Goal: Task Accomplishment & Management: Complete application form

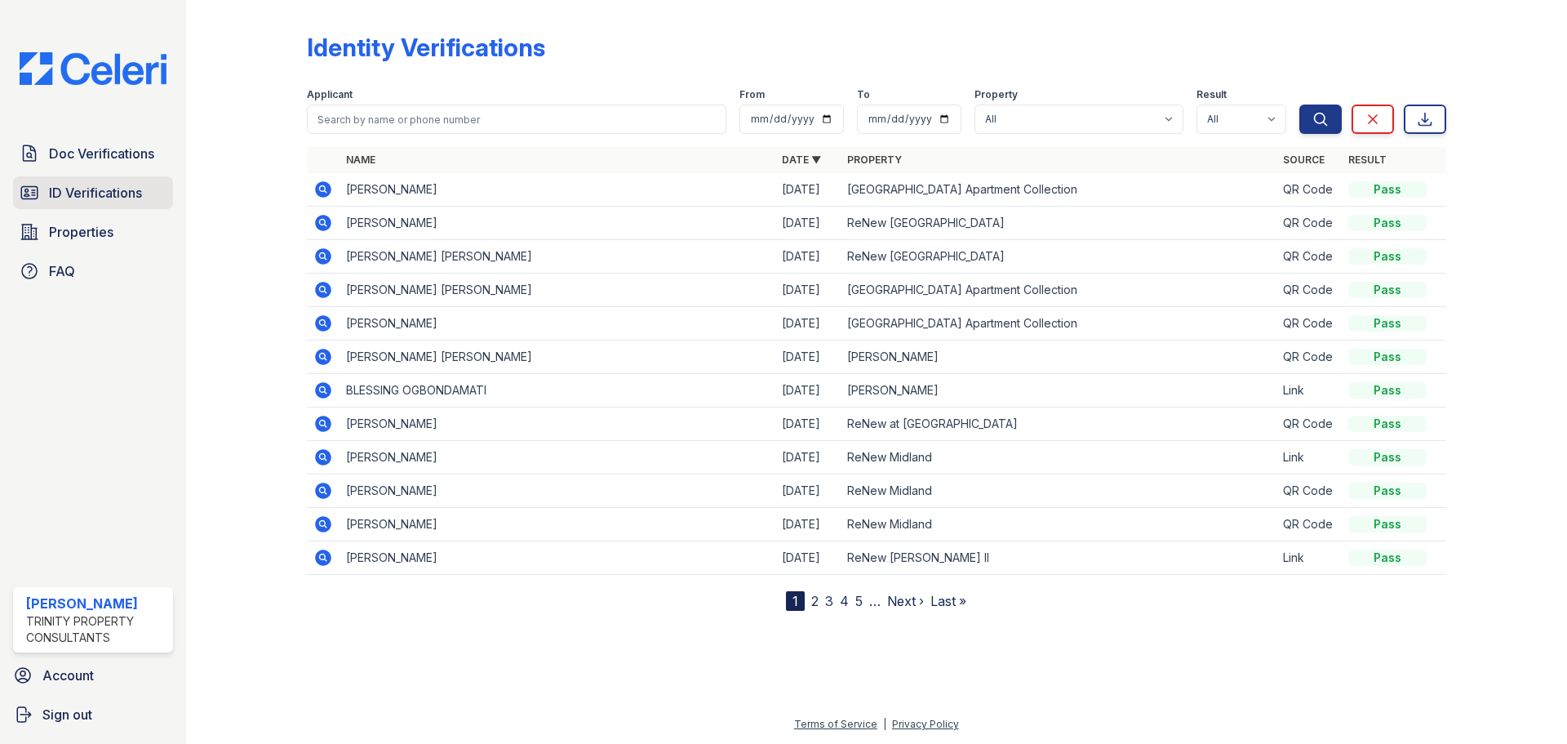
click at [84, 193] on span "ID Verifications" at bounding box center [95, 193] width 93 height 20
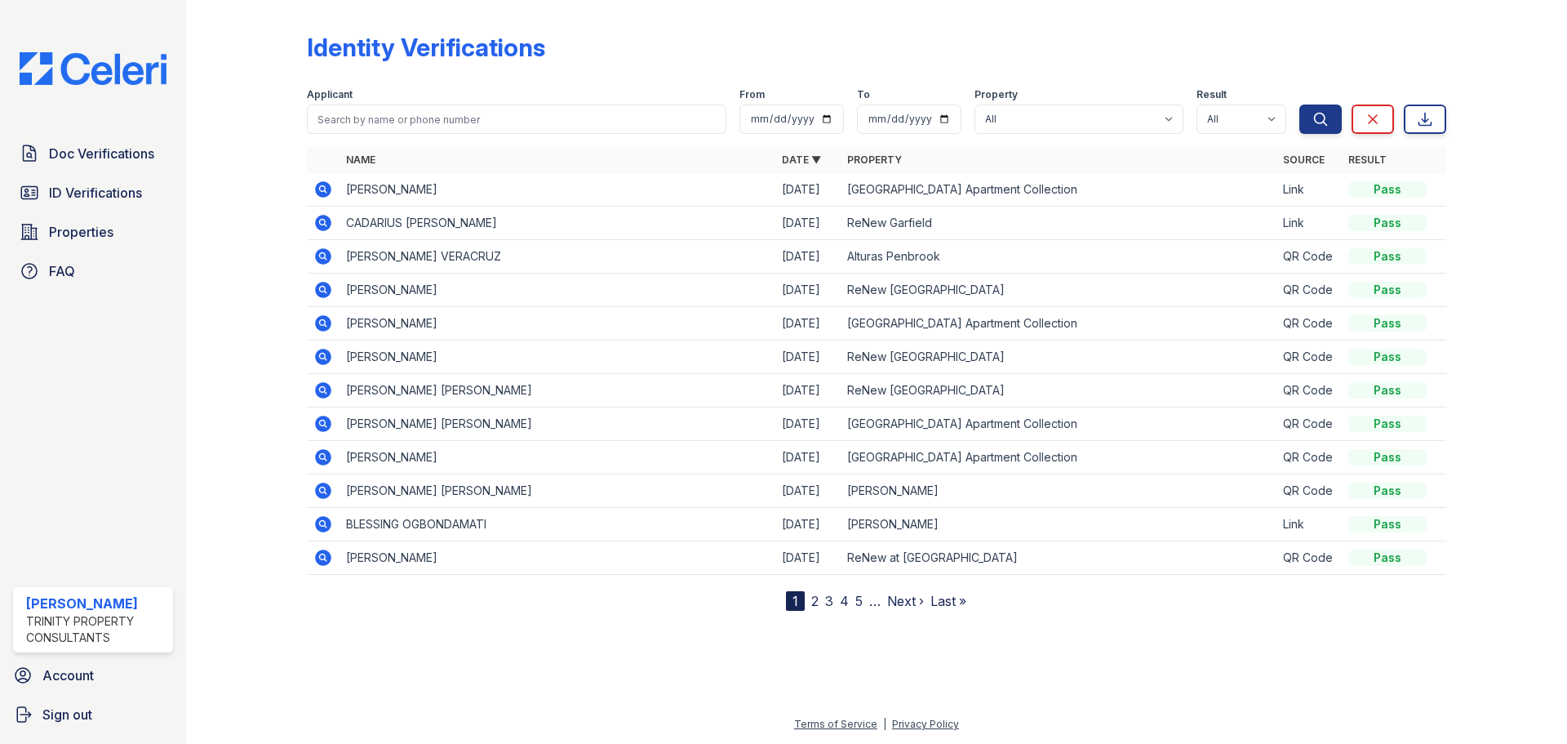
click at [110, 140] on link "Doc Verifications" at bounding box center [93, 153] width 160 height 33
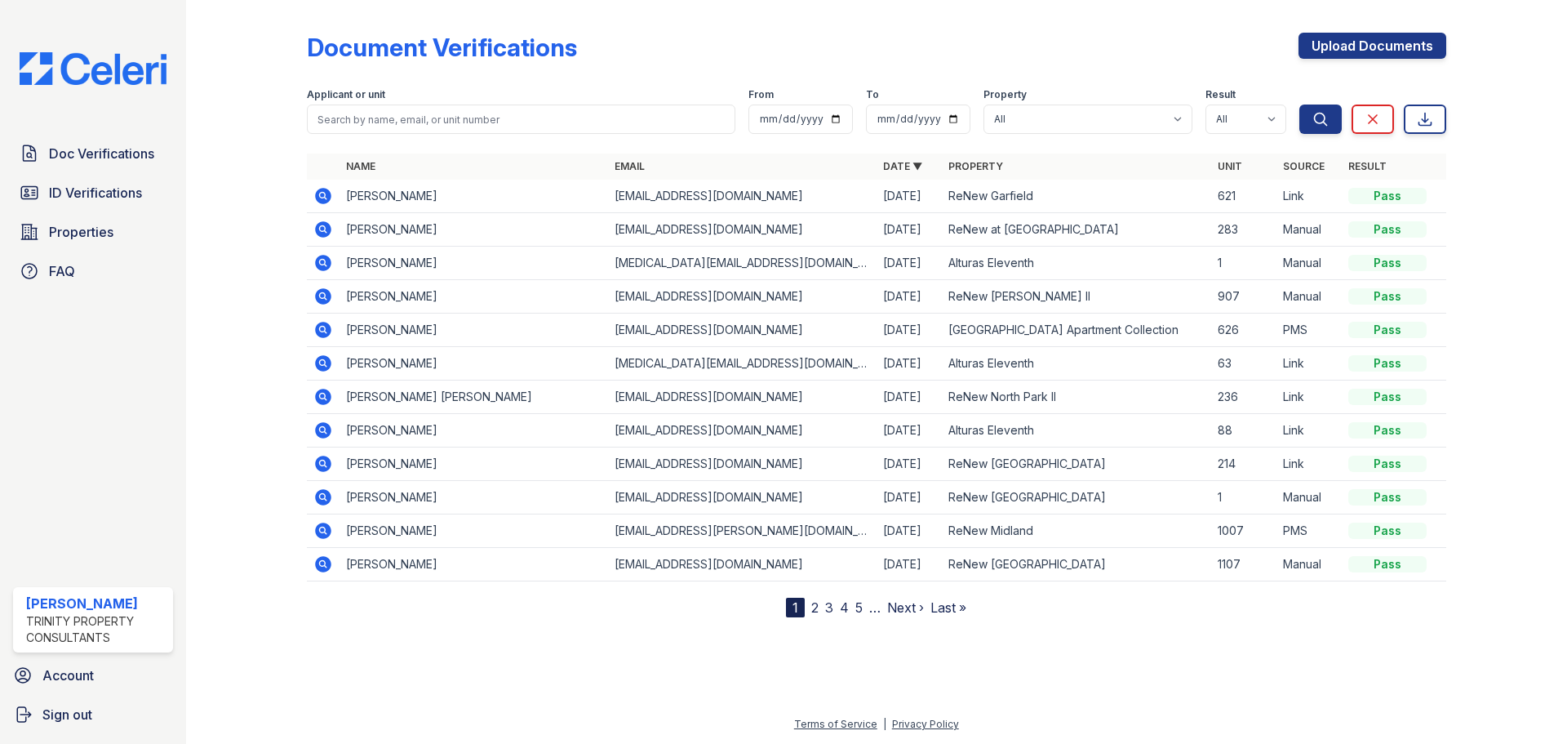
click at [99, 158] on span "Doc Verifications" at bounding box center [101, 154] width 105 height 20
click at [99, 182] on link "ID Verifications" at bounding box center [93, 192] width 160 height 33
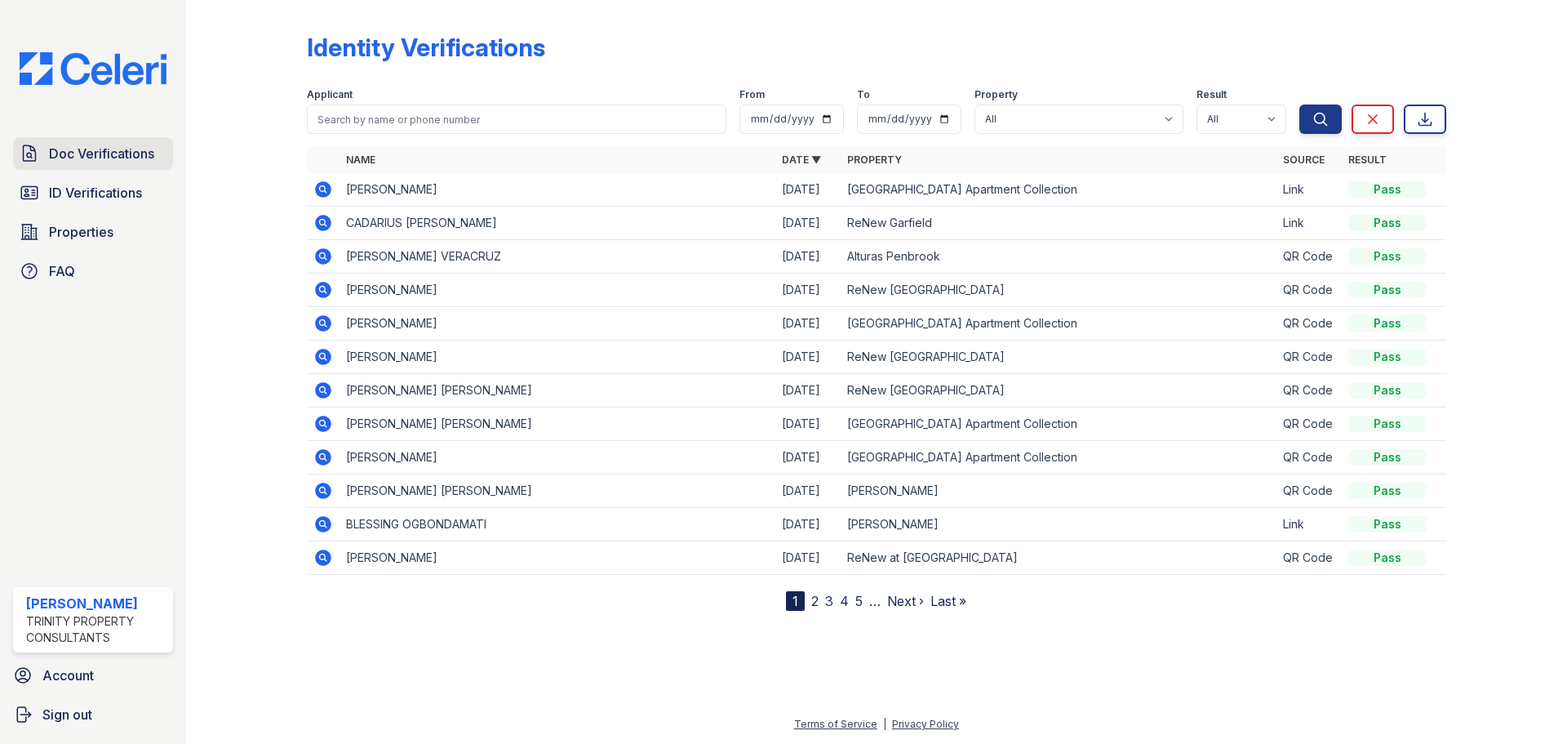
click at [73, 153] on span "Doc Verifications" at bounding box center [101, 154] width 105 height 20
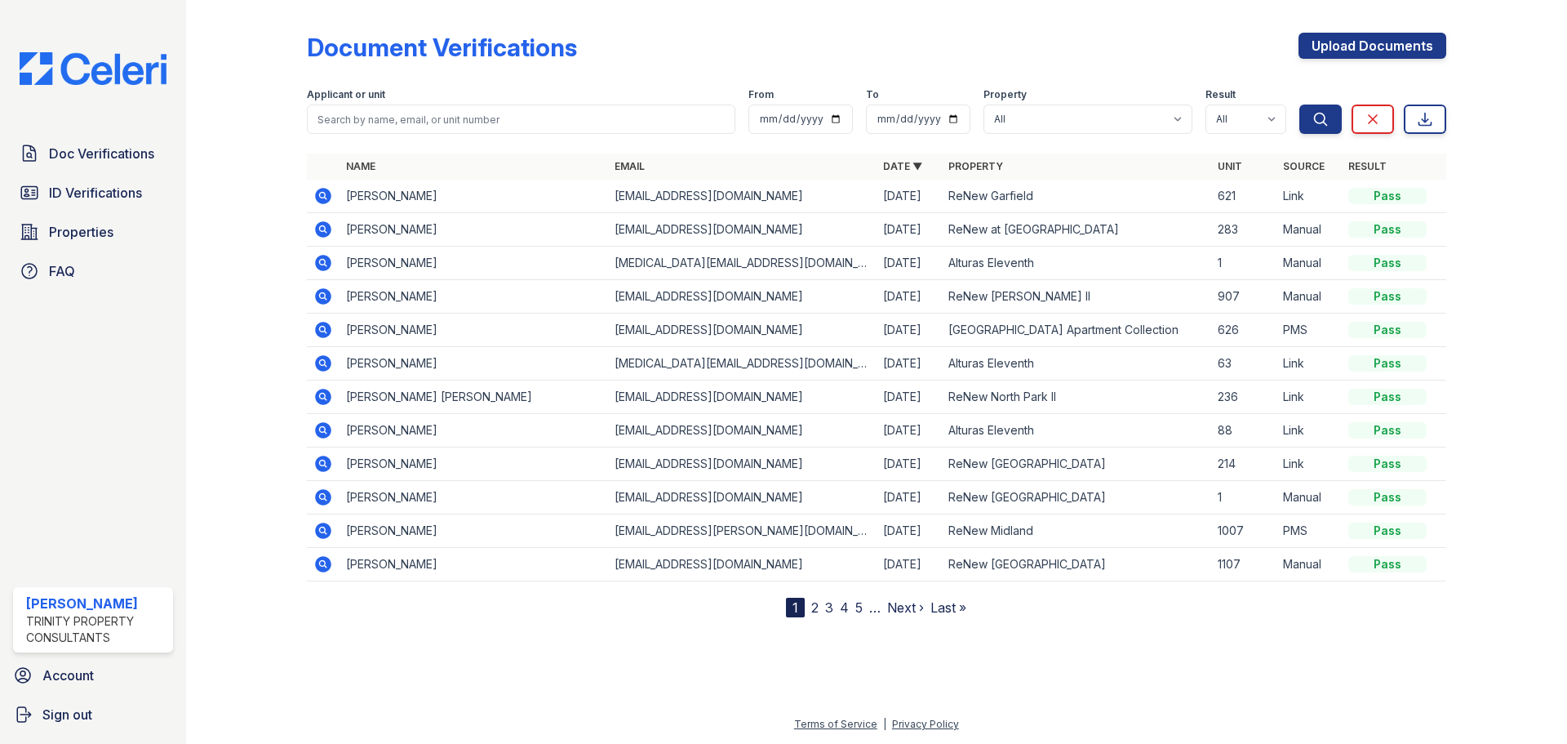
drag, startPoint x: 812, startPoint y: 41, endPoint x: 1227, endPoint y: 51, distance: 414.9
click at [829, 42] on div "Document Verifications Upload Documents" at bounding box center [877, 54] width 1140 height 42
click at [135, 189] on span "ID Verifications" at bounding box center [95, 193] width 93 height 20
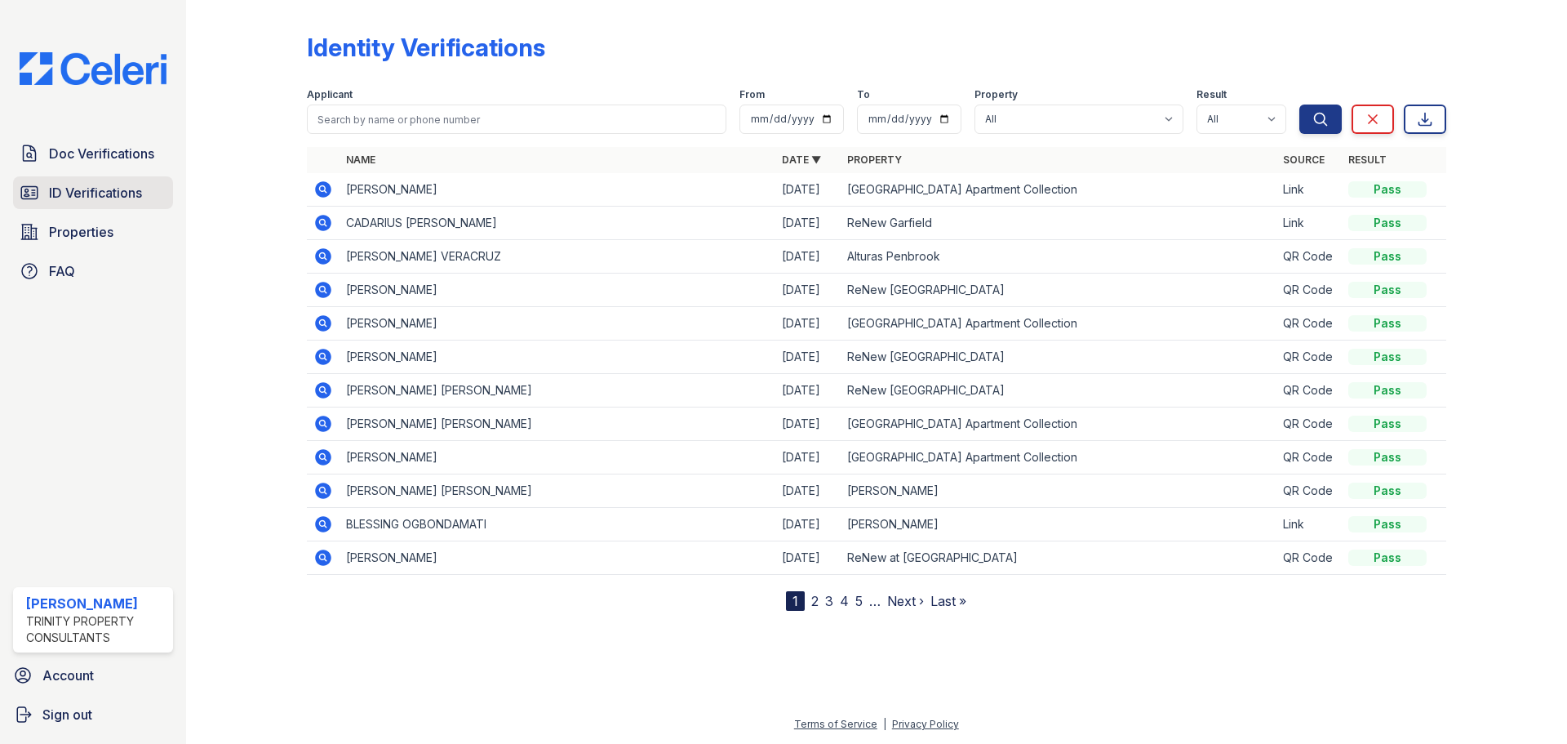
click at [126, 185] on span "ID Verifications" at bounding box center [95, 193] width 93 height 20
click at [121, 158] on span "Doc Verifications" at bounding box center [101, 154] width 105 height 20
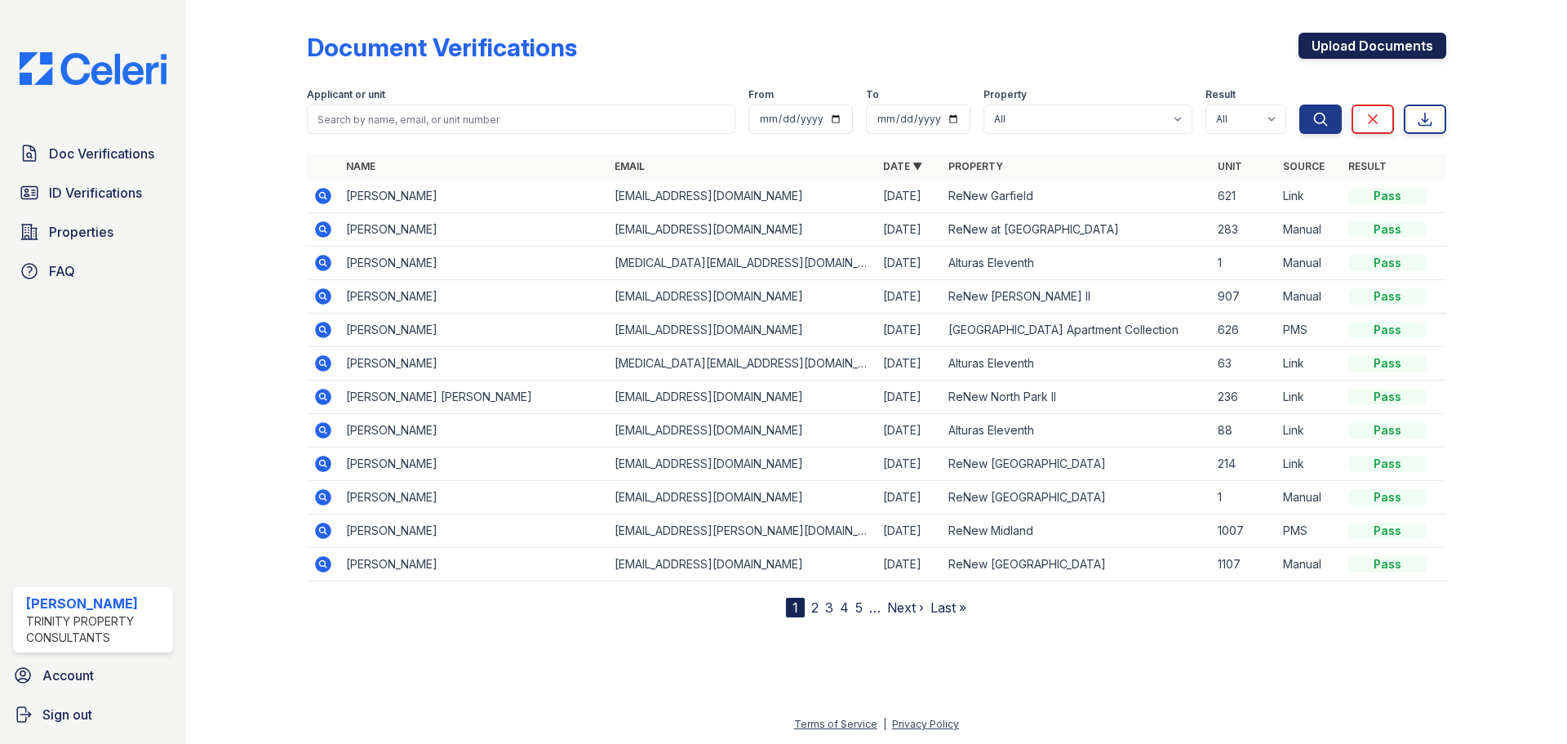
click at [1403, 49] on link "Upload Documents" at bounding box center [1373, 46] width 148 height 26
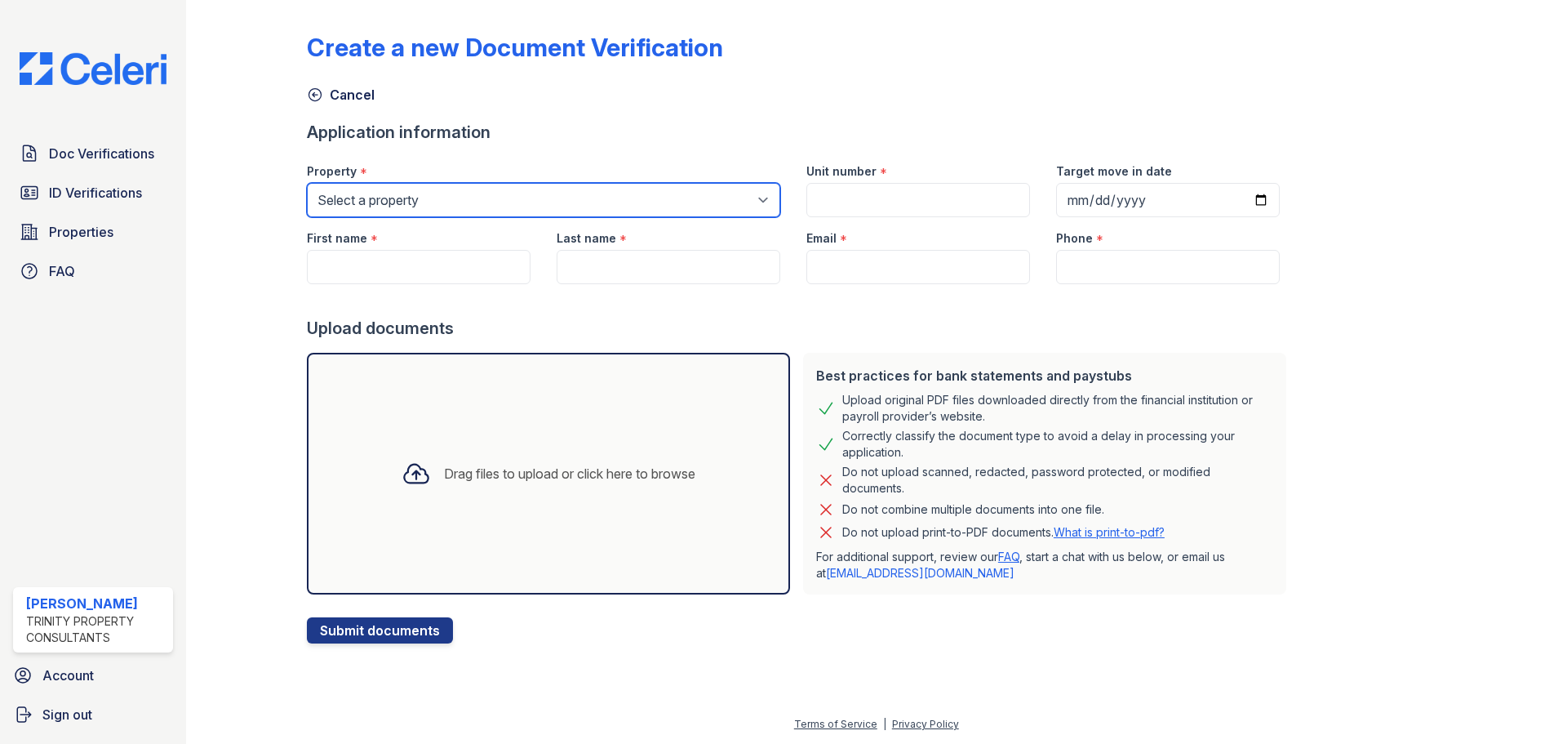
click at [452, 204] on select "Select a property Alturas Andrews Alturas Eleventh Alturas Penbrook ReNew Andre…" at bounding box center [543, 200] width 473 height 34
select select "63"
click at [307, 183] on select "Select a property Alturas Andrews Alturas Eleventh Alturas Penbrook ReNew Andre…" at bounding box center [543, 200] width 473 height 34
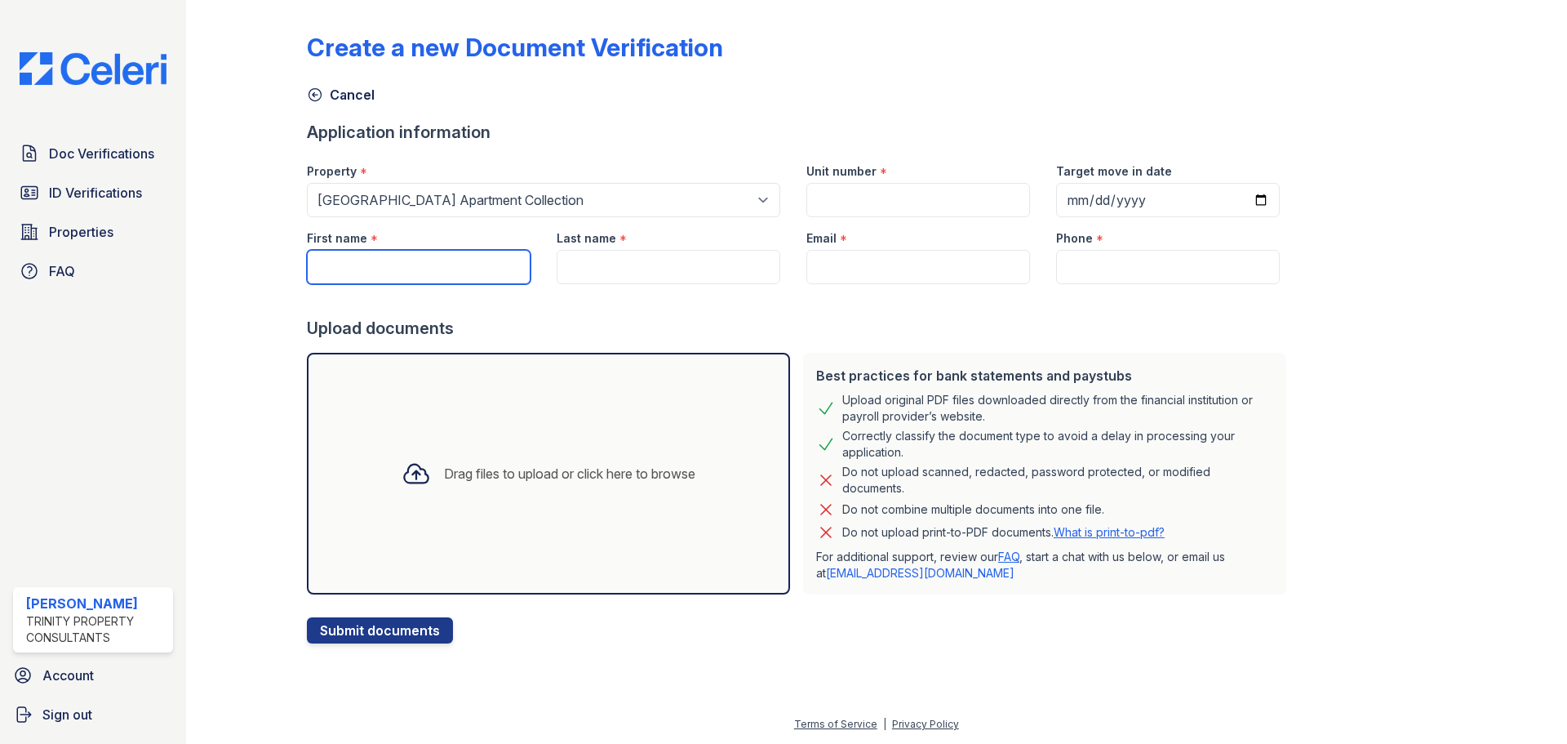
click at [431, 281] on input "First name" at bounding box center [419, 267] width 224 height 34
type input "William"
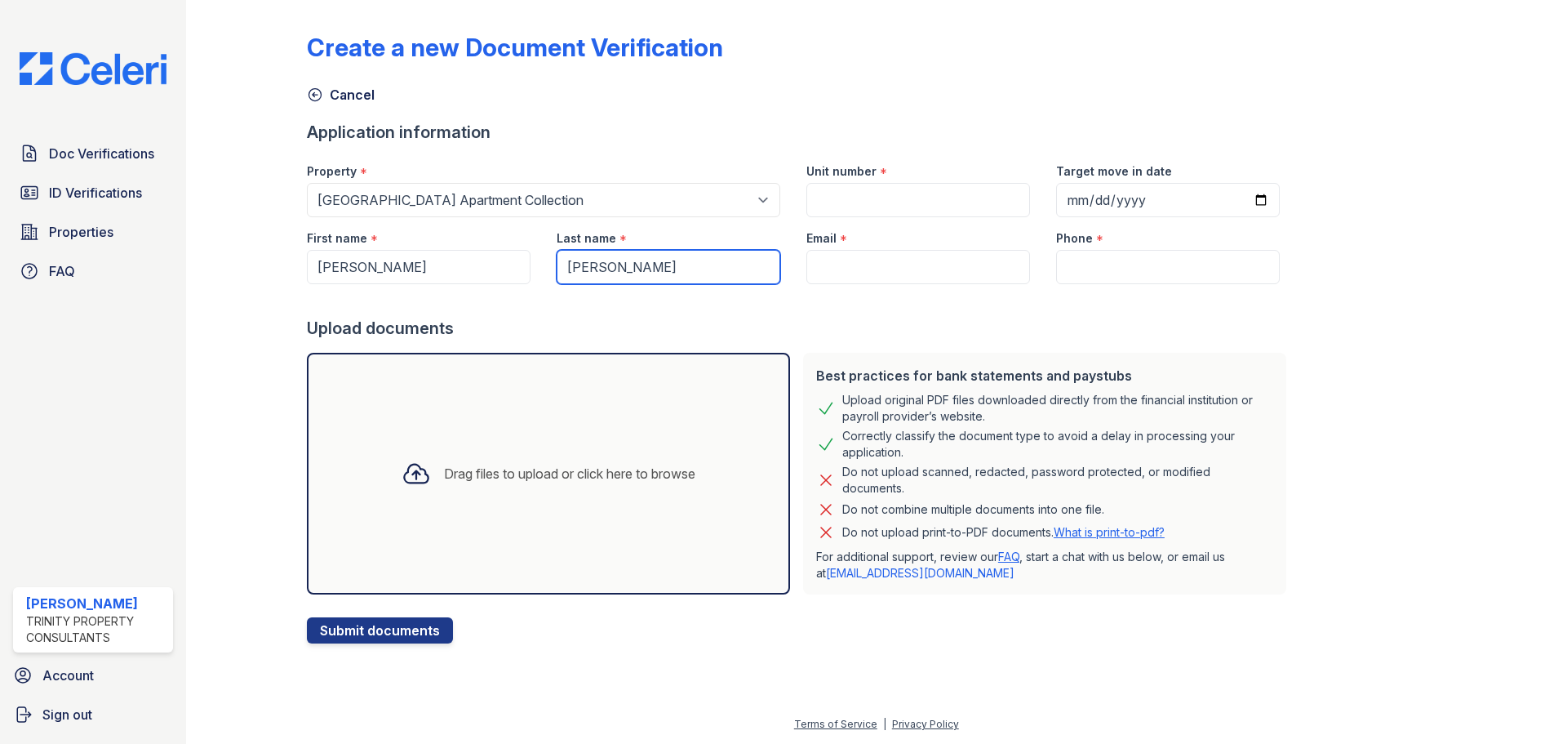
type input "[PERSON_NAME]"
drag, startPoint x: 920, startPoint y: 201, endPoint x: 928, endPoint y: 194, distance: 10.5
click at [920, 201] on input "Unit number" at bounding box center [919, 200] width 224 height 34
type input "126"
click at [781, 263] on div "Last name * Egger" at bounding box center [669, 250] width 250 height 67
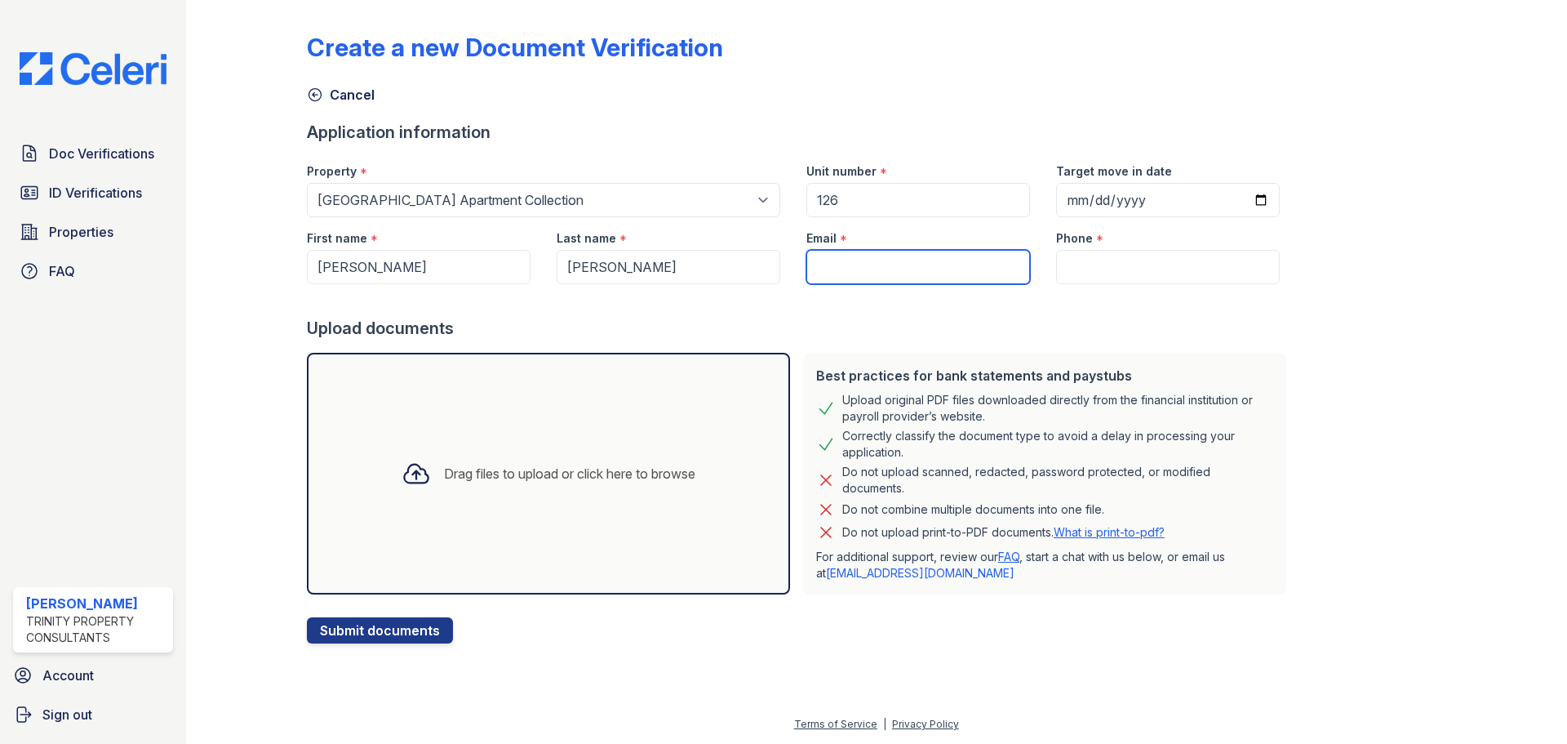
click at [812, 262] on input "Email" at bounding box center [919, 267] width 224 height 34
paste input "[EMAIL_ADDRESS][DOMAIN_NAME]"
type input "[EMAIL_ADDRESS][DOMAIN_NAME]"
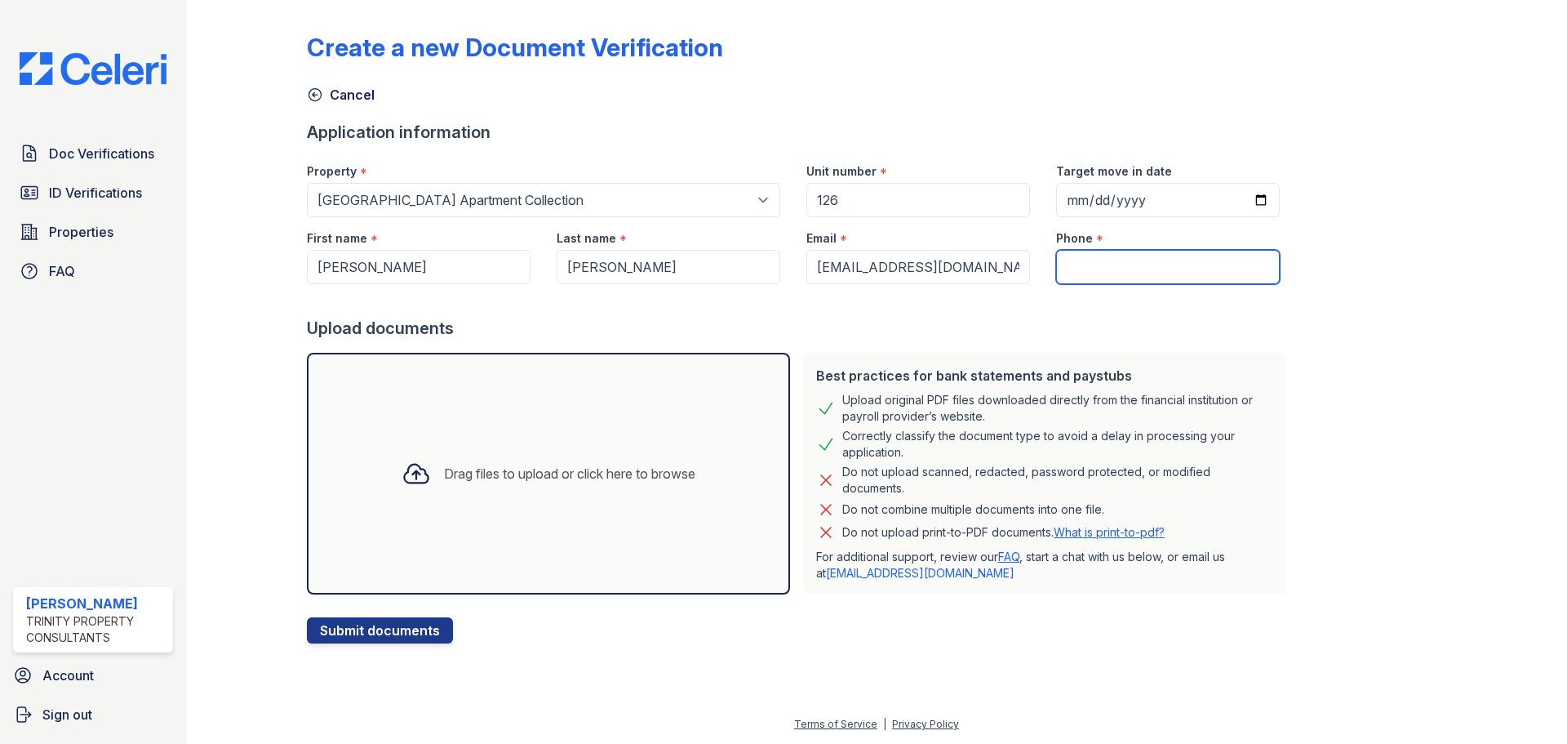
click at [1101, 278] on input "Phone" at bounding box center [1168, 267] width 224 height 34
click at [1096, 278] on input "Phone" at bounding box center [1168, 267] width 224 height 34
paste input "(469) 536-9807"
type input "(469) 536-9807"
click at [522, 471] on div "Drag files to upload or click here to browse" at bounding box center [569, 474] width 251 height 20
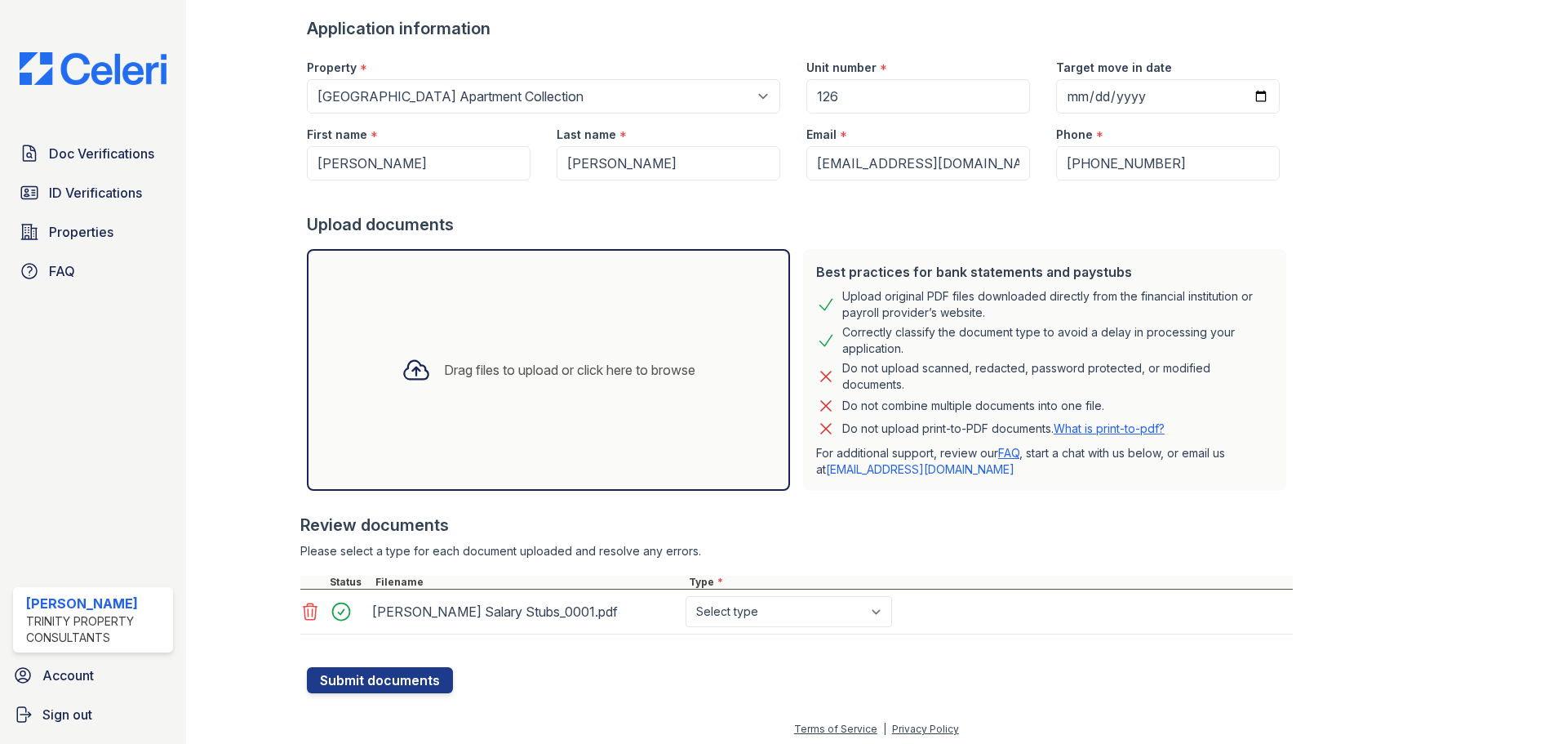
scroll to position [109, 0]
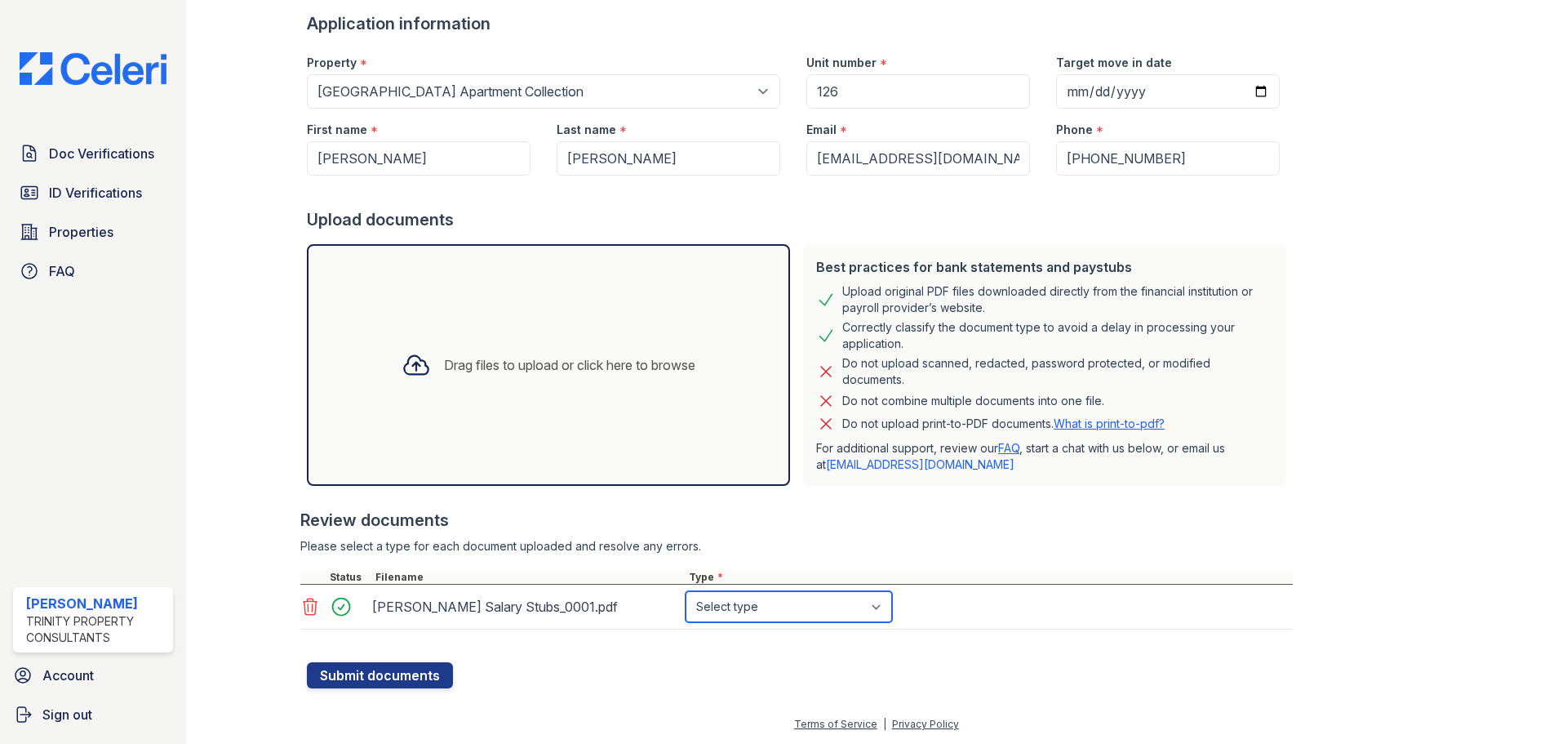
click at [769, 599] on select "Select type Paystub Bank Statement Offer Letter Tax Documents Benefit Award Let…" at bounding box center [789, 606] width 207 height 31
click at [765, 597] on select "Select type Paystub Bank Statement Offer Letter Tax Documents Benefit Award Let…" at bounding box center [789, 606] width 207 height 31
select select "paystub"
click at [686, 591] on select "Select type Paystub Bank Statement Offer Letter Tax Documents Benefit Award Let…" at bounding box center [789, 606] width 207 height 31
click at [380, 680] on button "Submit documents" at bounding box center [380, 675] width 146 height 26
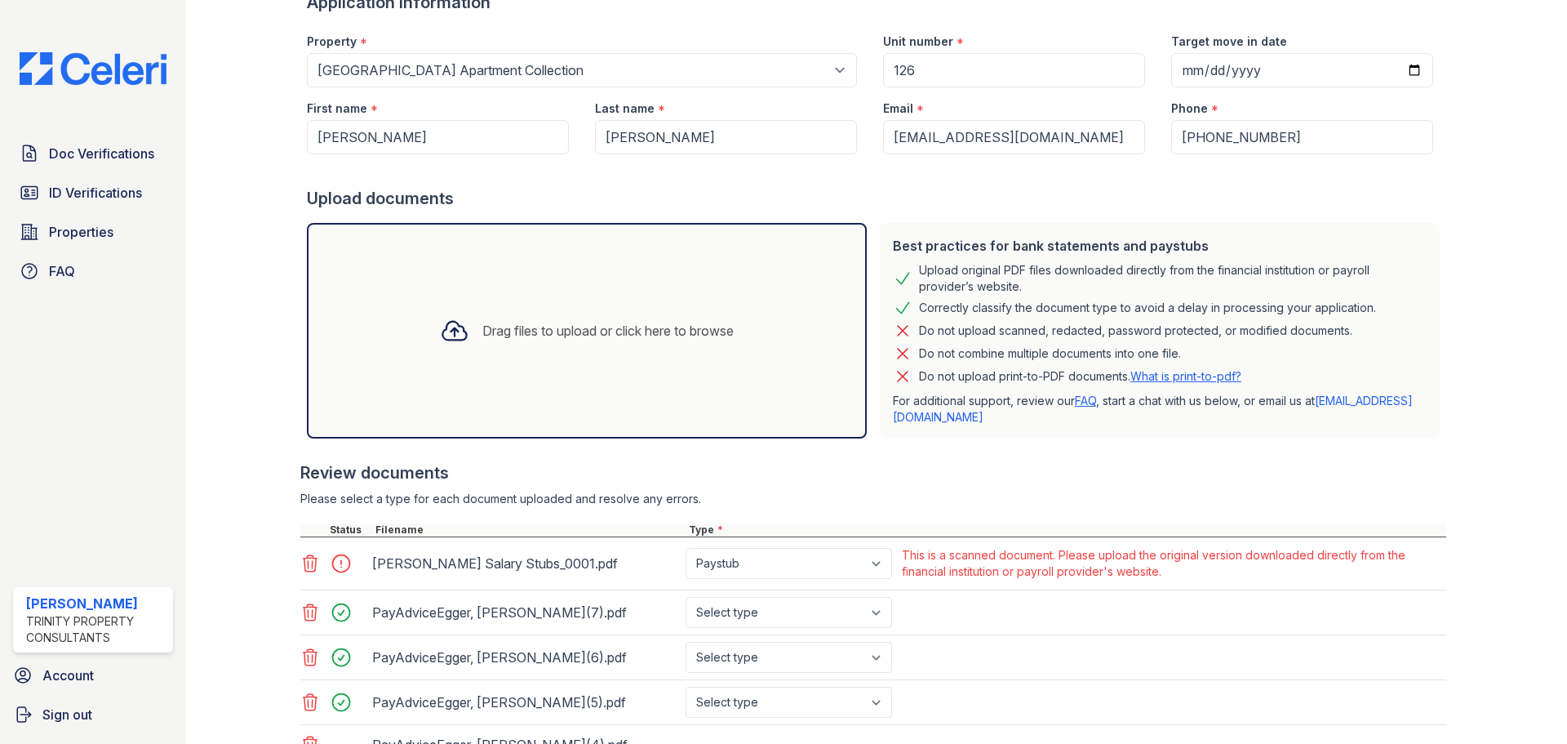
scroll to position [311, 0]
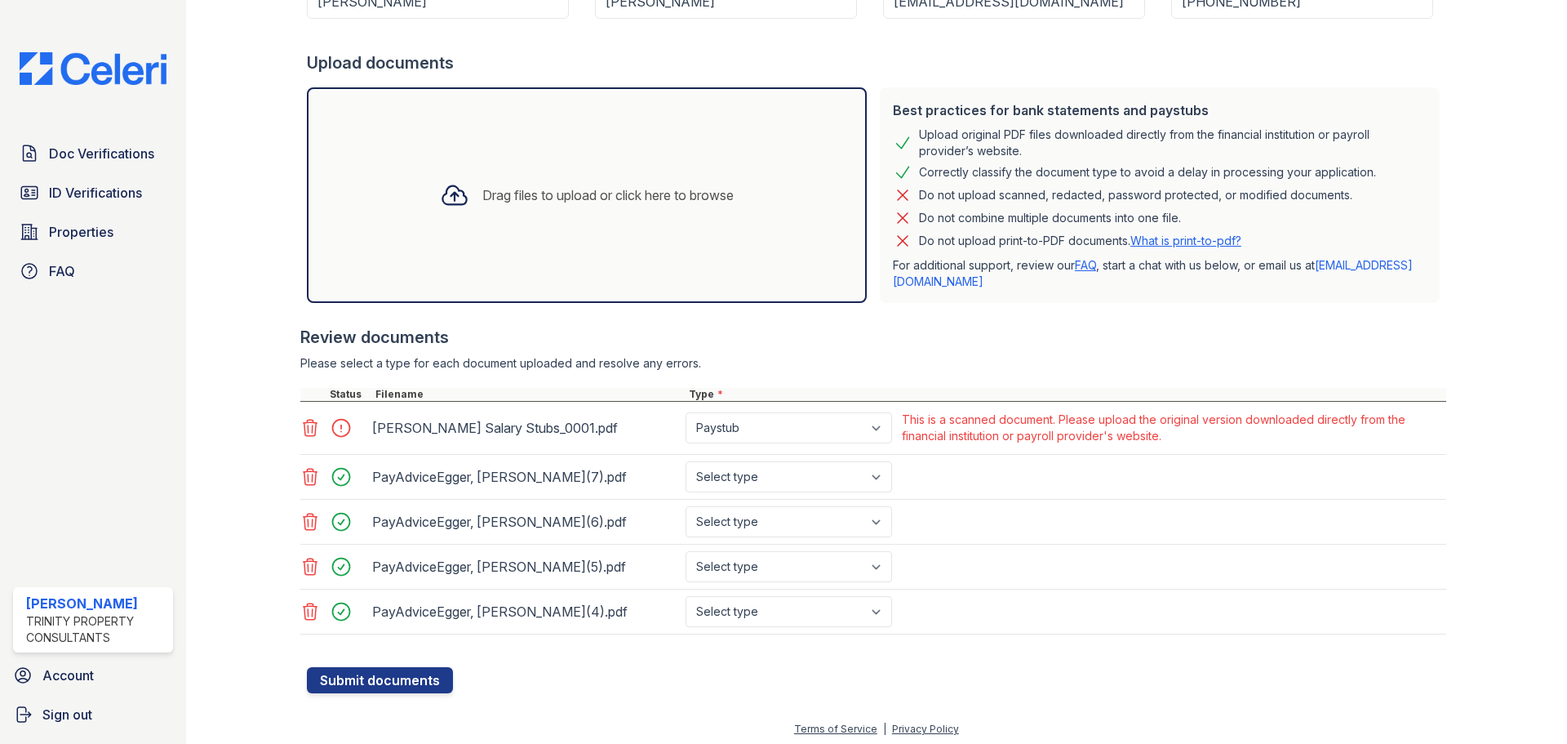
click at [305, 425] on icon at bounding box center [310, 428] width 20 height 20
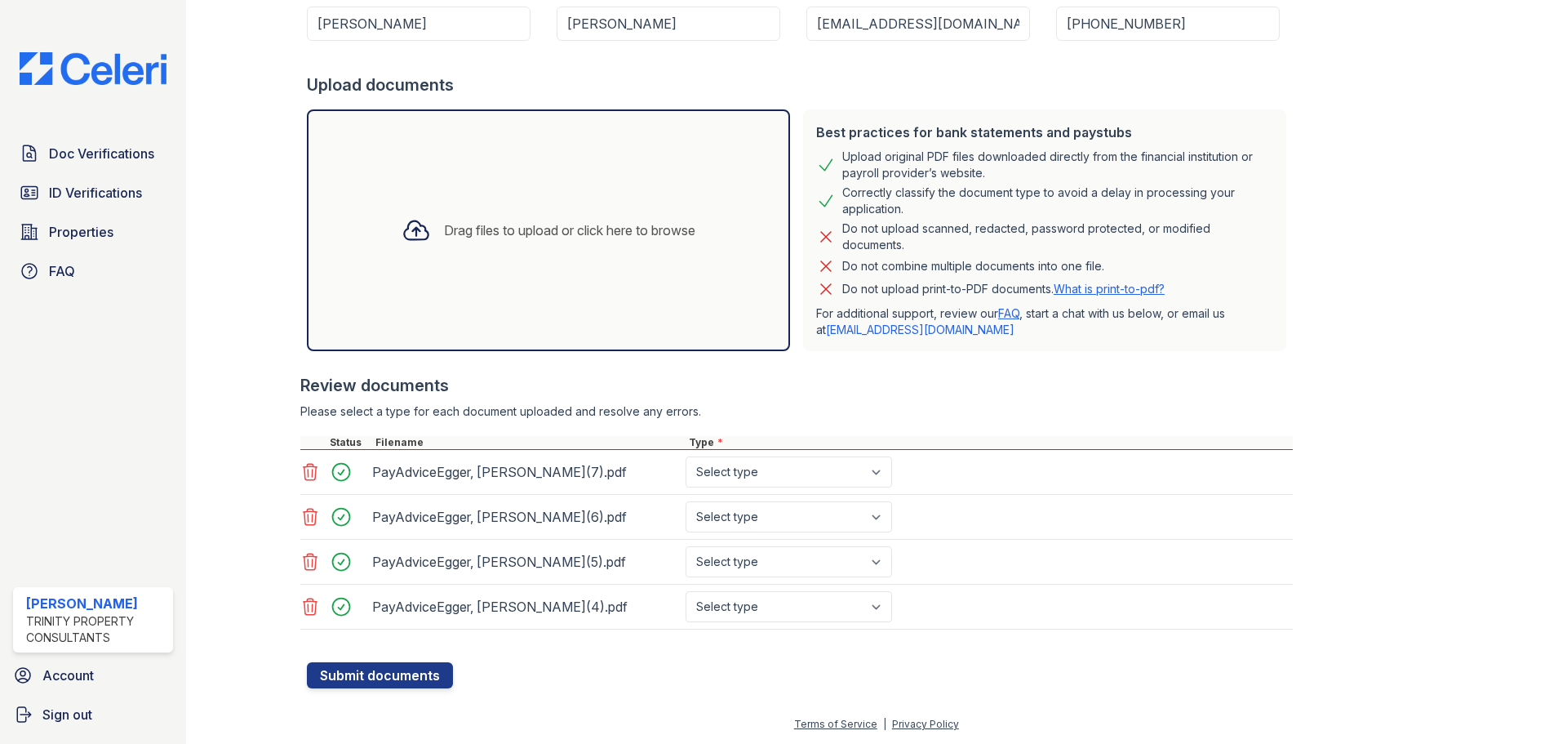
scroll to position [289, 0]
click at [762, 469] on select "Select type Paystub Bank Statement Offer Letter Tax Documents Benefit Award Let…" at bounding box center [789, 471] width 207 height 31
select select "paystub"
click at [686, 456] on select "Select type Paystub Bank Statement Offer Letter Tax Documents Benefit Award Let…" at bounding box center [789, 471] width 207 height 31
click at [757, 512] on select "Select type Paystub Bank Statement Offer Letter Tax Documents Benefit Award Let…" at bounding box center [789, 516] width 207 height 31
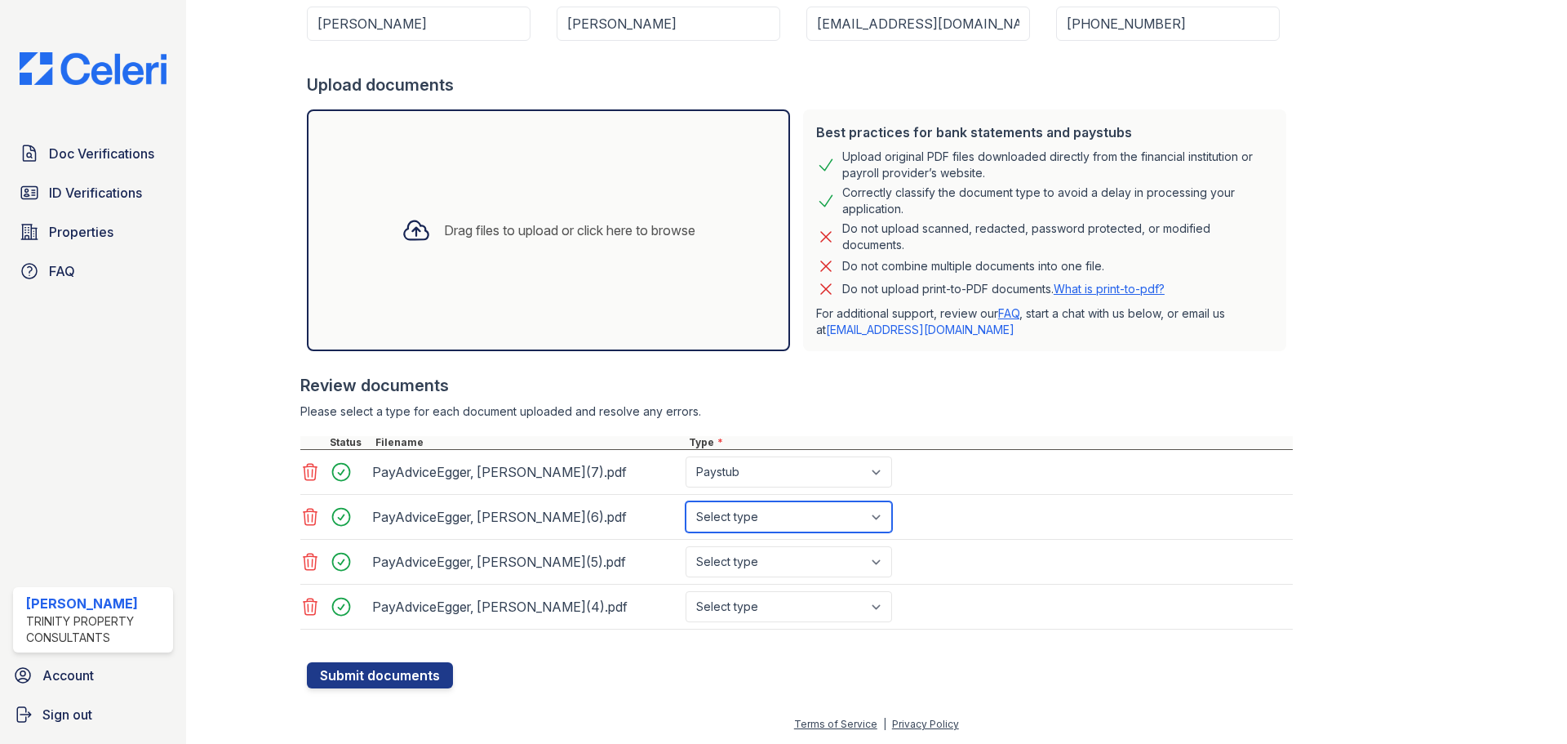
select select "paystub"
click at [686, 501] on select "Select type Paystub Bank Statement Offer Letter Tax Documents Benefit Award Let…" at bounding box center [789, 516] width 207 height 31
click at [751, 559] on select "Select type Paystub Bank Statement Offer Letter Tax Documents Benefit Award Let…" at bounding box center [789, 561] width 207 height 31
select select "paystub"
click at [686, 546] on select "Select type Paystub Bank Statement Offer Letter Tax Documents Benefit Award Let…" at bounding box center [789, 561] width 207 height 31
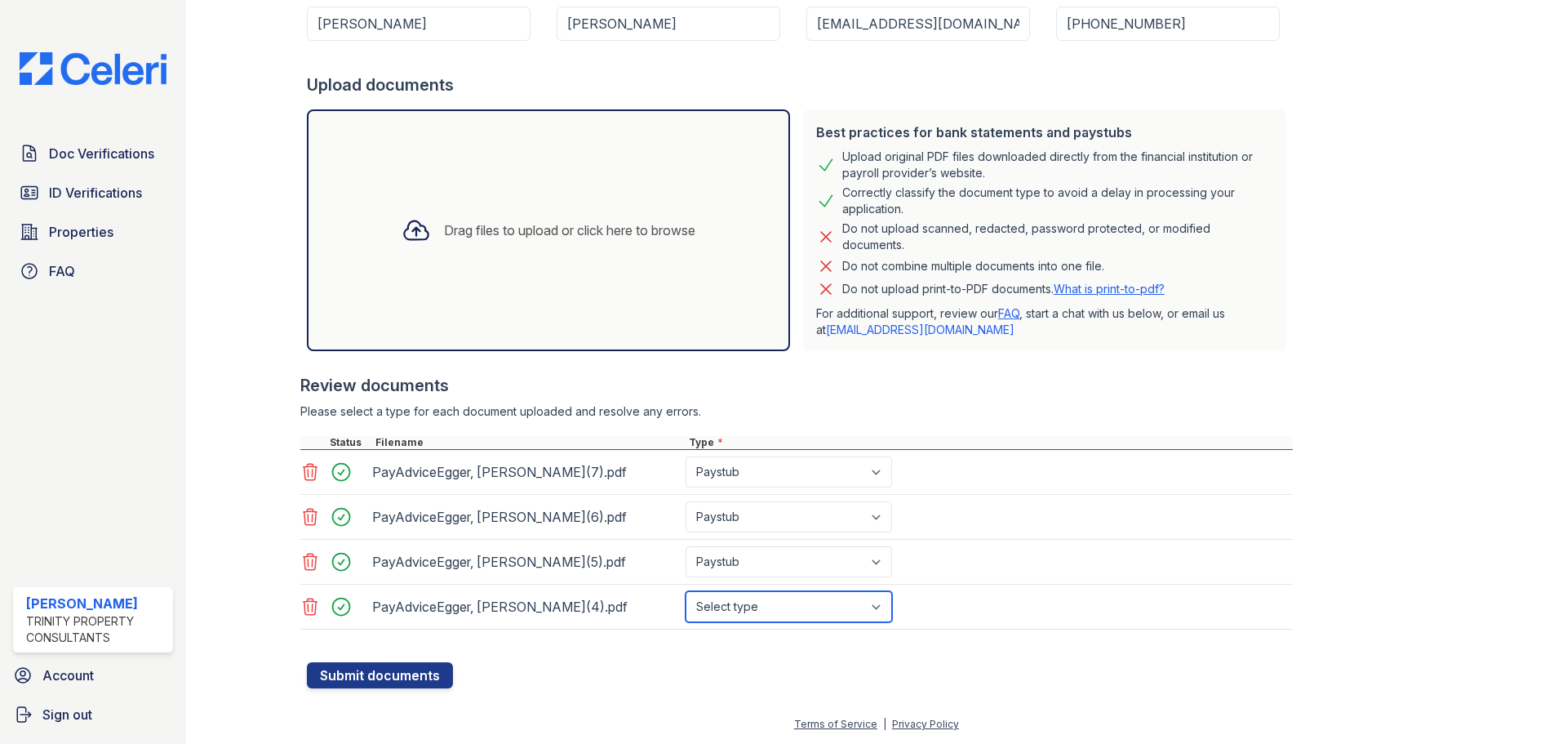
click at [749, 609] on select "Select type Paystub Bank Statement Offer Letter Tax Documents Benefit Award Let…" at bounding box center [789, 606] width 207 height 31
select select "paystub"
click at [686, 591] on select "Select type Paystub Bank Statement Offer Letter Tax Documents Benefit Award Let…" at bounding box center [789, 606] width 207 height 31
click at [408, 678] on button "Submit documents" at bounding box center [380, 675] width 146 height 26
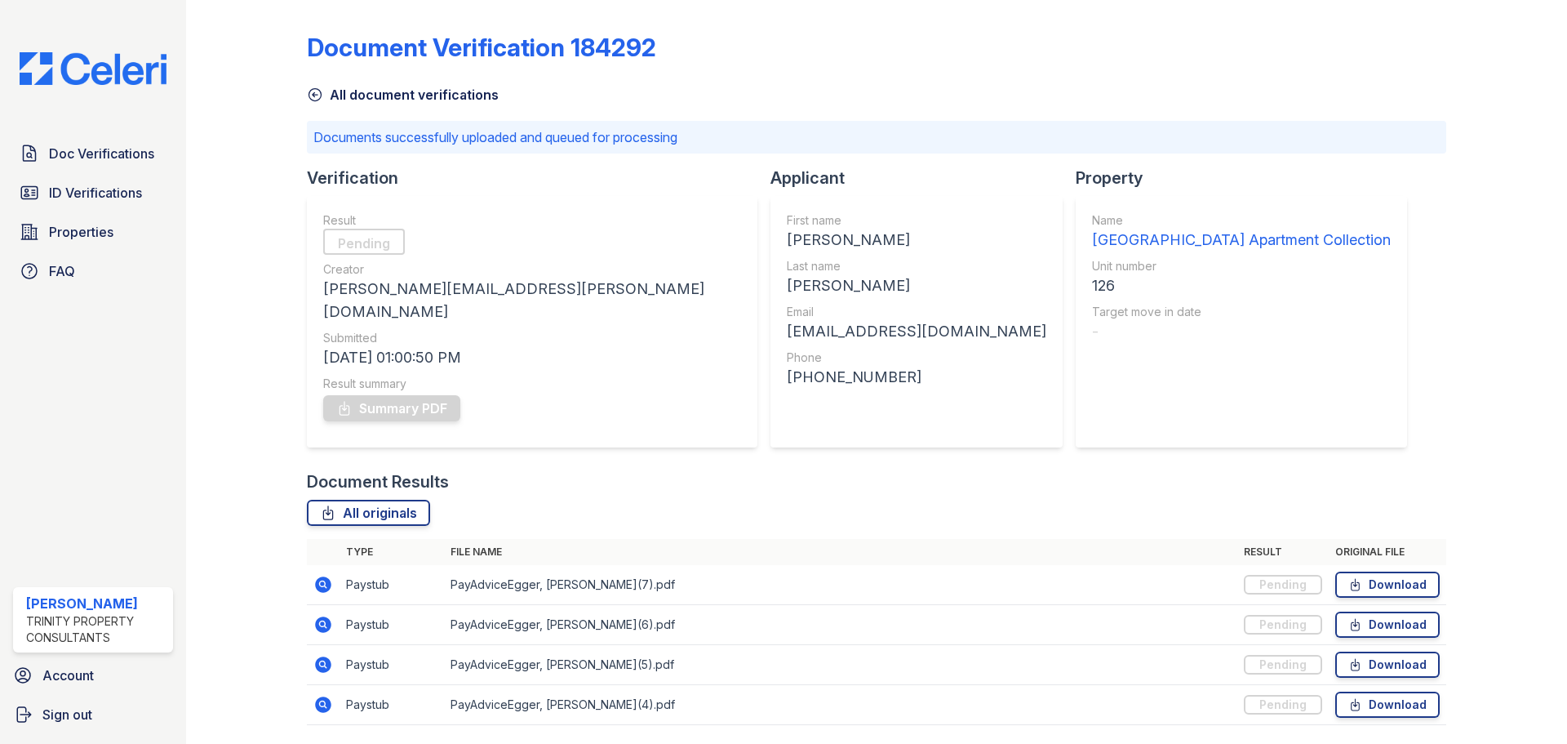
drag, startPoint x: 504, startPoint y: 394, endPoint x: 277, endPoint y: 203, distance: 296.6
click at [277, 203] on div "Document Verification 184292 All document verifications Documents successfully …" at bounding box center [876, 383] width 1329 height 767
click at [1018, 109] on div "Document Verification 184292 All document verifications Documents successfully …" at bounding box center [877, 374] width 1140 height 735
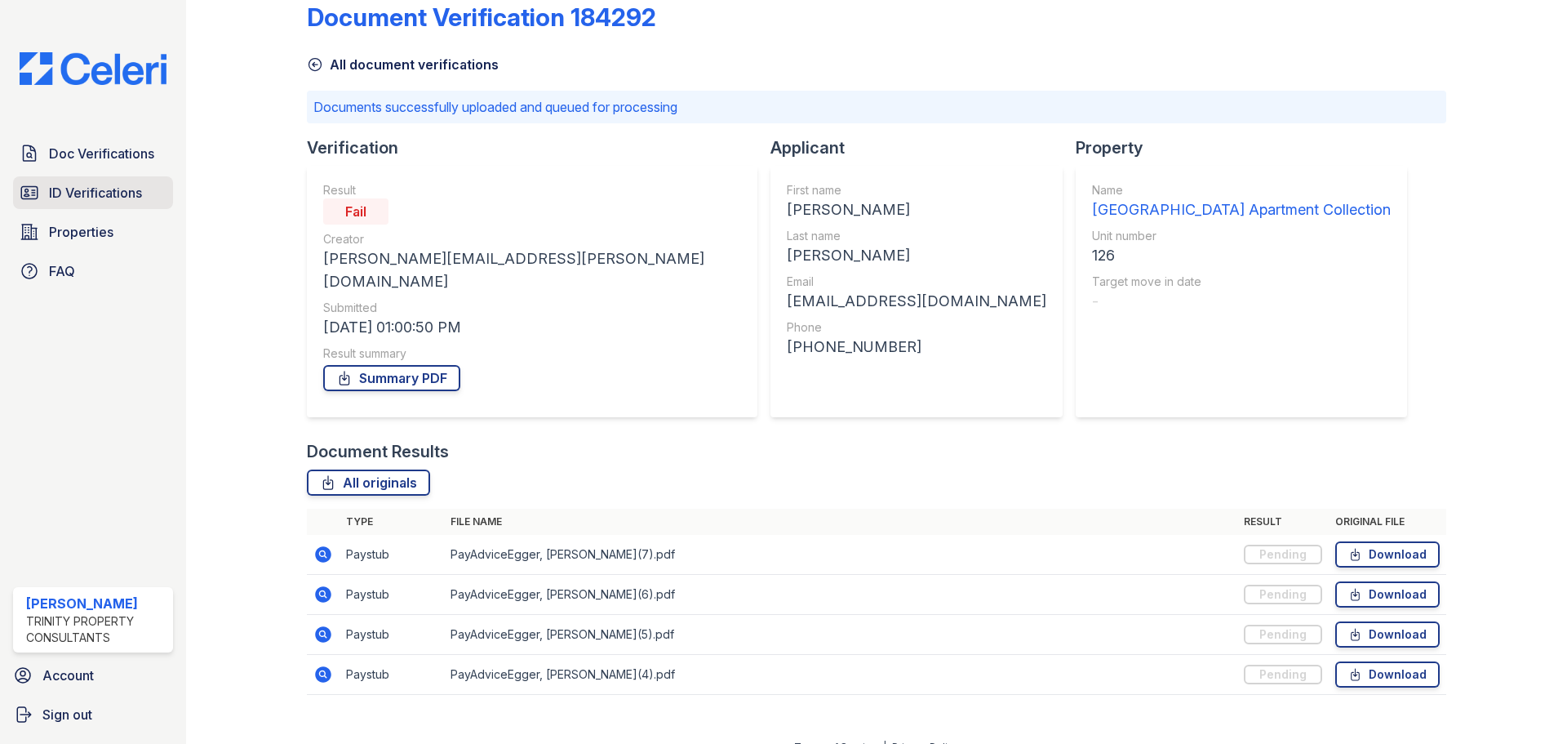
click at [141, 205] on link "ID Verifications" at bounding box center [93, 192] width 160 height 33
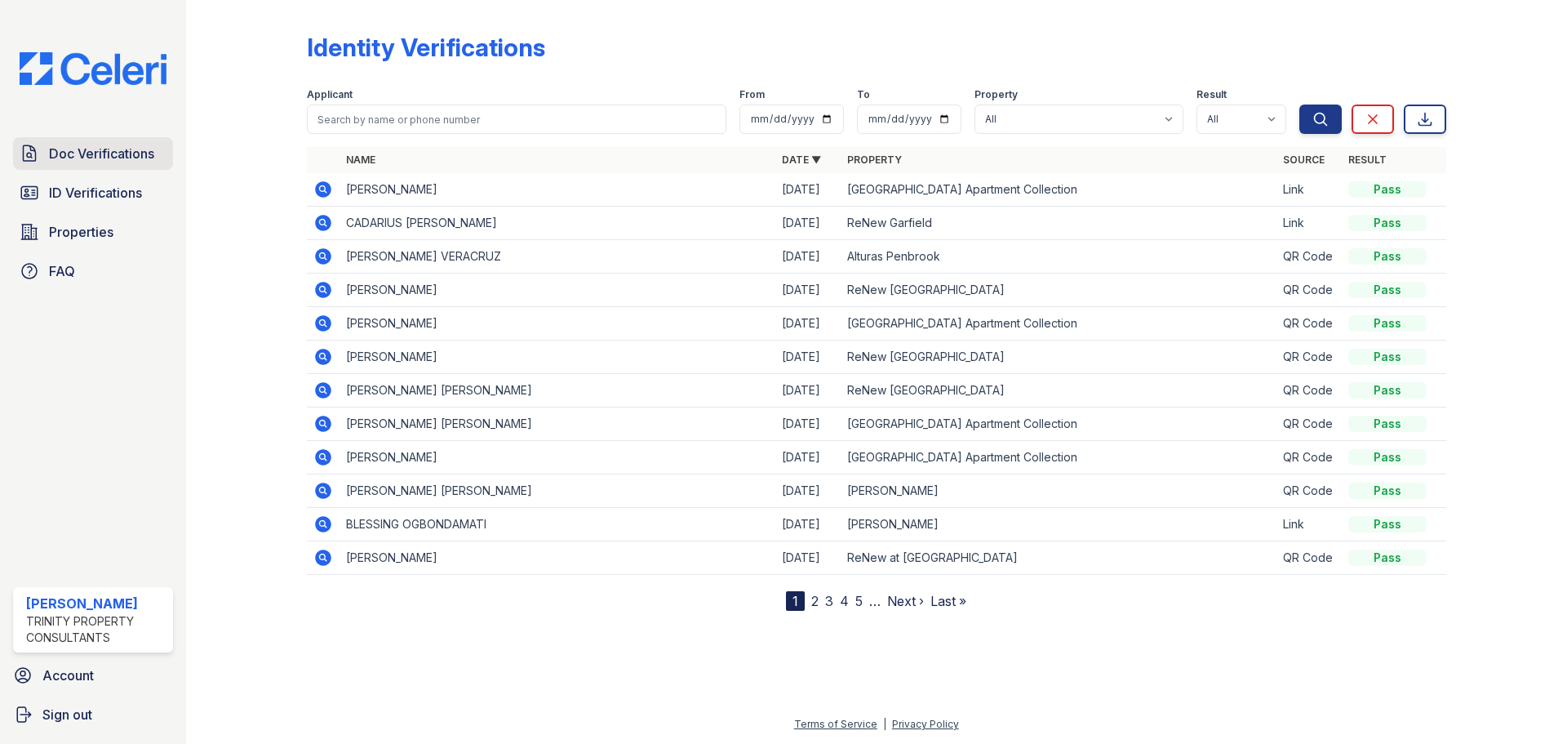
click at [138, 158] on span "Doc Verifications" at bounding box center [101, 154] width 105 height 20
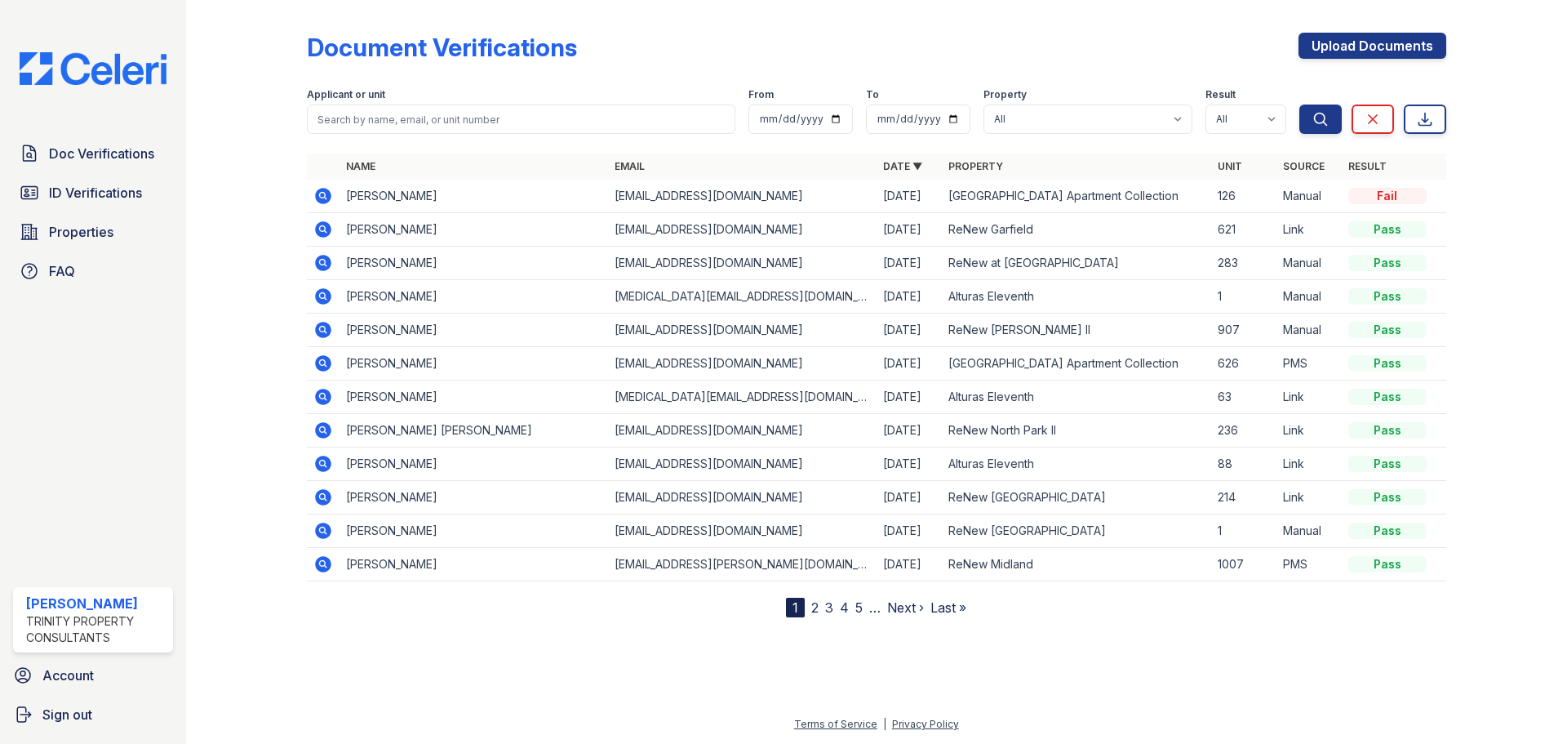
click at [322, 202] on icon at bounding box center [323, 196] width 16 height 16
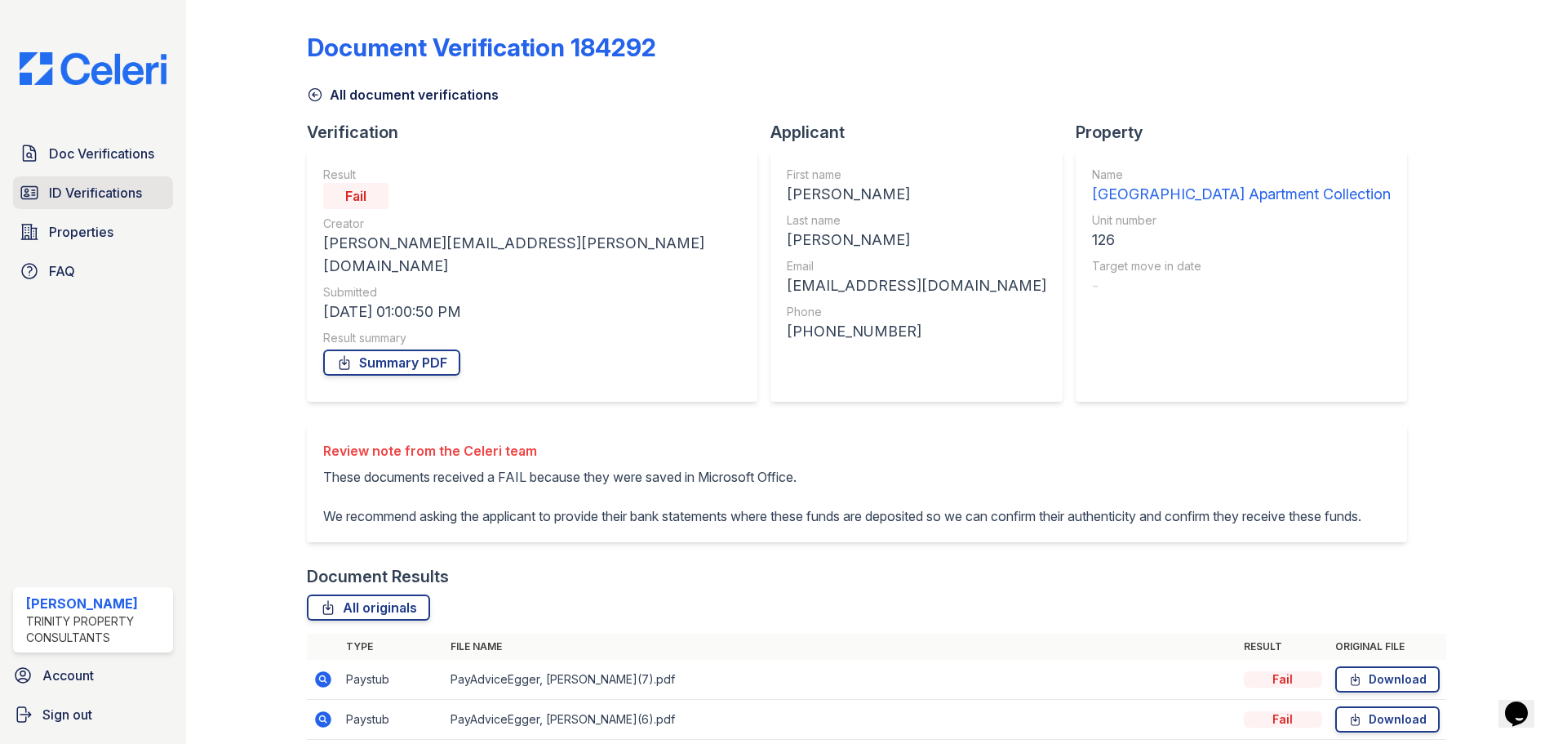
click at [51, 182] on link "ID Verifications" at bounding box center [93, 192] width 160 height 33
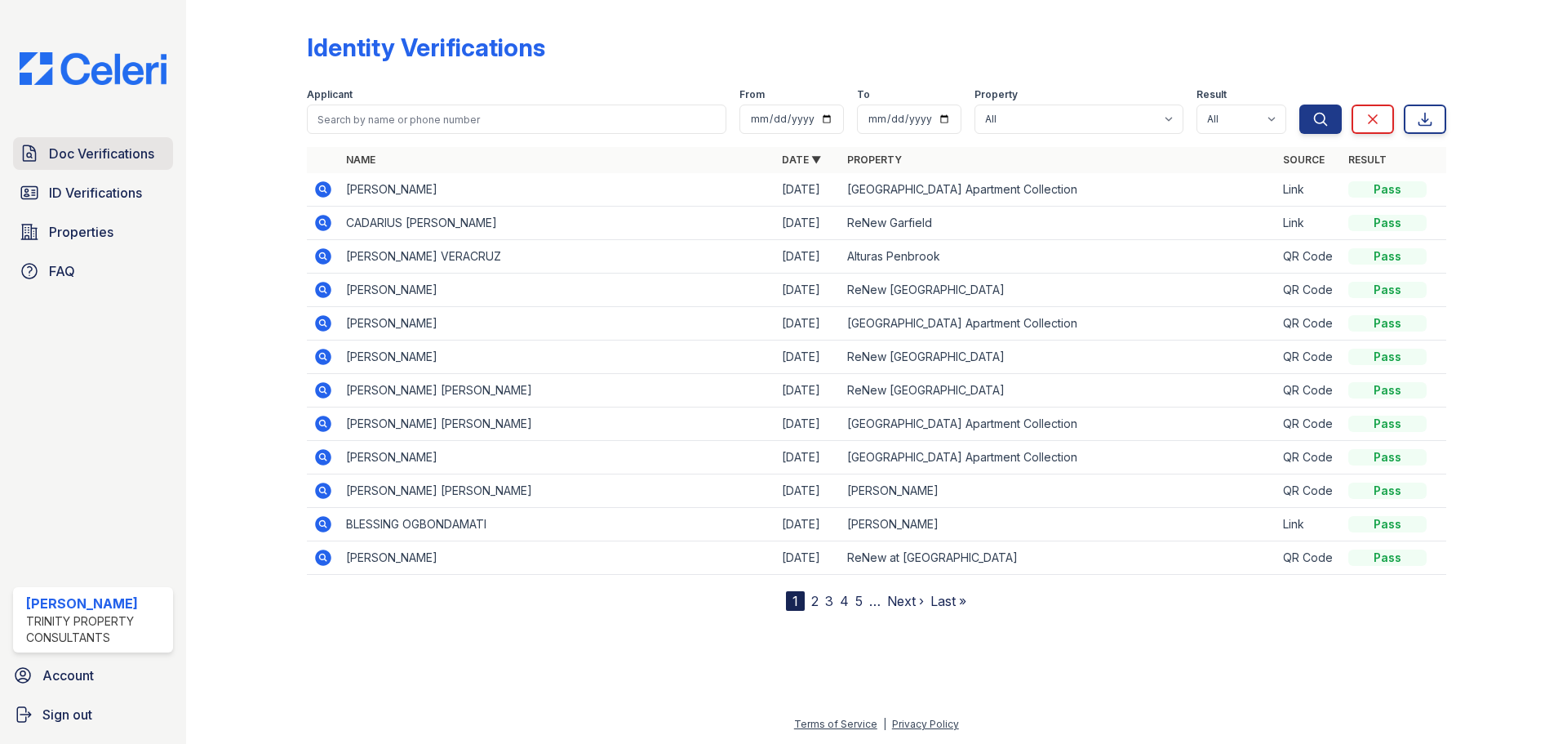
click at [118, 148] on span "Doc Verifications" at bounding box center [101, 154] width 105 height 20
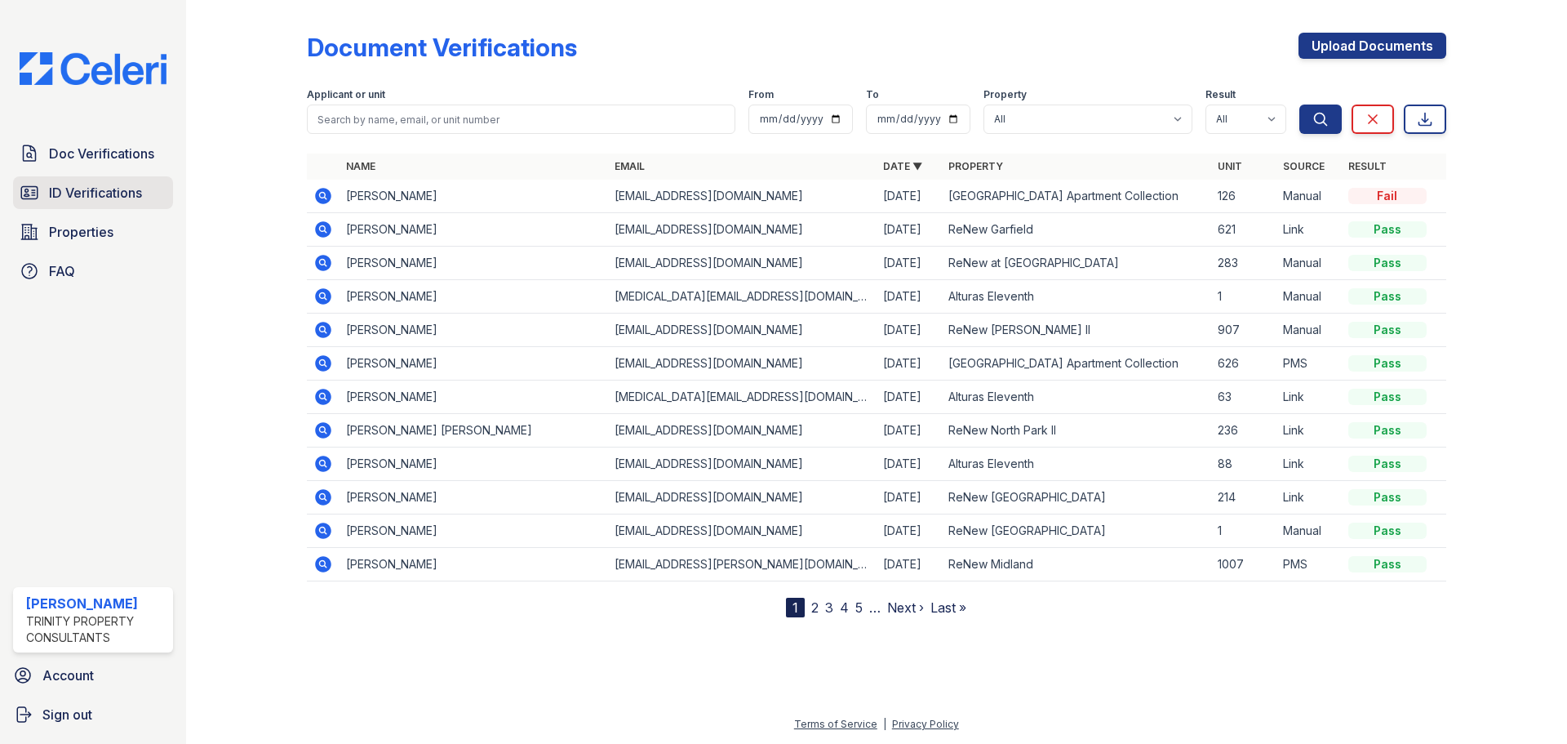
click at [42, 192] on link "ID Verifications" at bounding box center [93, 192] width 160 height 33
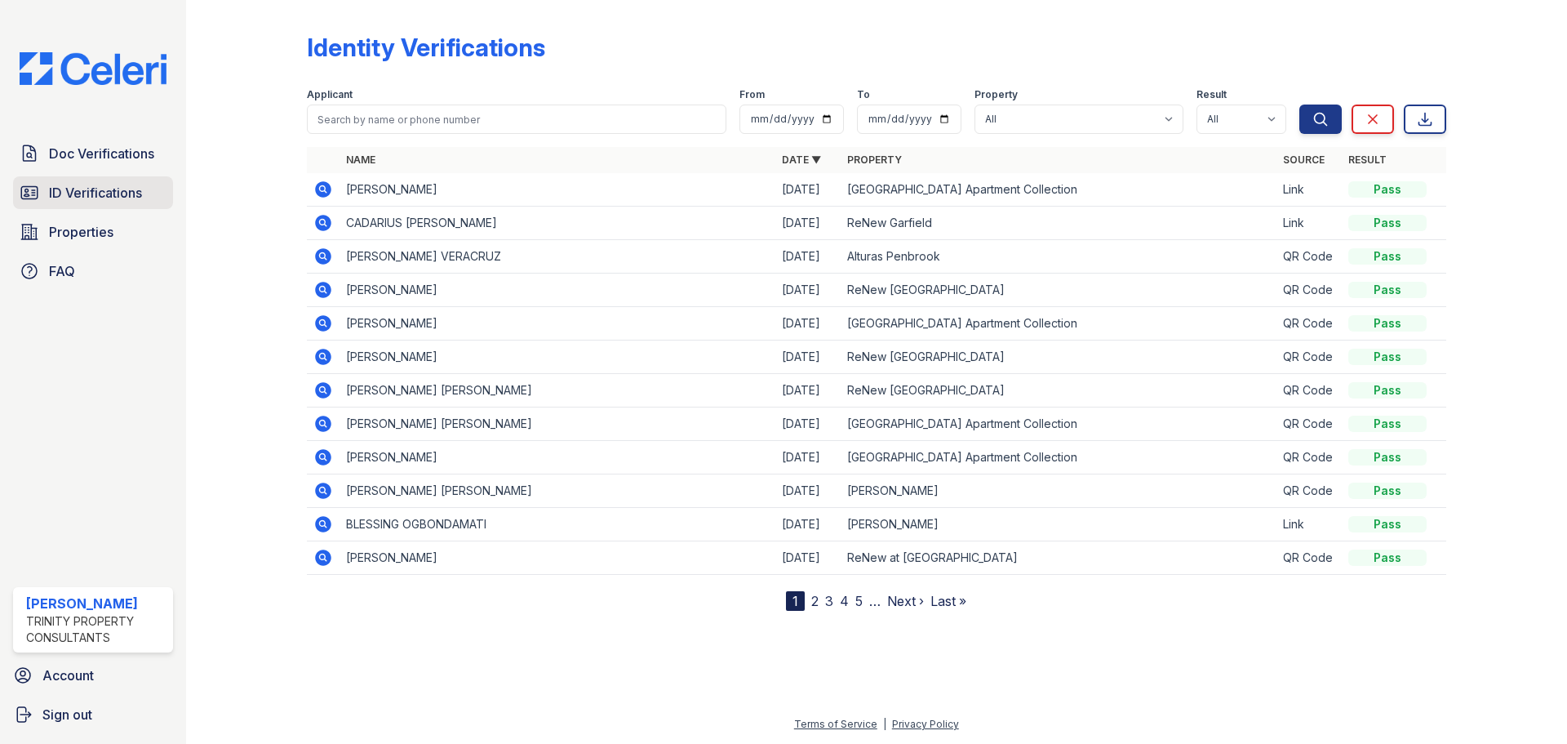
click at [153, 203] on link "ID Verifications" at bounding box center [93, 192] width 160 height 33
click at [127, 155] on span "Doc Verifications" at bounding box center [101, 154] width 105 height 20
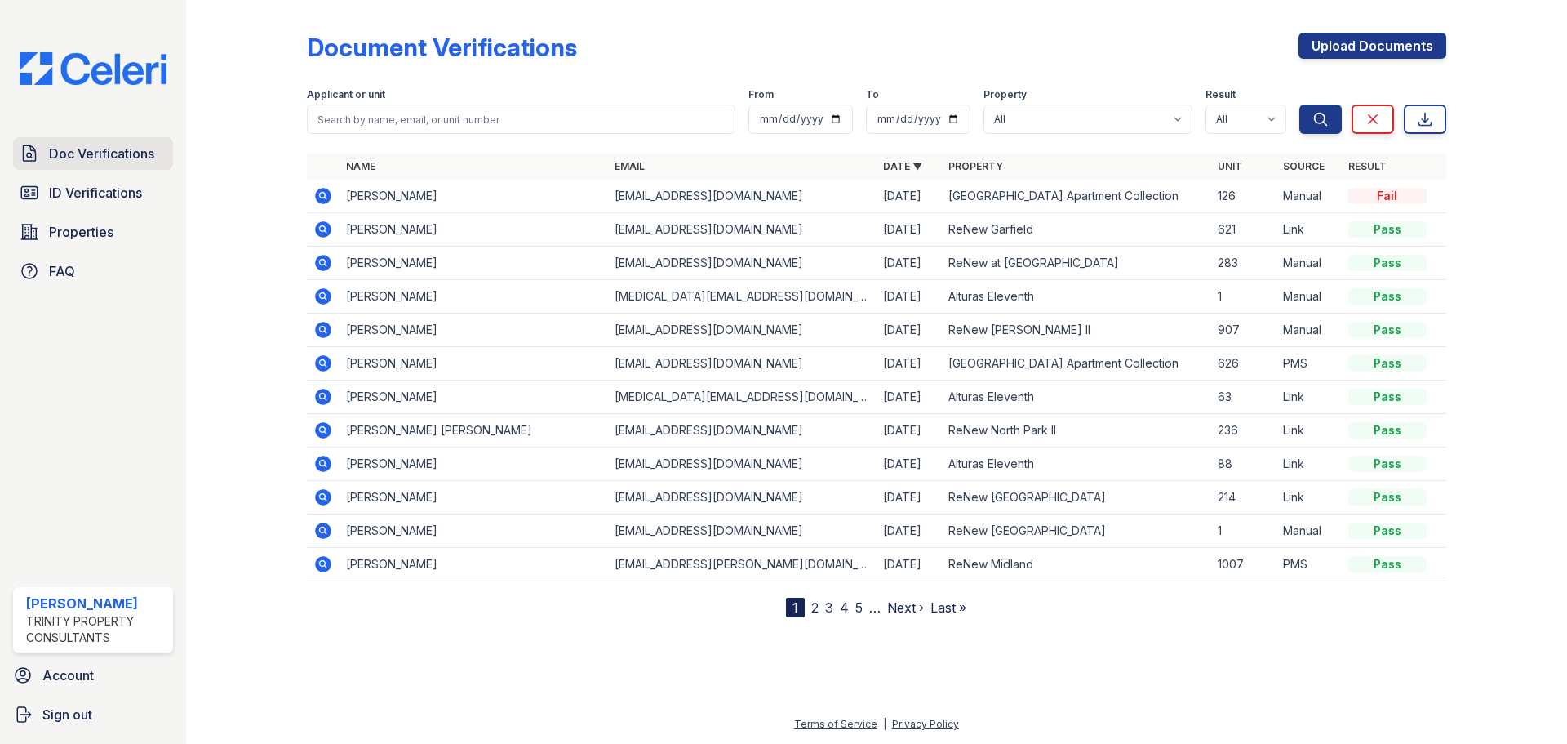
click at [125, 155] on span "Doc Verifications" at bounding box center [101, 154] width 105 height 20
click at [326, 194] on icon at bounding box center [323, 196] width 16 height 16
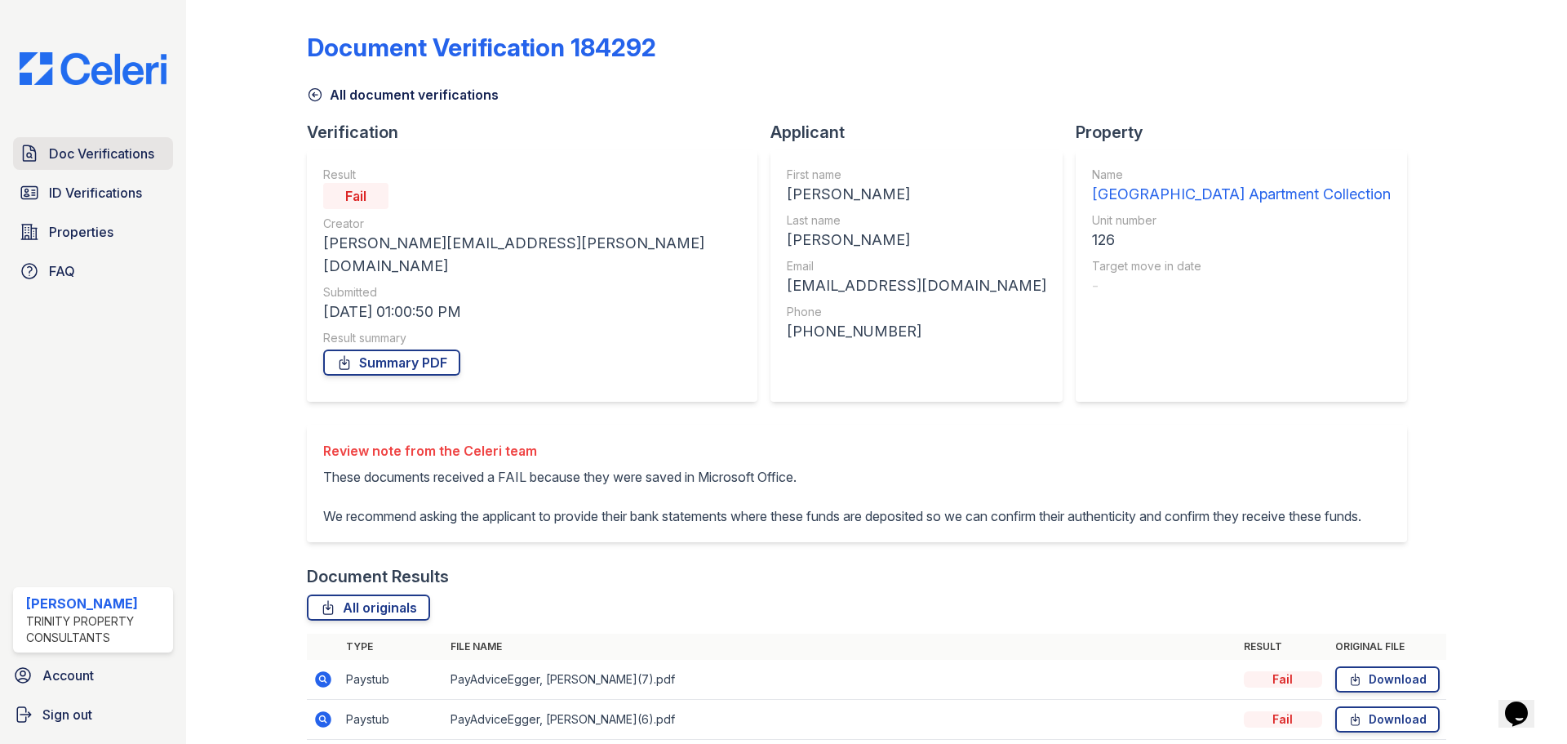
click at [100, 156] on span "Doc Verifications" at bounding box center [101, 154] width 105 height 20
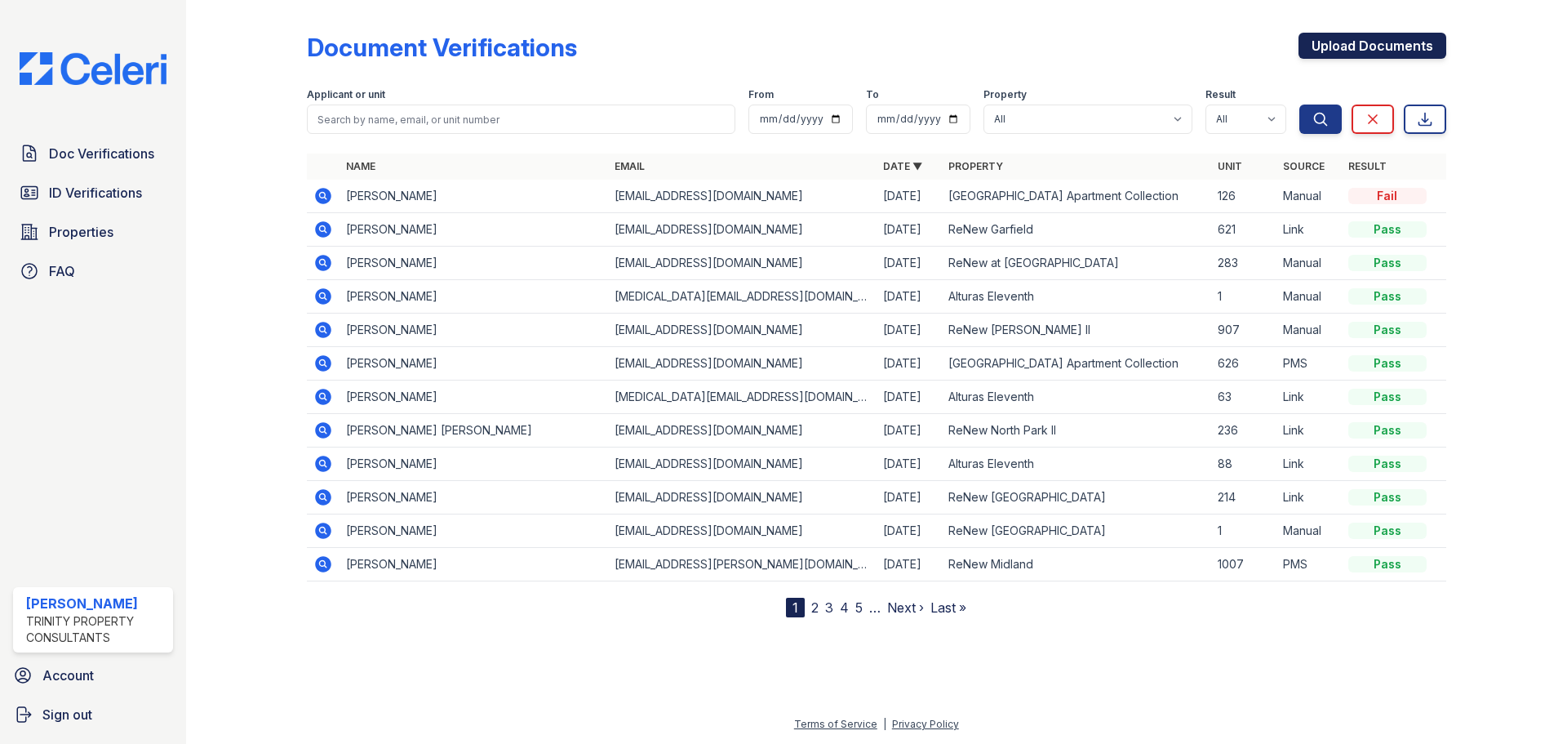
click at [1340, 41] on link "Upload Documents" at bounding box center [1373, 46] width 148 height 26
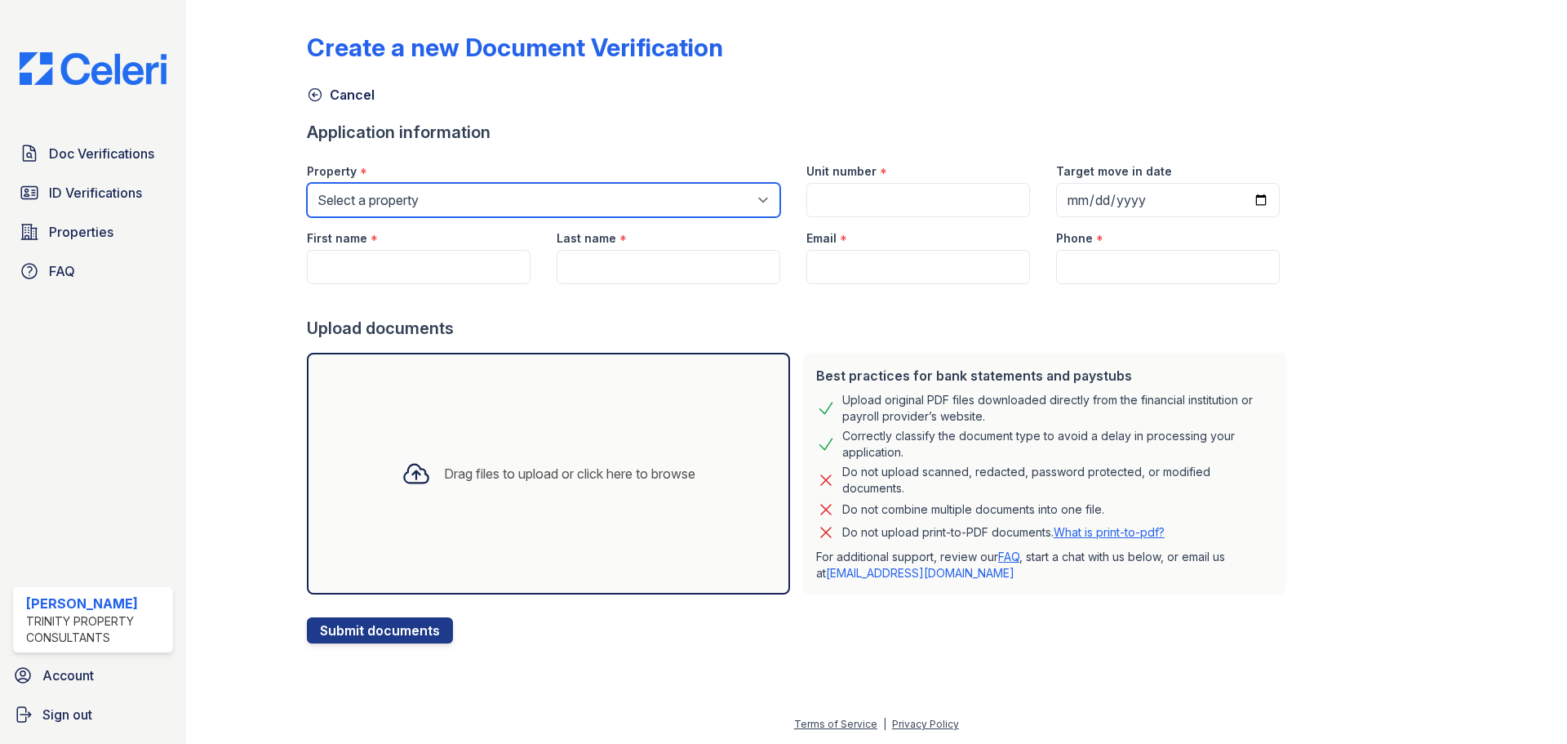
click at [475, 207] on select "Select a property [GEOGRAPHIC_DATA][PERSON_NAME] Alturas Eleventh [GEOGRAPHIC_D…" at bounding box center [543, 200] width 473 height 34
select select "63"
click at [307, 183] on select "Select a property [GEOGRAPHIC_DATA][PERSON_NAME] Alturas Eleventh [GEOGRAPHIC_D…" at bounding box center [543, 200] width 473 height 34
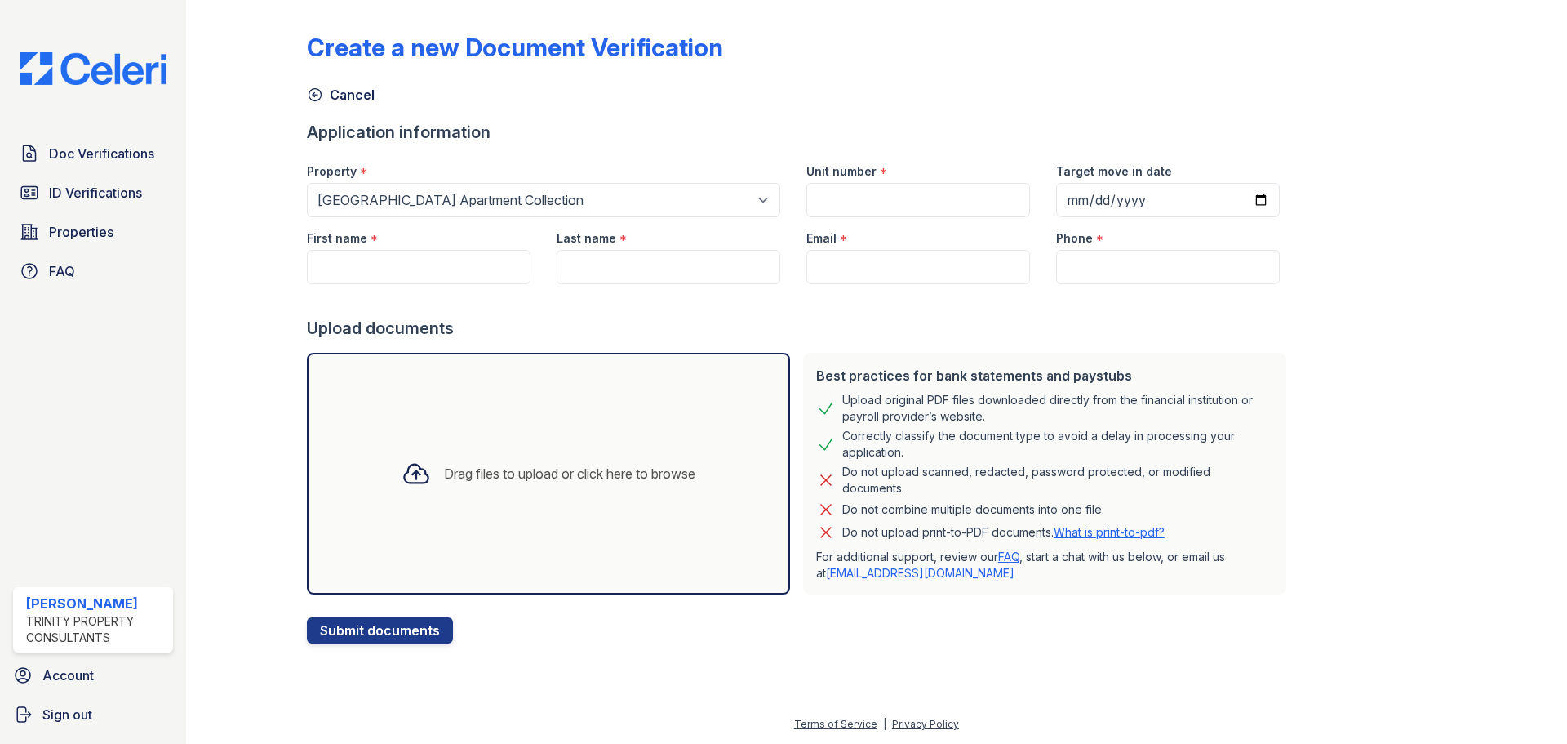
click at [900, 173] on div "Unit number *" at bounding box center [919, 166] width 224 height 33
click at [901, 180] on div "Unit number *" at bounding box center [919, 166] width 224 height 33
click at [904, 189] on input "Unit number" at bounding box center [919, 200] width 224 height 34
type input "126"
click at [447, 269] on input "First name" at bounding box center [419, 267] width 224 height 34
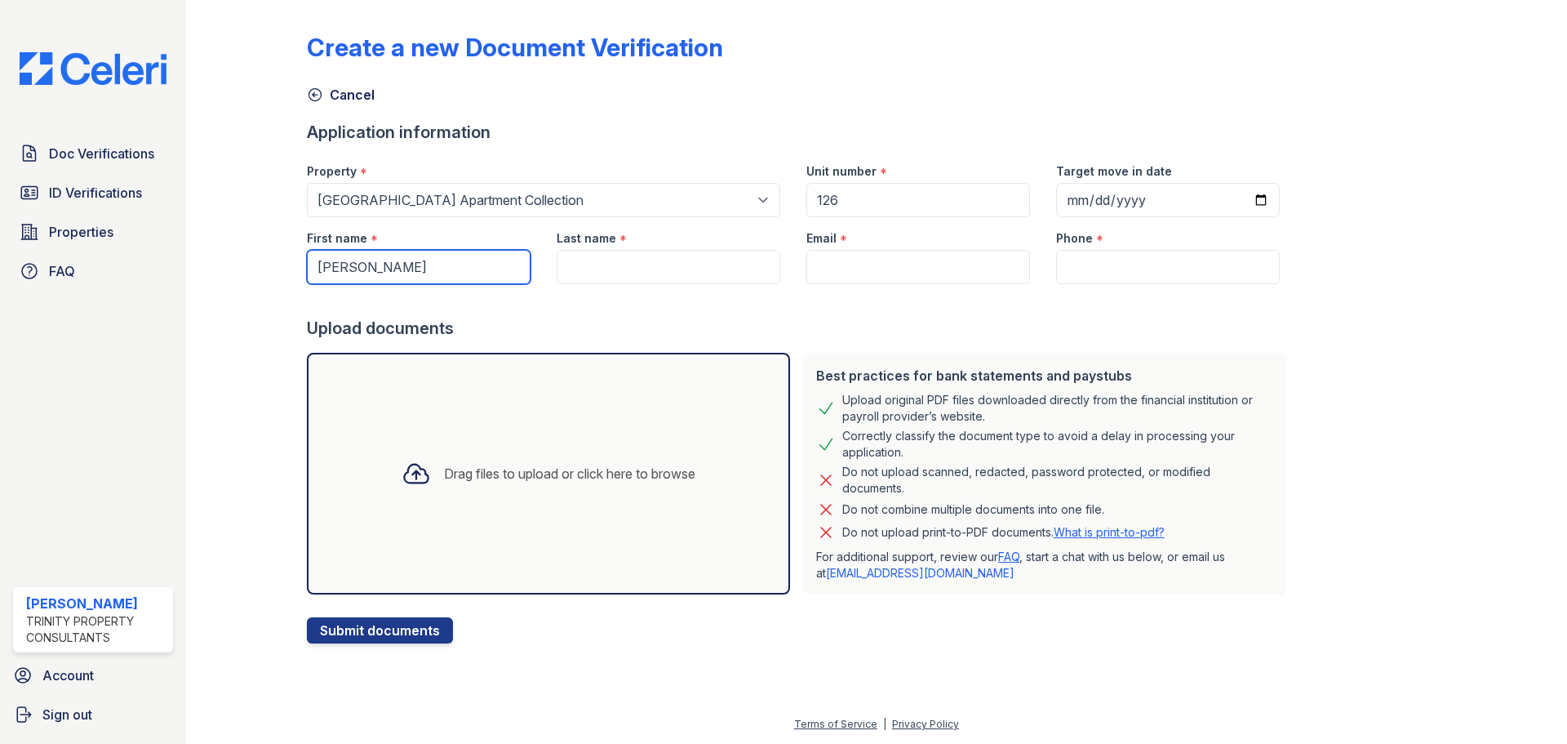
type input "William"
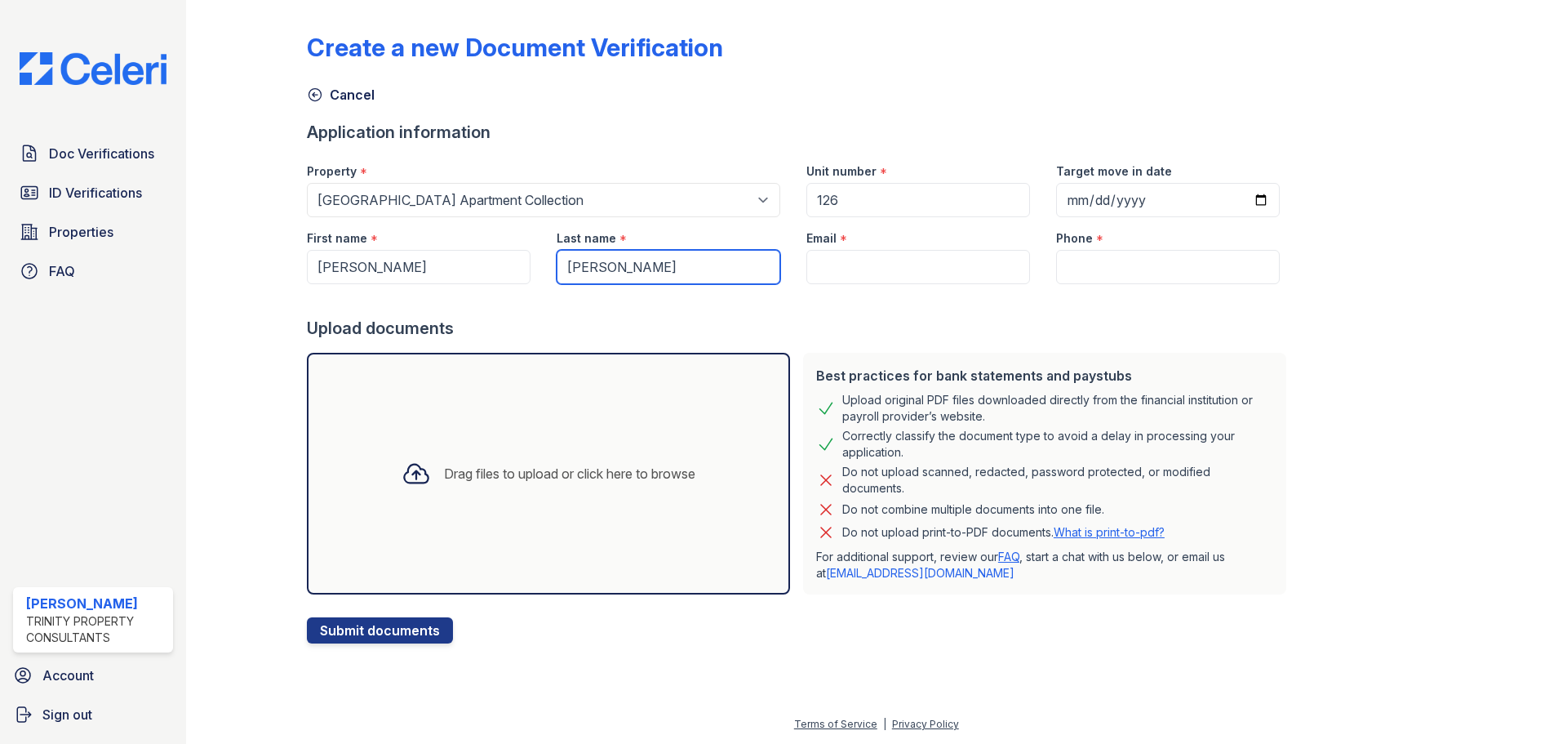
type input "Egger"
type input "[EMAIL_ADDRESS][DOMAIN_NAME]"
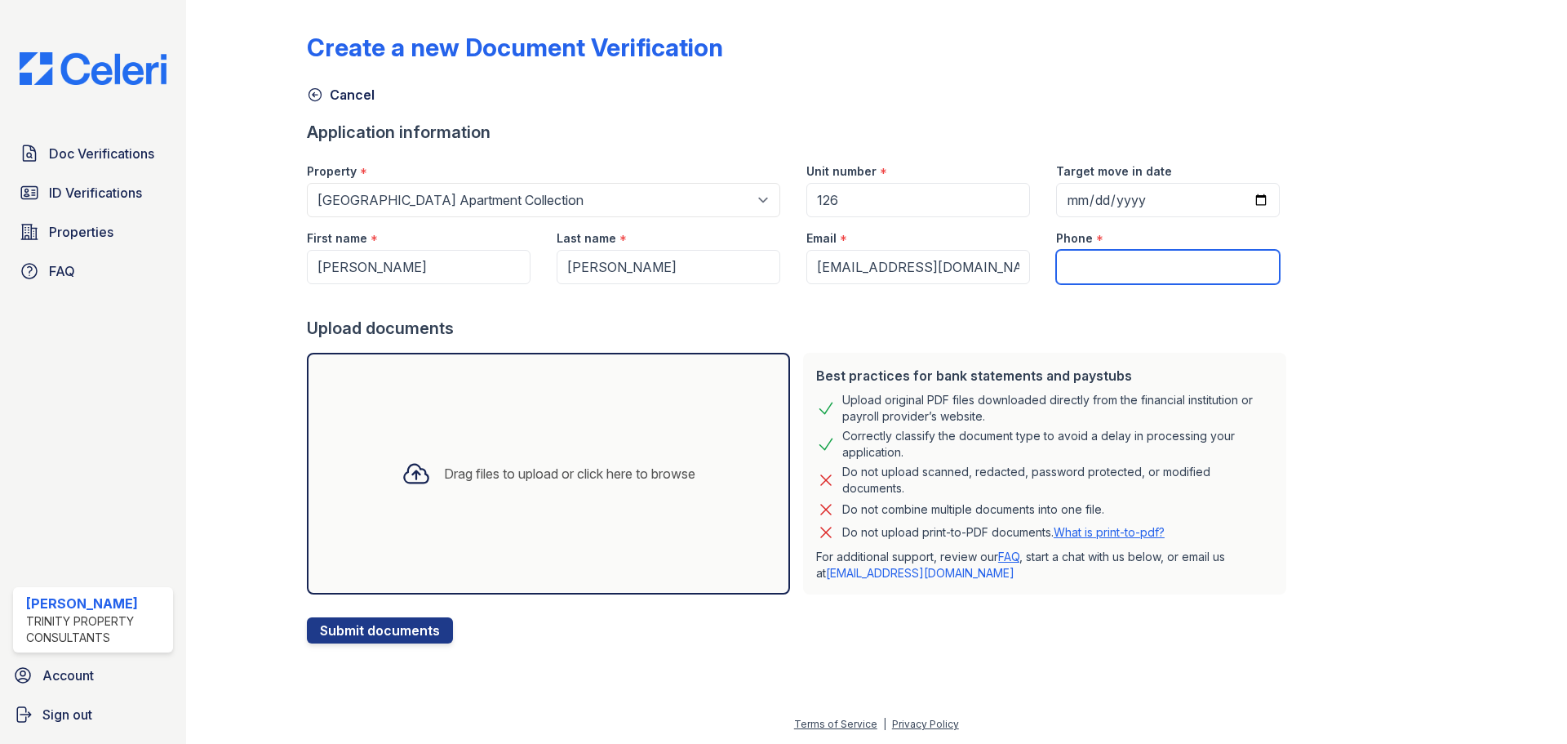
click at [1103, 256] on input "Phone" at bounding box center [1168, 267] width 224 height 34
type input "4695369807"
click at [416, 450] on div "Drag files to upload or click here to browse" at bounding box center [549, 474] width 320 height 56
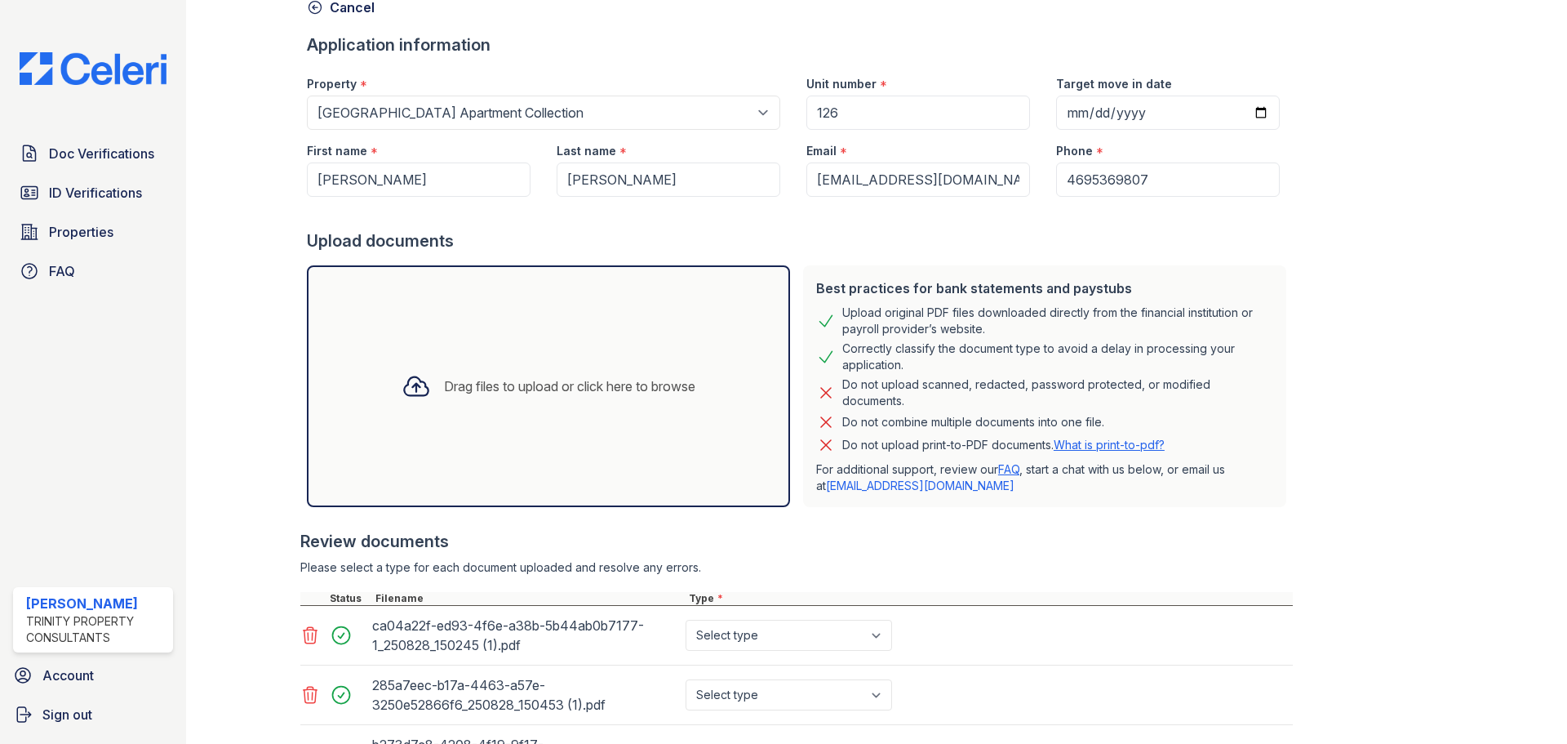
scroll to position [242, 0]
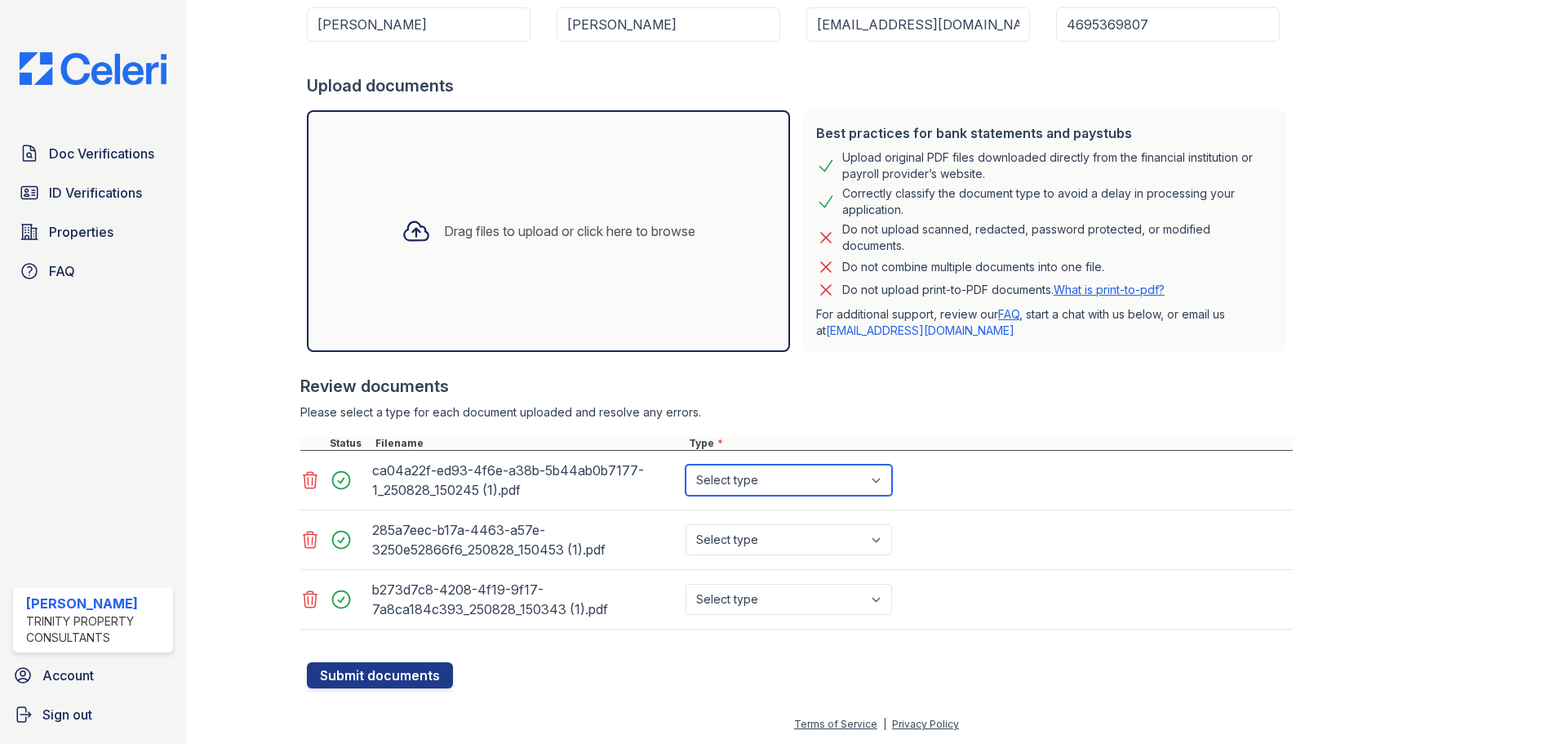
click at [772, 492] on select "Select type Paystub Bank Statement Offer Letter Tax Documents Benefit Award Let…" at bounding box center [789, 480] width 207 height 31
select select "bank_statement"
click at [686, 465] on select "Select type Paystub Bank Statement Offer Letter Tax Documents Benefit Award Let…" at bounding box center [789, 480] width 207 height 31
click at [771, 549] on select "Select type Paystub Bank Statement Offer Letter Tax Documents Benefit Award Let…" at bounding box center [789, 539] width 207 height 31
select select "bank_statement"
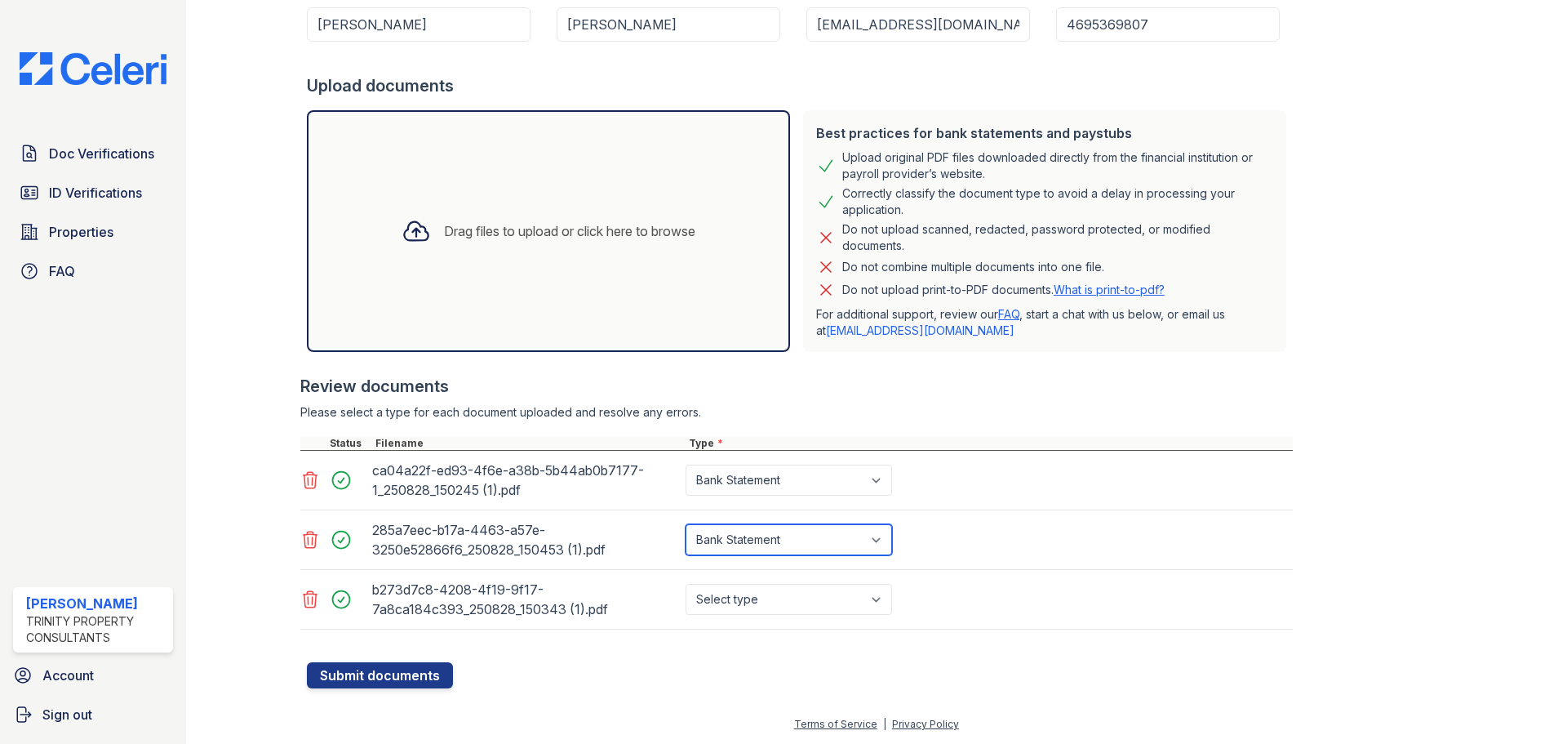
click at [686, 524] on select "Select type Paystub Bank Statement Offer Letter Tax Documents Benefit Award Let…" at bounding box center [789, 539] width 207 height 31
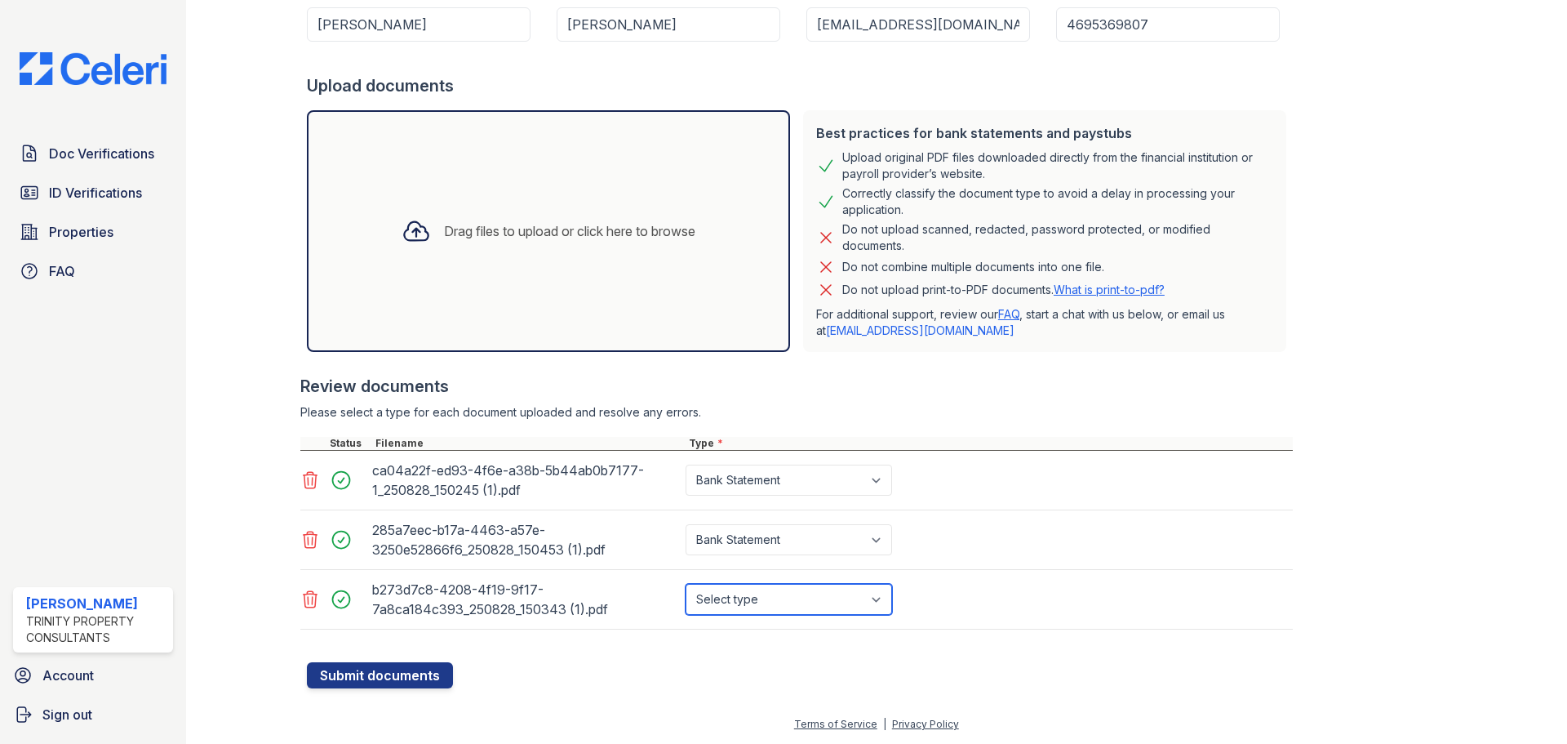
click at [764, 603] on select "Select type Paystub Bank Statement Offer Letter Tax Documents Benefit Award Let…" at bounding box center [789, 599] width 207 height 31
select select "bank_statement"
click at [686, 584] on select "Select type Paystub Bank Statement Offer Letter Tax Documents Benefit Award Let…" at bounding box center [789, 599] width 207 height 31
click at [329, 667] on button "Submit documents" at bounding box center [380, 675] width 146 height 26
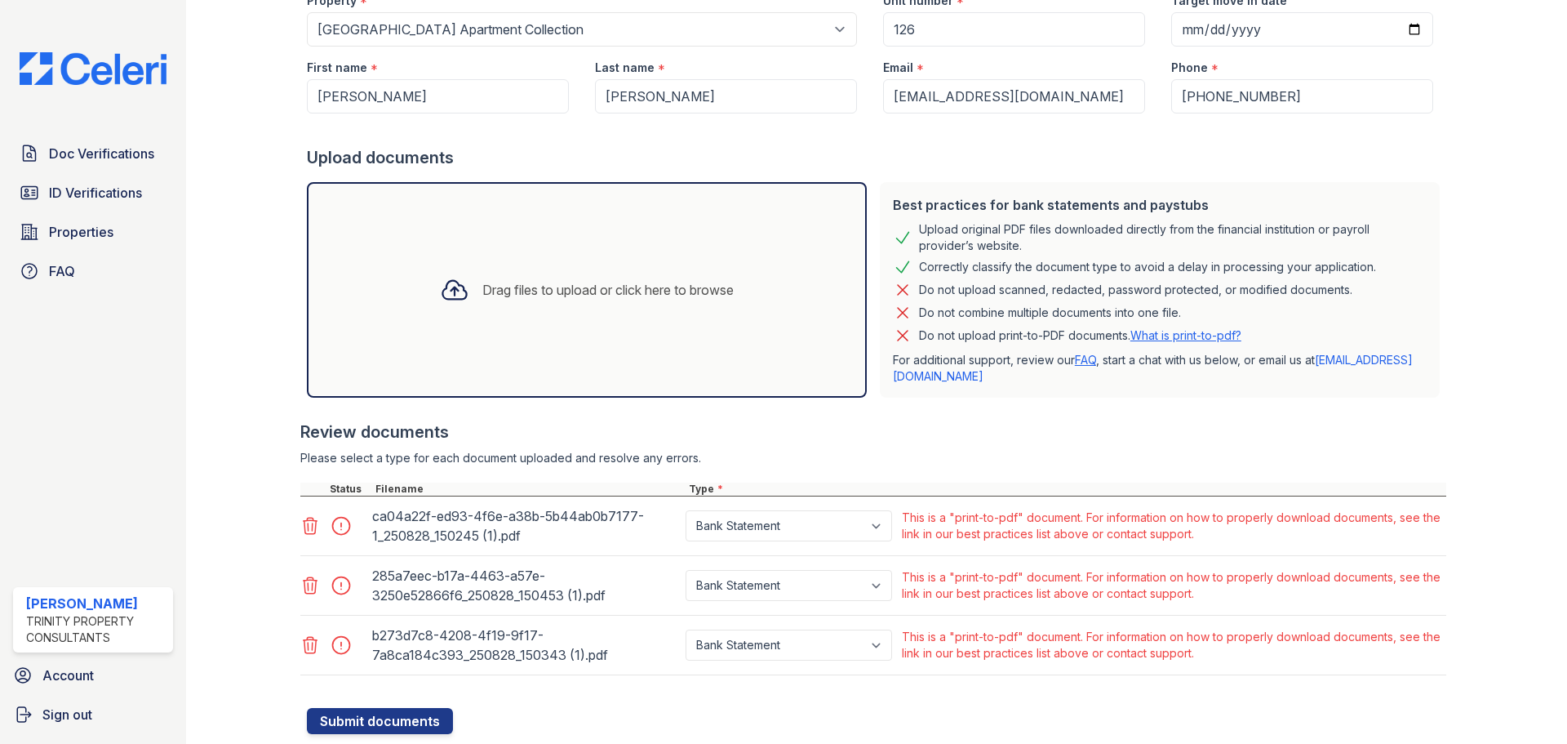
scroll to position [180, 0]
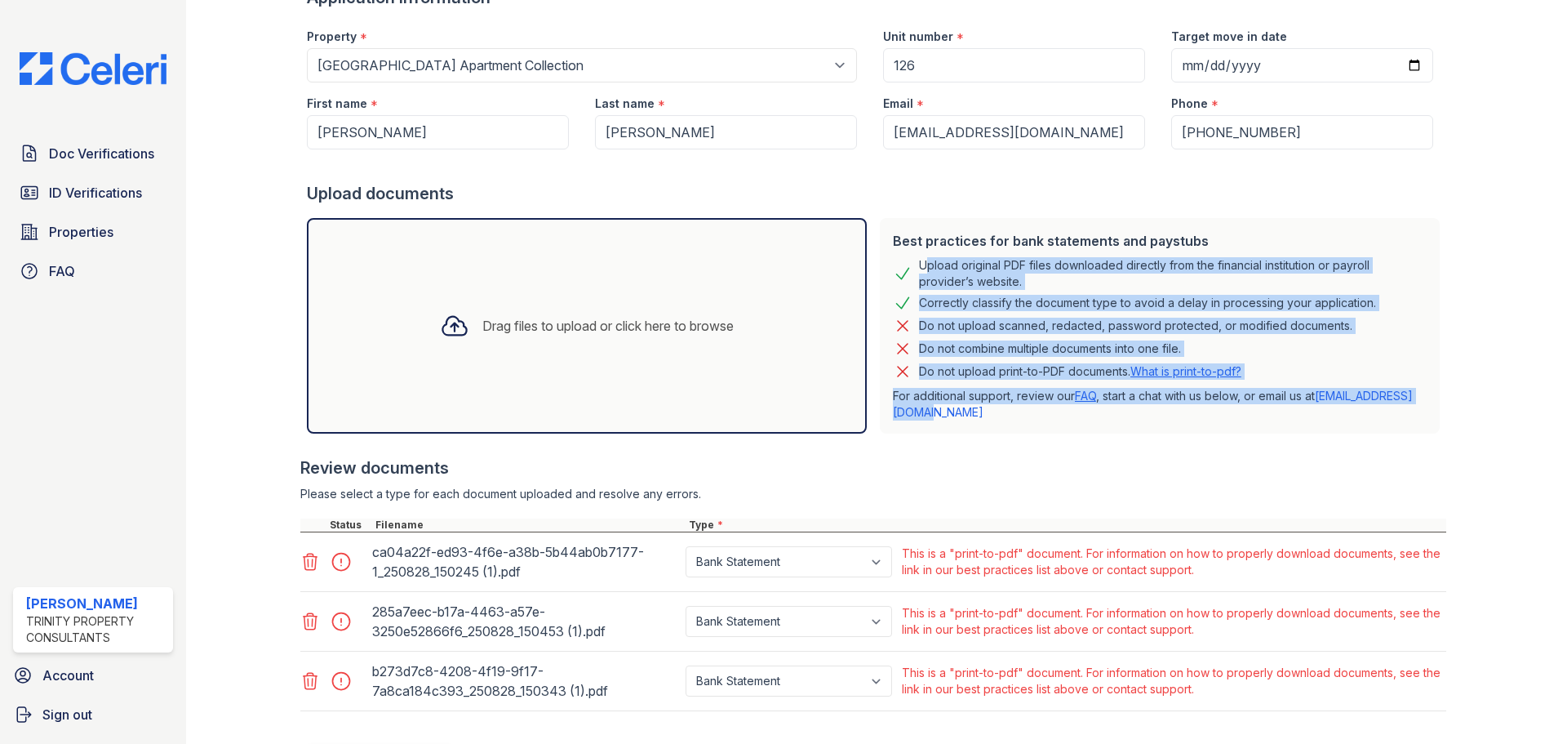
drag, startPoint x: 1253, startPoint y: 415, endPoint x: 893, endPoint y: 272, distance: 387.3
click at [893, 272] on div "Best practices for bank statements and paystubs Upload original PDF files downl…" at bounding box center [1160, 326] width 560 height 216
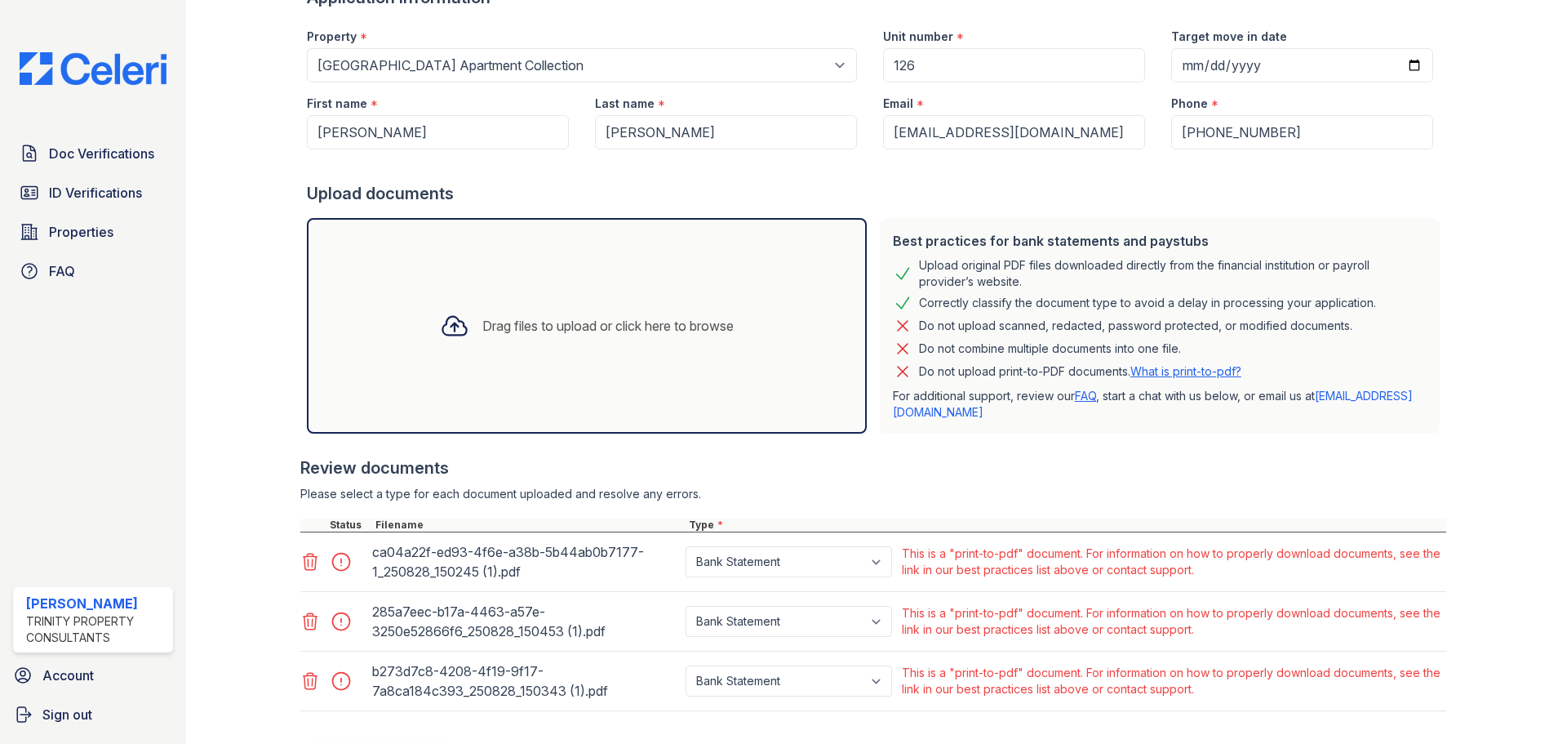
click at [1169, 498] on div "Please select a type for each document uploaded and resolve any errors." at bounding box center [873, 494] width 1146 height 16
drag, startPoint x: 1153, startPoint y: 465, endPoint x: 909, endPoint y: 264, distance: 316.6
click at [909, 264] on div "Best practices for bank statements and paystubs Upload original PDF files downl…" at bounding box center [873, 469] width 1146 height 516
click at [1243, 470] on div "Review documents" at bounding box center [873, 467] width 1146 height 23
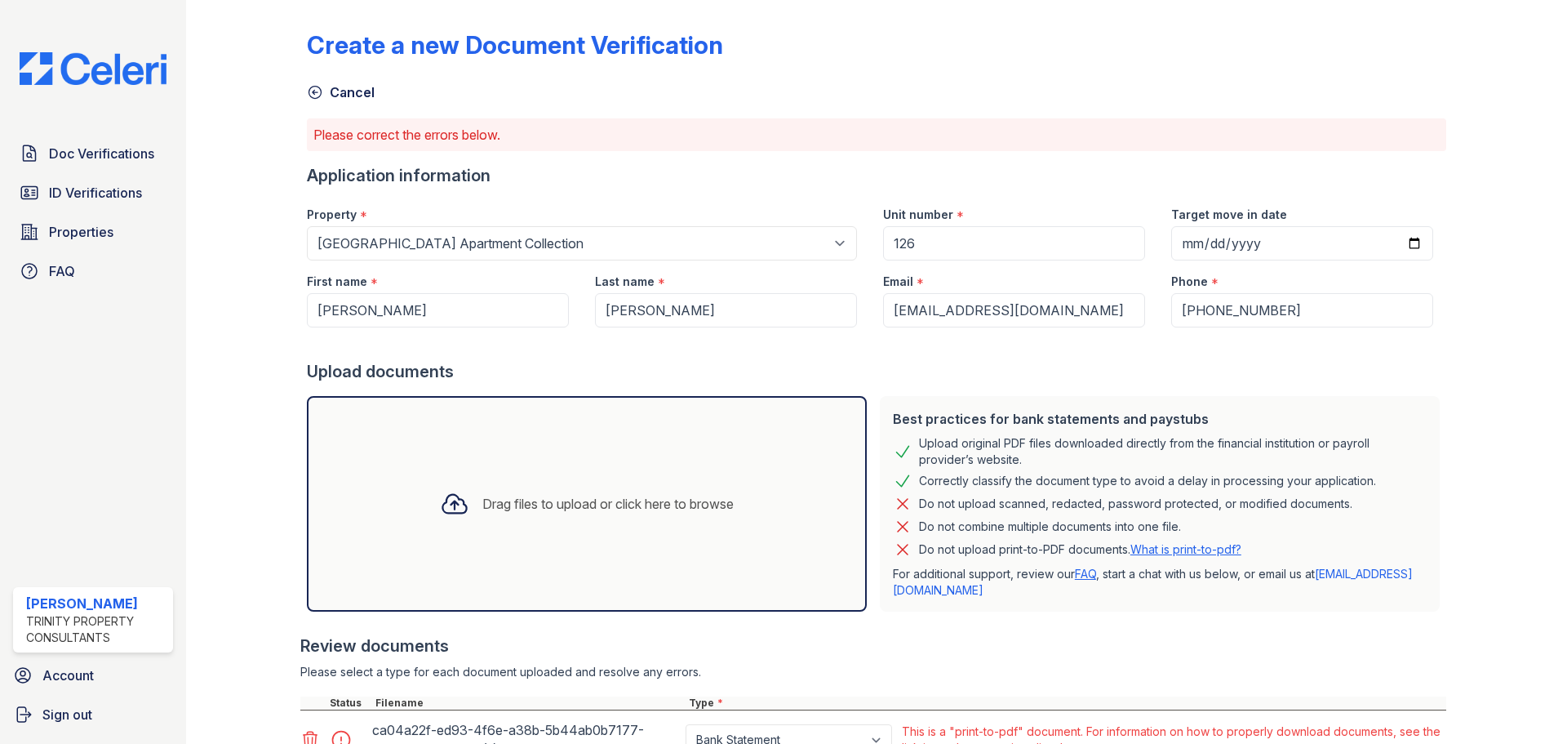
scroll to position [0, 0]
click at [69, 167] on link "Doc Verifications" at bounding box center [93, 153] width 160 height 33
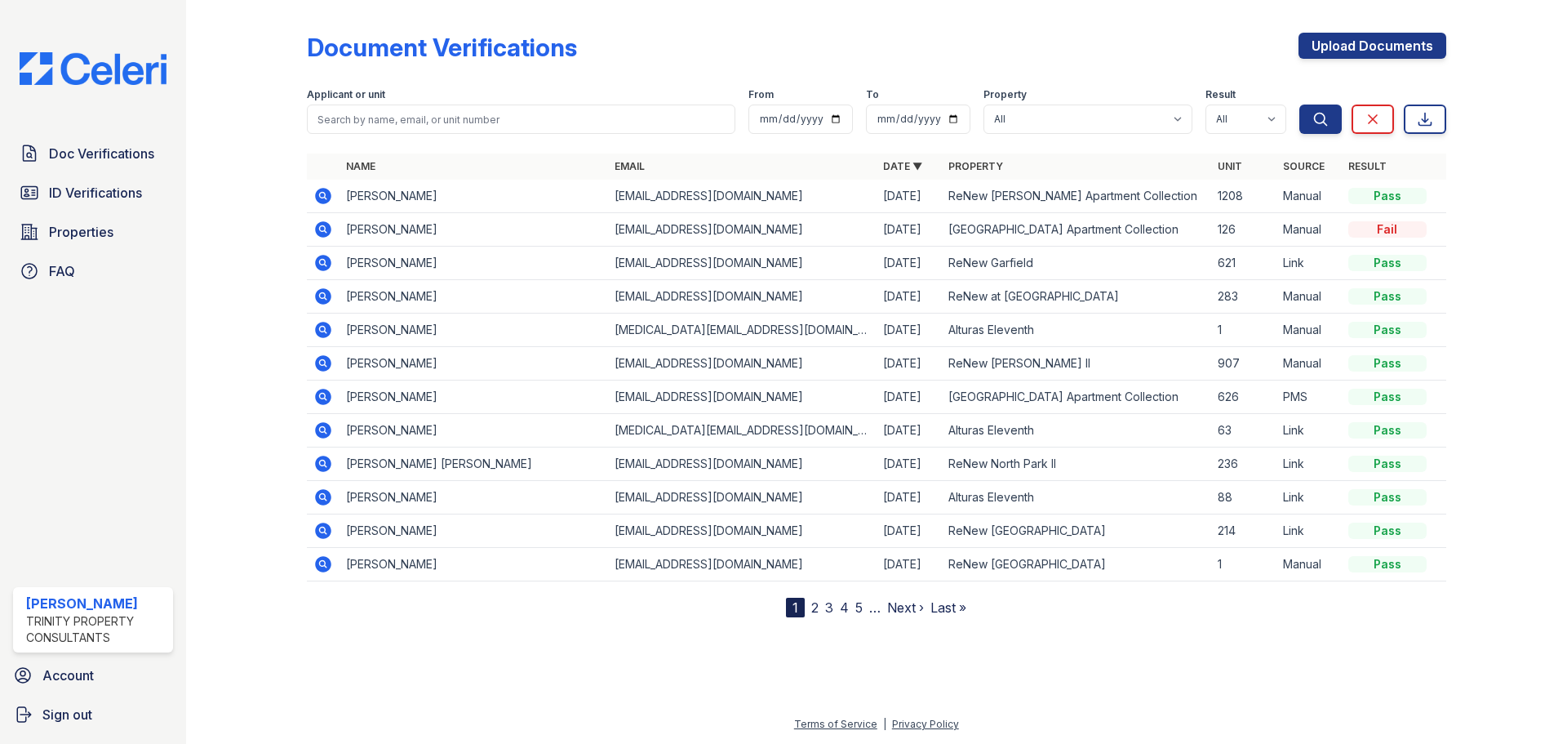
click at [72, 188] on span "ID Verifications" at bounding box center [95, 193] width 93 height 20
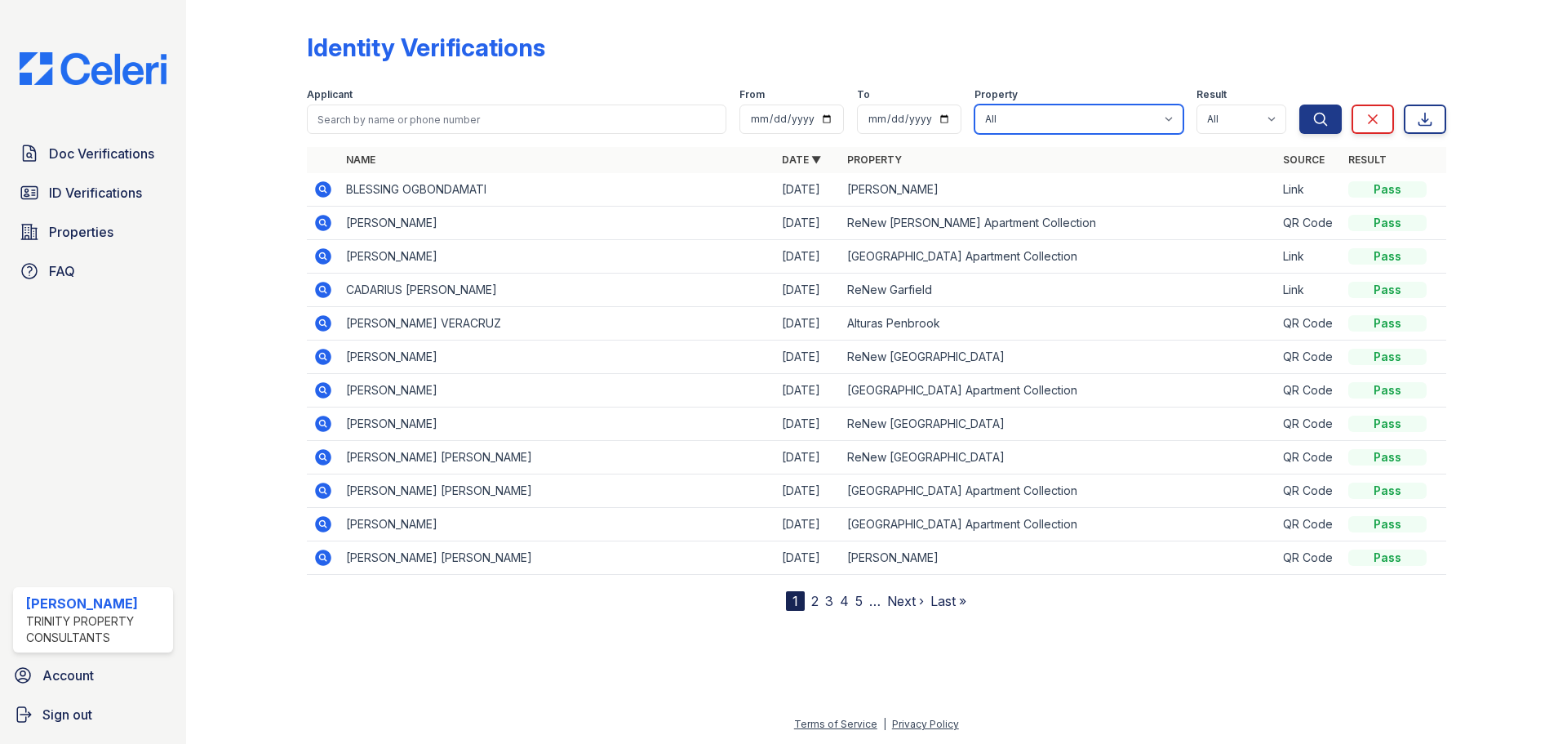
click at [1065, 106] on select "All Alturas Andrews Alturas Eleventh Alturas Penbrook ReNew Andrews Apartment C…" at bounding box center [1079, 118] width 209 height 29
select select "63"
click at [976, 104] on select "All Alturas Andrews Alturas Eleventh Alturas Penbrook ReNew Andrews Apartment C…" at bounding box center [1079, 118] width 209 height 29
click at [1311, 121] on button "Search" at bounding box center [1321, 118] width 42 height 29
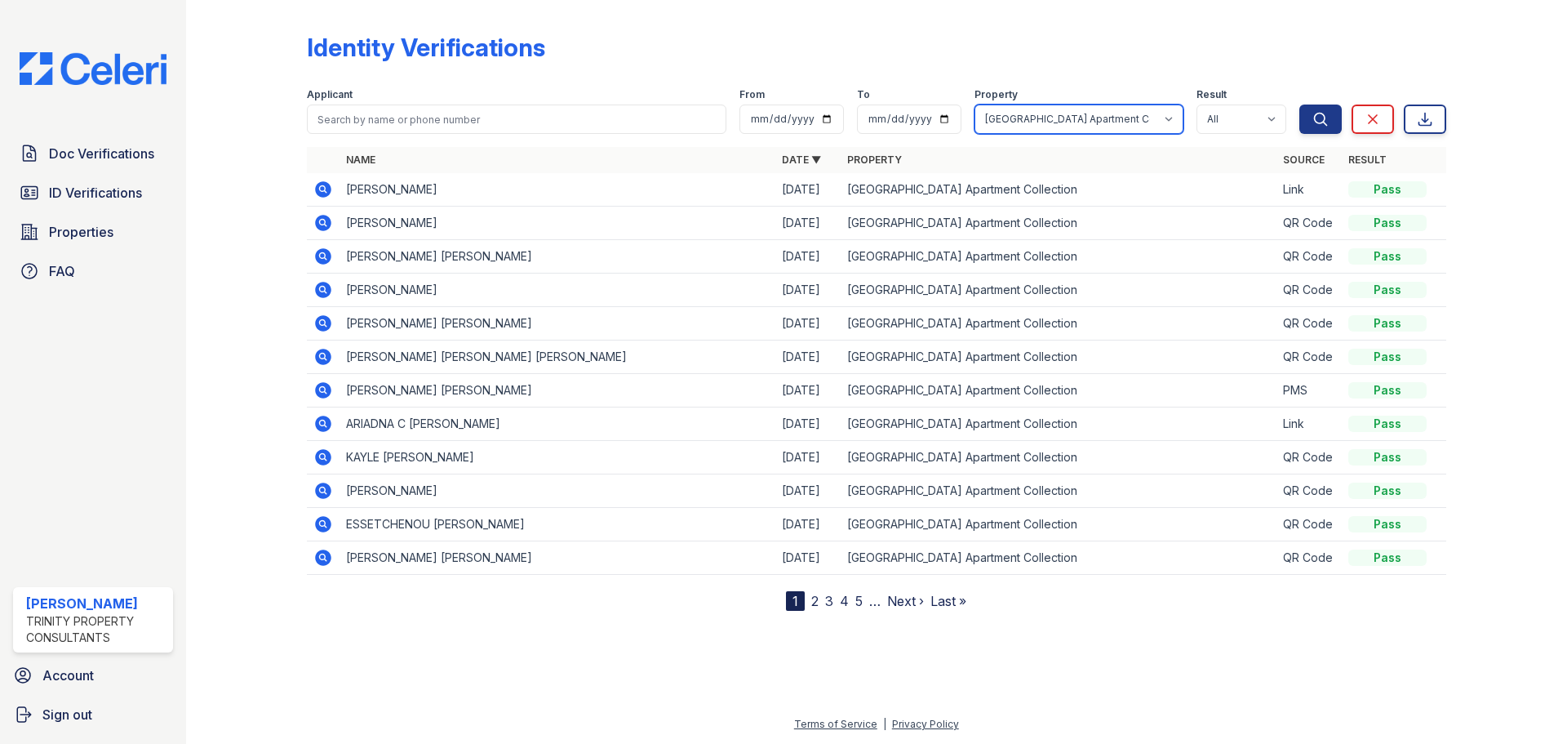
click at [1063, 123] on select "All Alturas Andrews Alturas Eleventh Alturas Penbrook ReNew Andrews Apartment C…" at bounding box center [1079, 118] width 209 height 29
select select "64"
click at [976, 104] on select "All Alturas Andrews Alturas Eleventh Alturas Penbrook ReNew Andrews Apartment C…" at bounding box center [1079, 118] width 209 height 29
click at [1307, 135] on form "Applicant From To Property All Alturas Andrews Alturas Eleventh Alturas Penbroo…" at bounding box center [877, 107] width 1140 height 65
click at [1314, 119] on icon "submit" at bounding box center [1321, 119] width 16 height 16
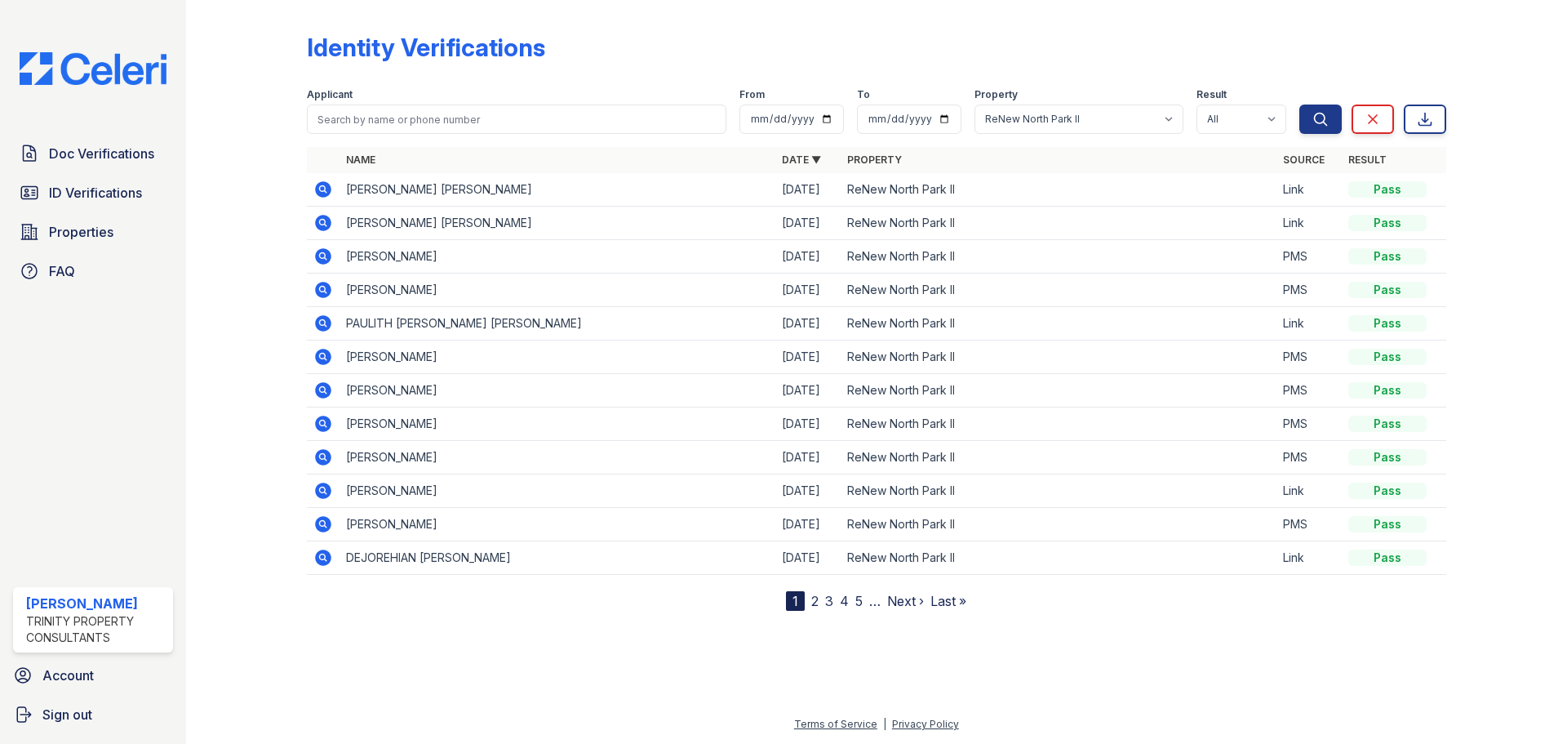
click at [322, 494] on icon at bounding box center [323, 490] width 16 height 16
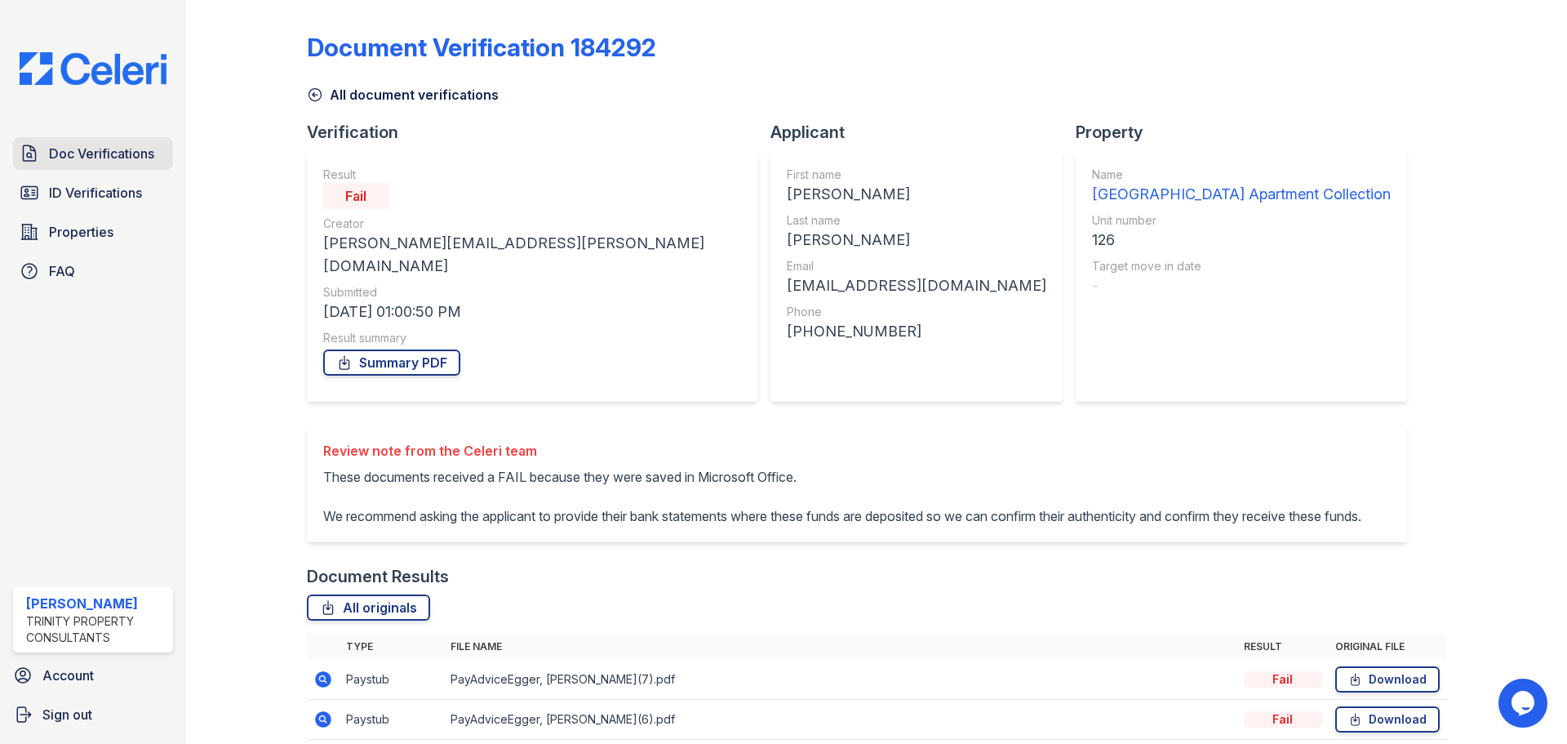
click at [91, 157] on span "Doc Verifications" at bounding box center [101, 154] width 105 height 20
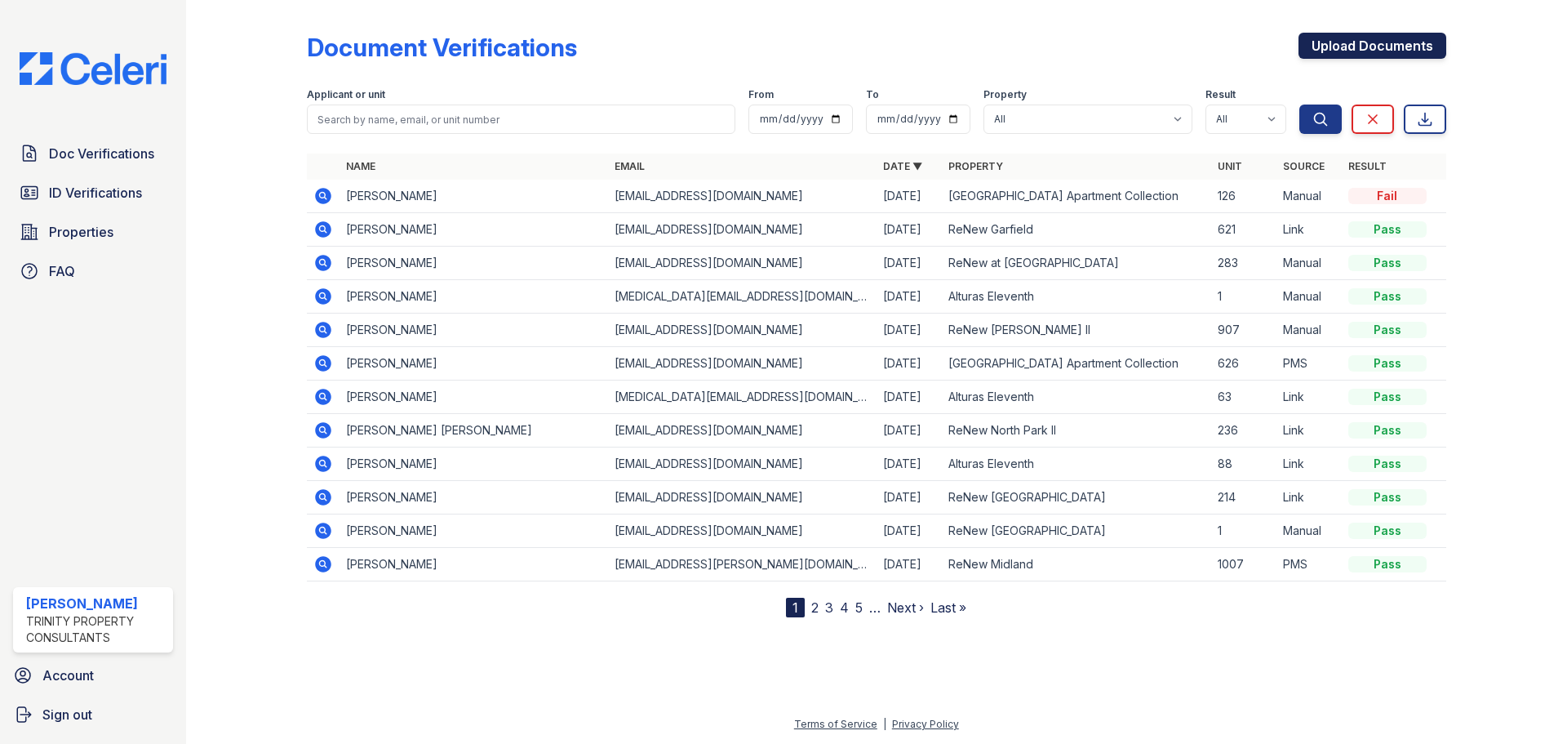
click at [1357, 48] on link "Upload Documents" at bounding box center [1373, 46] width 148 height 26
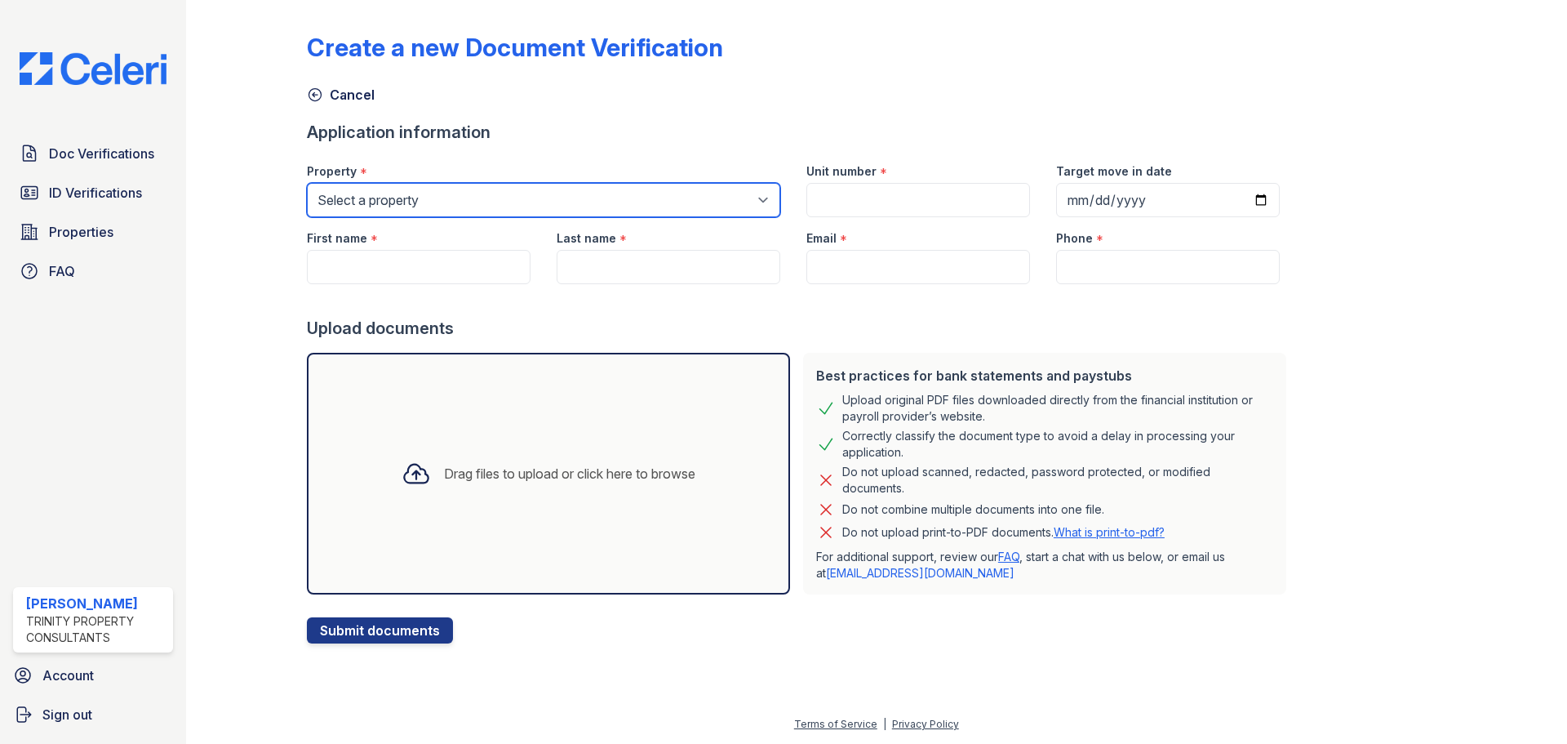
click at [663, 190] on select "Select a property Alturas Andrews Alturas Eleventh Alturas Penbrook ReNew Andre…" at bounding box center [543, 200] width 473 height 34
select select "63"
click at [307, 183] on select "Select a property Alturas Andrews Alturas Eleventh Alturas Penbrook ReNew Andre…" at bounding box center [543, 200] width 473 height 34
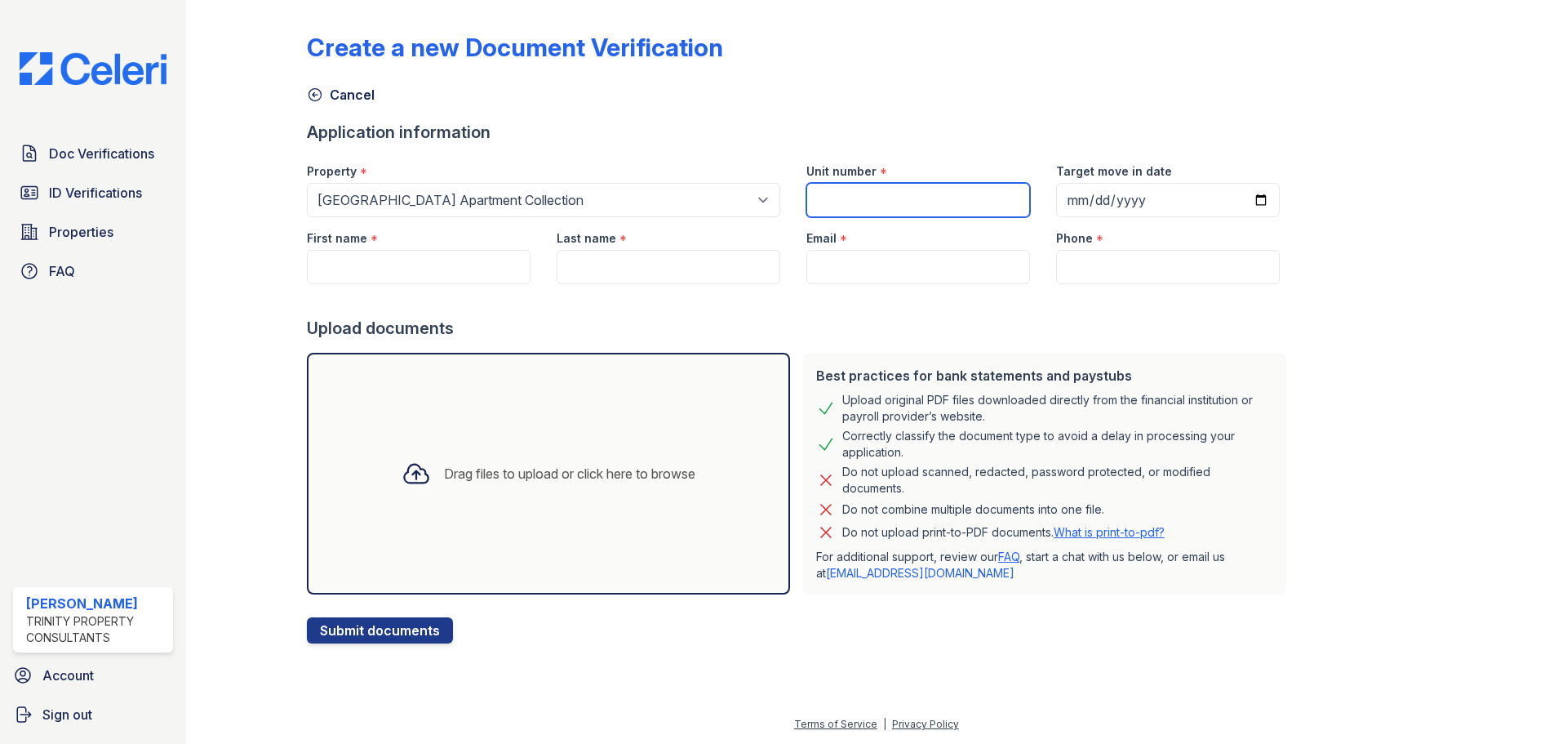
click at [921, 192] on input "Unit number" at bounding box center [919, 200] width 224 height 34
type input "126"
click at [333, 271] on input "First name" at bounding box center [419, 267] width 224 height 34
click at [478, 269] on input "First name" at bounding box center [419, 267] width 224 height 34
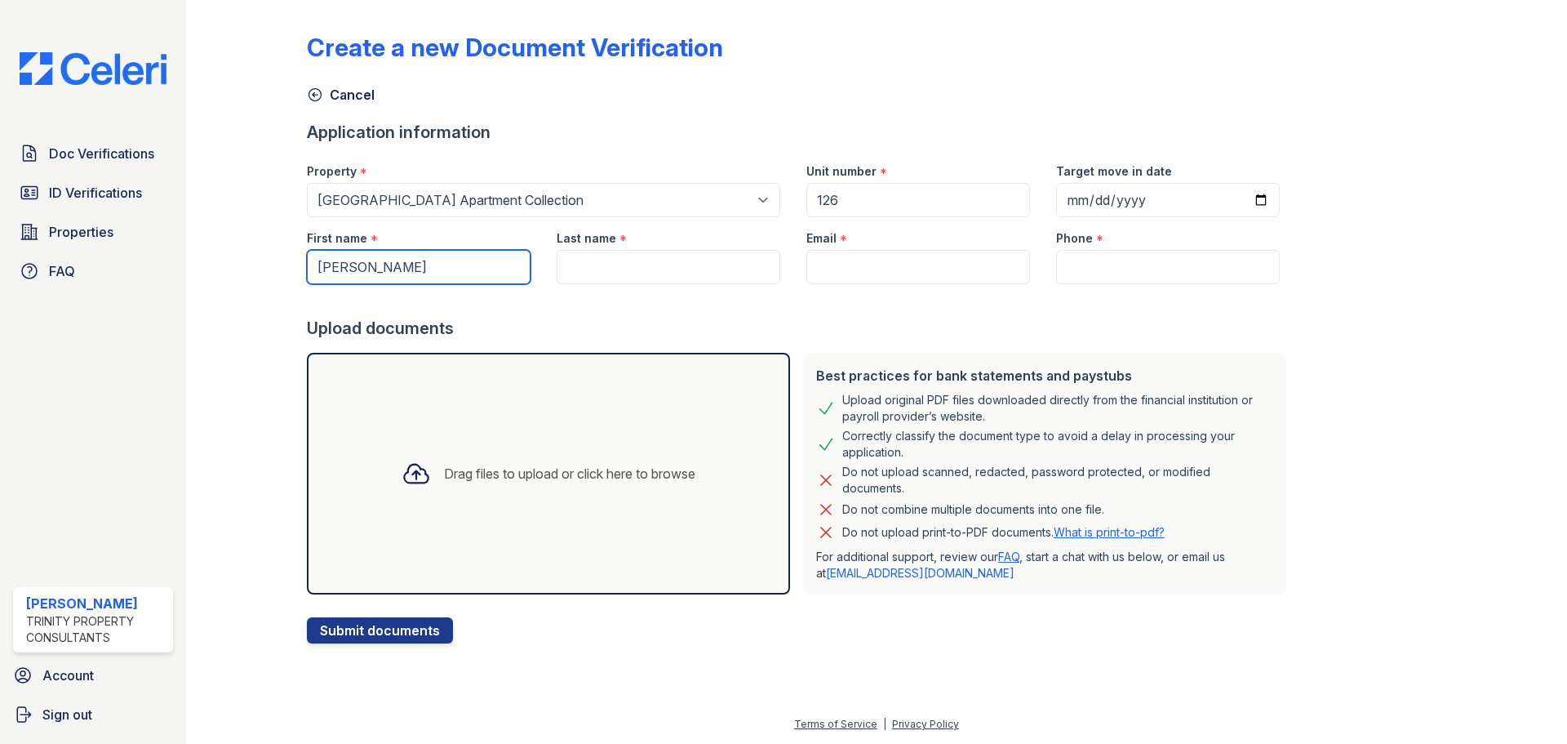
type input "[PERSON_NAME]"
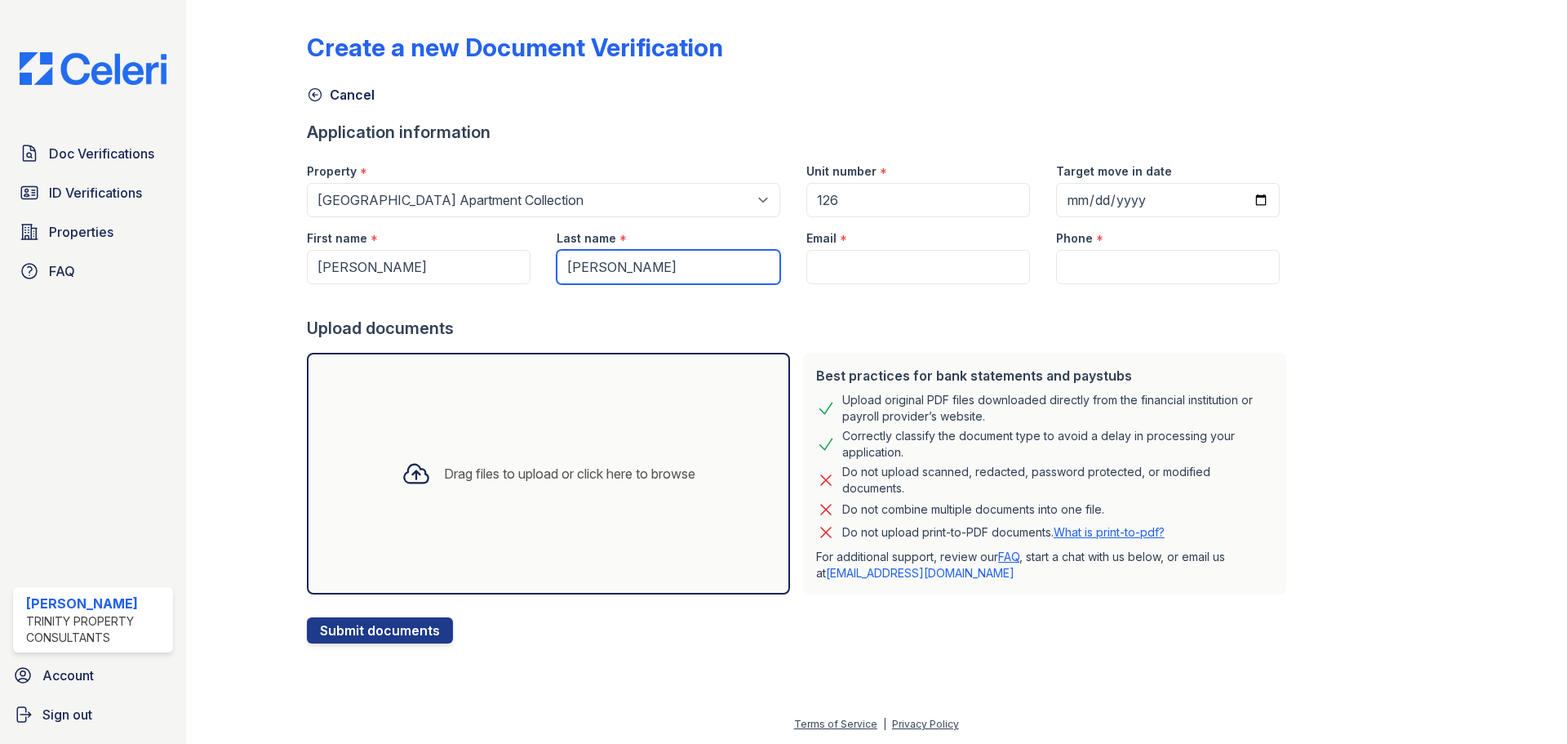
type input "[PERSON_NAME]"
click at [890, 283] on input "Email" at bounding box center [919, 267] width 224 height 34
click at [940, 277] on input "Email" at bounding box center [919, 267] width 224 height 34
paste input "[EMAIL_ADDRESS][DOMAIN_NAME]"
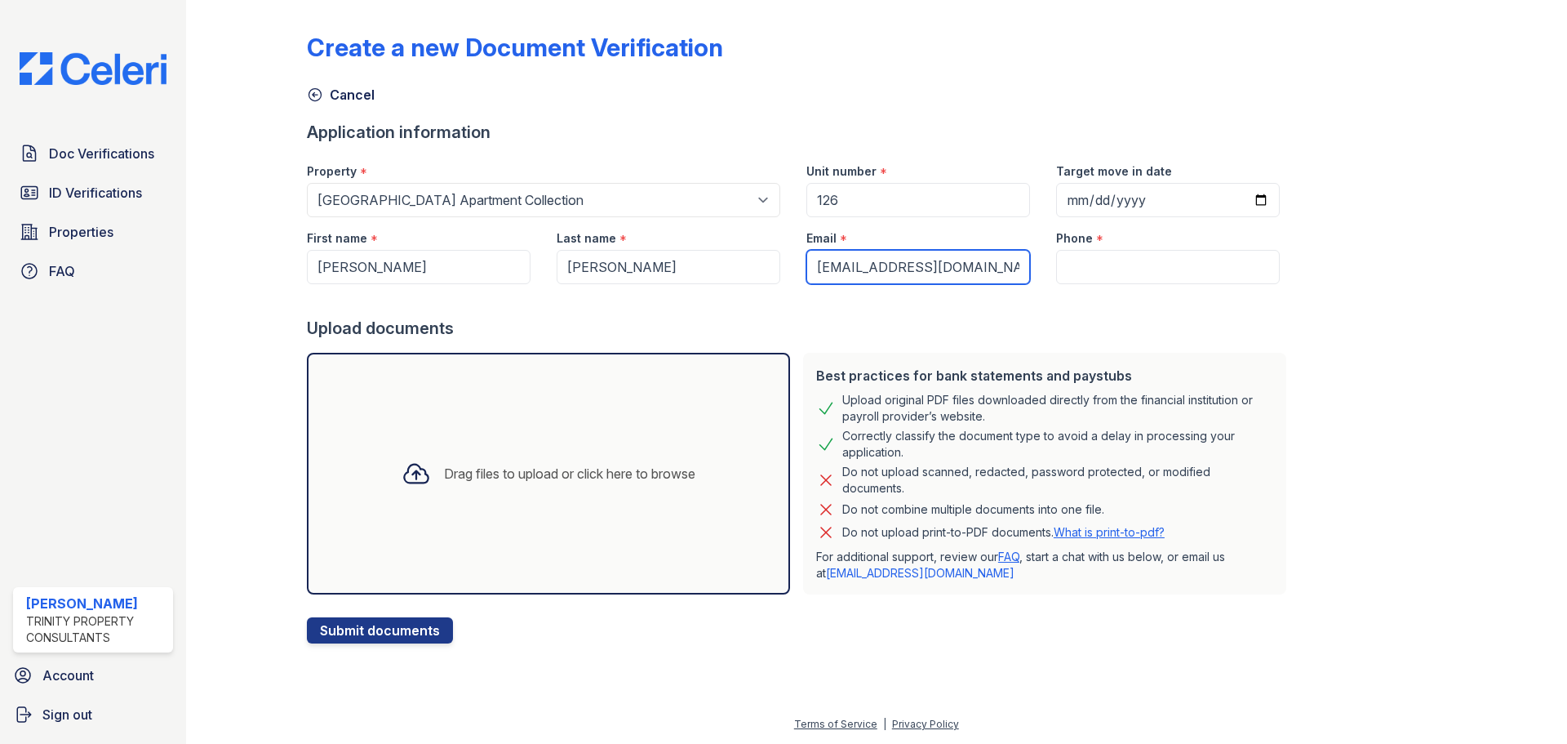
type input "[EMAIL_ADDRESS][DOMAIN_NAME]"
click at [1156, 279] on input "Phone" at bounding box center [1168, 267] width 224 height 34
paste input "(469) 536-9807"
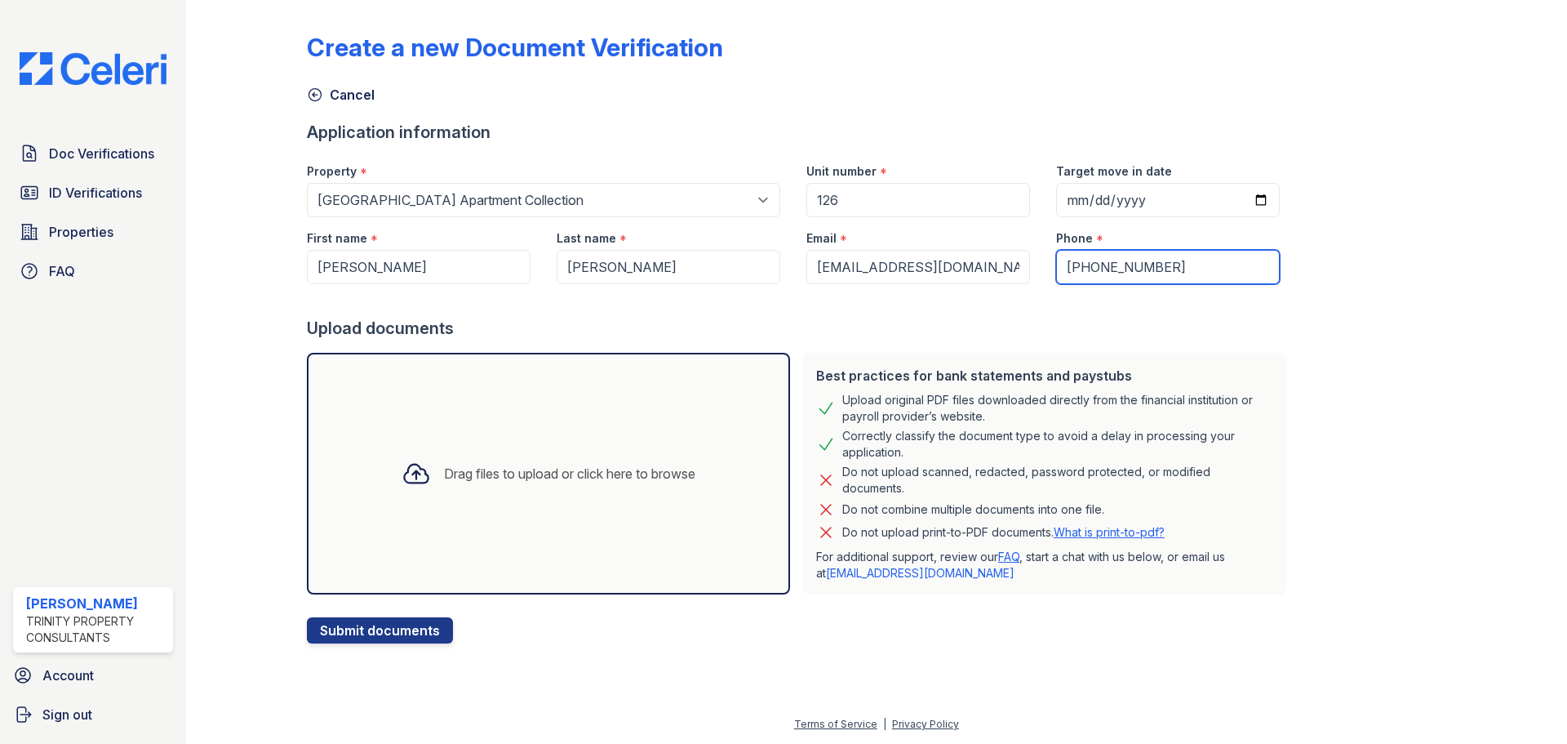
type input "(469) 536-9807"
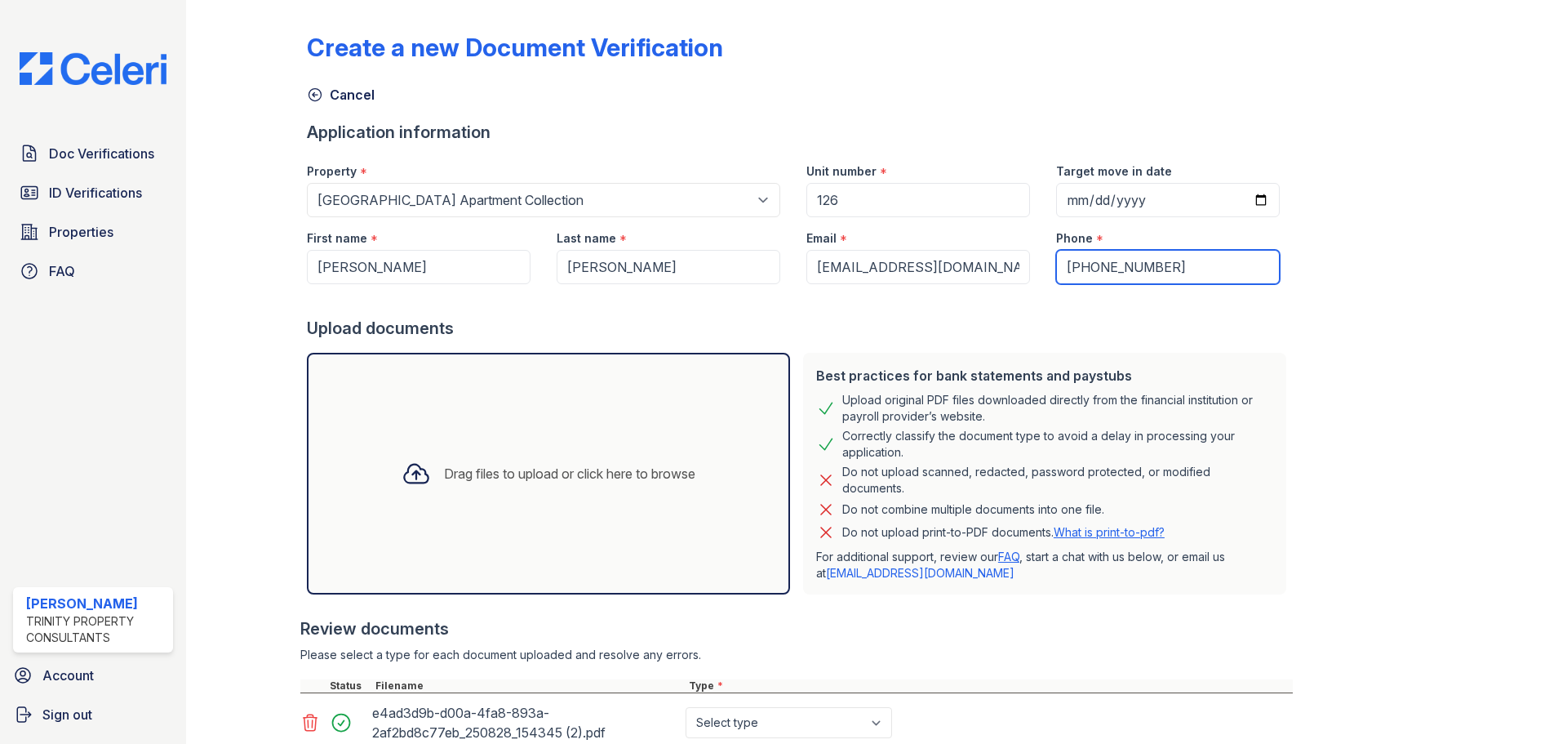
scroll to position [183, 0]
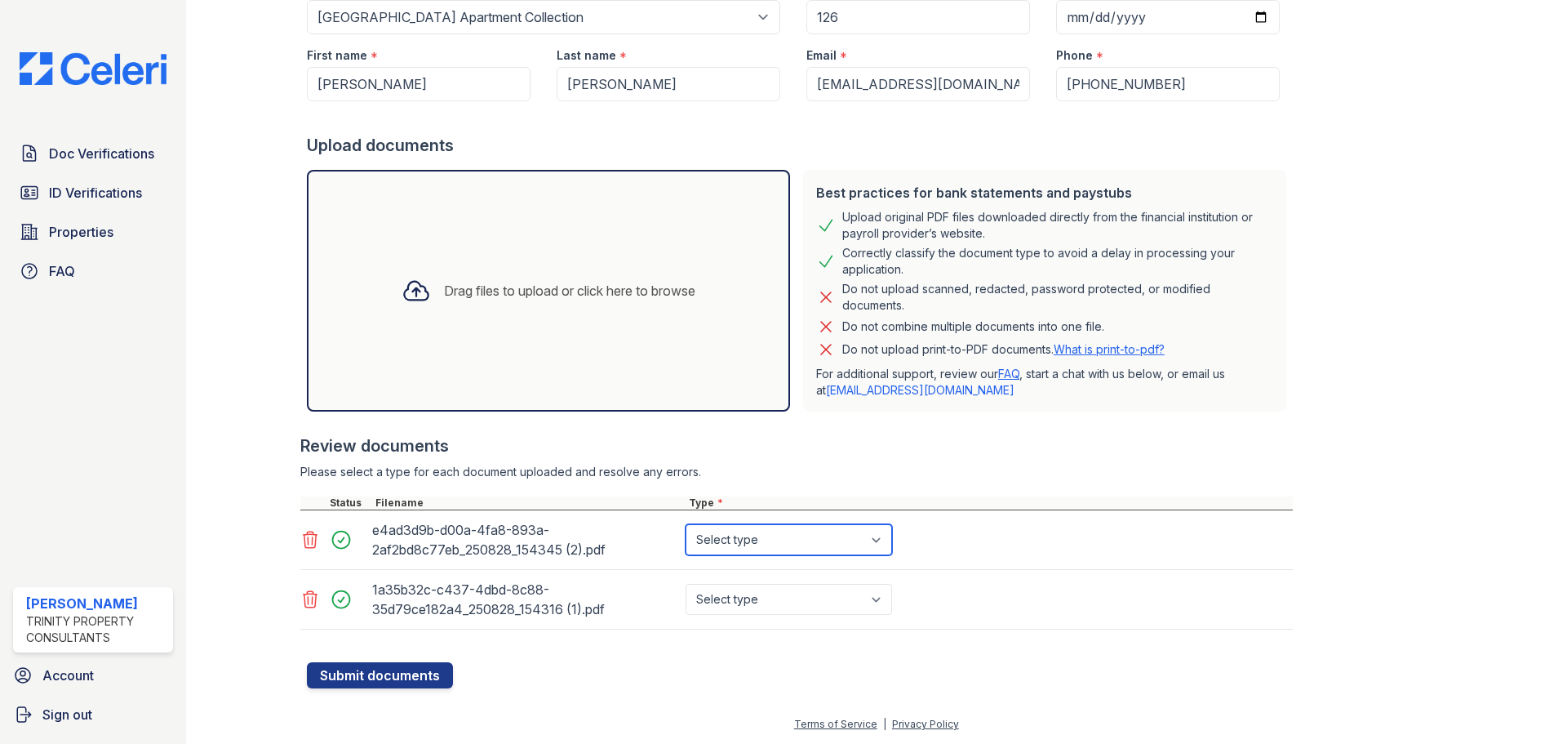
drag, startPoint x: 731, startPoint y: 535, endPoint x: 734, endPoint y: 554, distance: 19.7
click at [731, 535] on select "Select type Paystub Bank Statement Offer Letter Tax Documents Benefit Award Let…" at bounding box center [789, 539] width 207 height 31
select select "bank_statement"
click at [686, 524] on select "Select type Paystub Bank Statement Offer Letter Tax Documents Benefit Award Let…" at bounding box center [789, 539] width 207 height 31
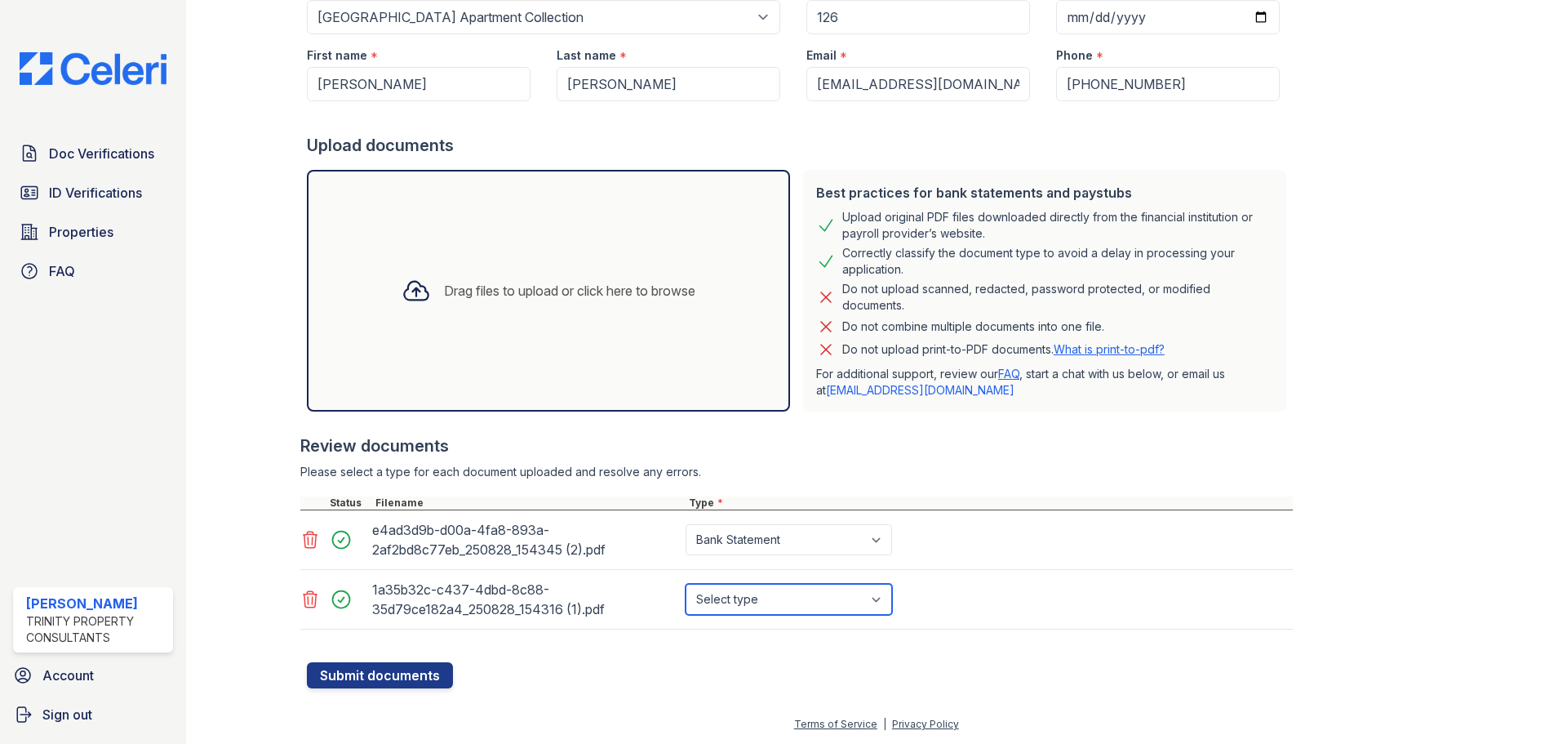
click at [744, 592] on select "Select type Paystub Bank Statement Offer Letter Tax Documents Benefit Award Let…" at bounding box center [789, 599] width 207 height 31
select select "bank_statement"
click at [686, 584] on select "Select type Paystub Bank Statement Offer Letter Tax Documents Benefit Award Let…" at bounding box center [789, 599] width 207 height 31
click at [418, 684] on button "Submit documents" at bounding box center [380, 675] width 146 height 26
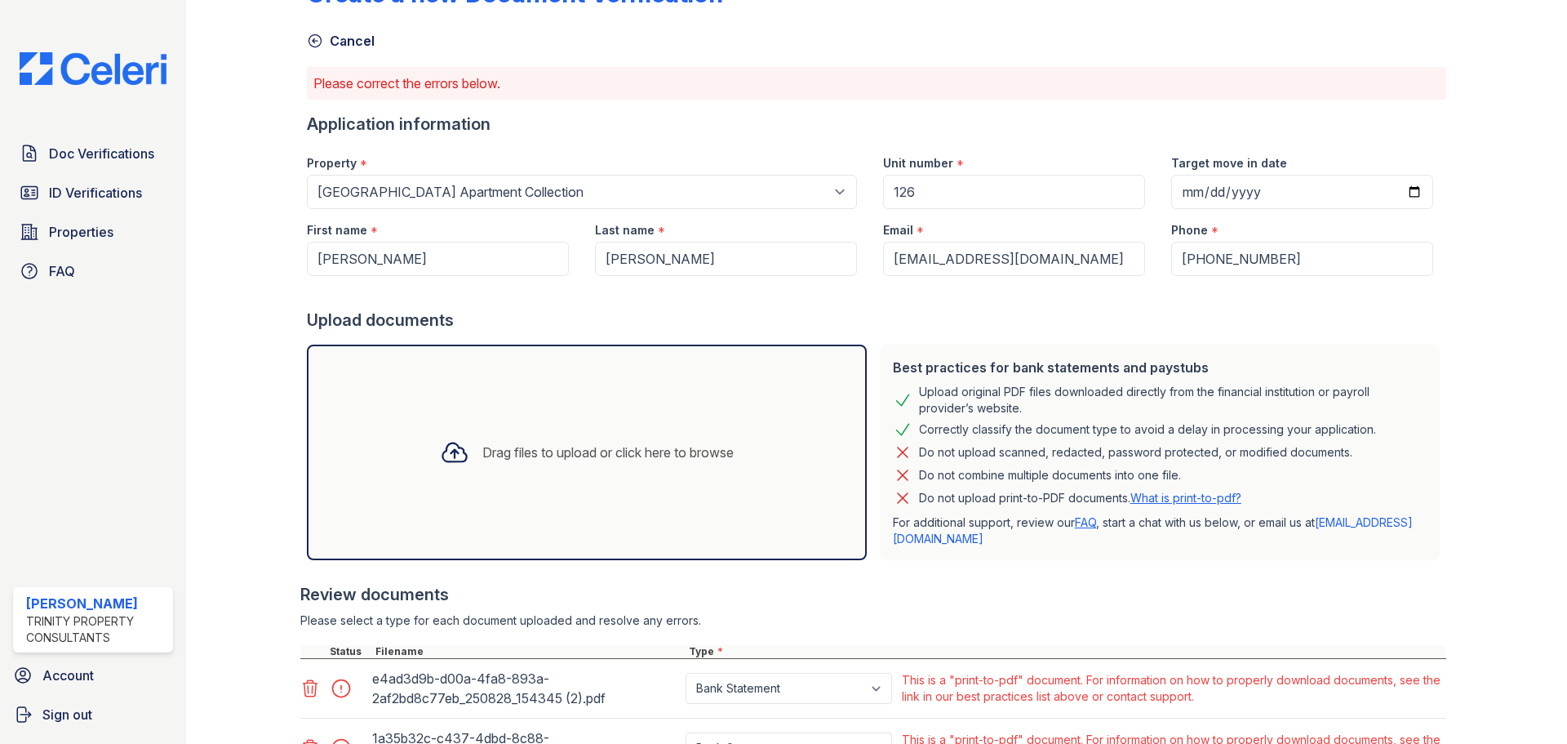
scroll to position [202, 0]
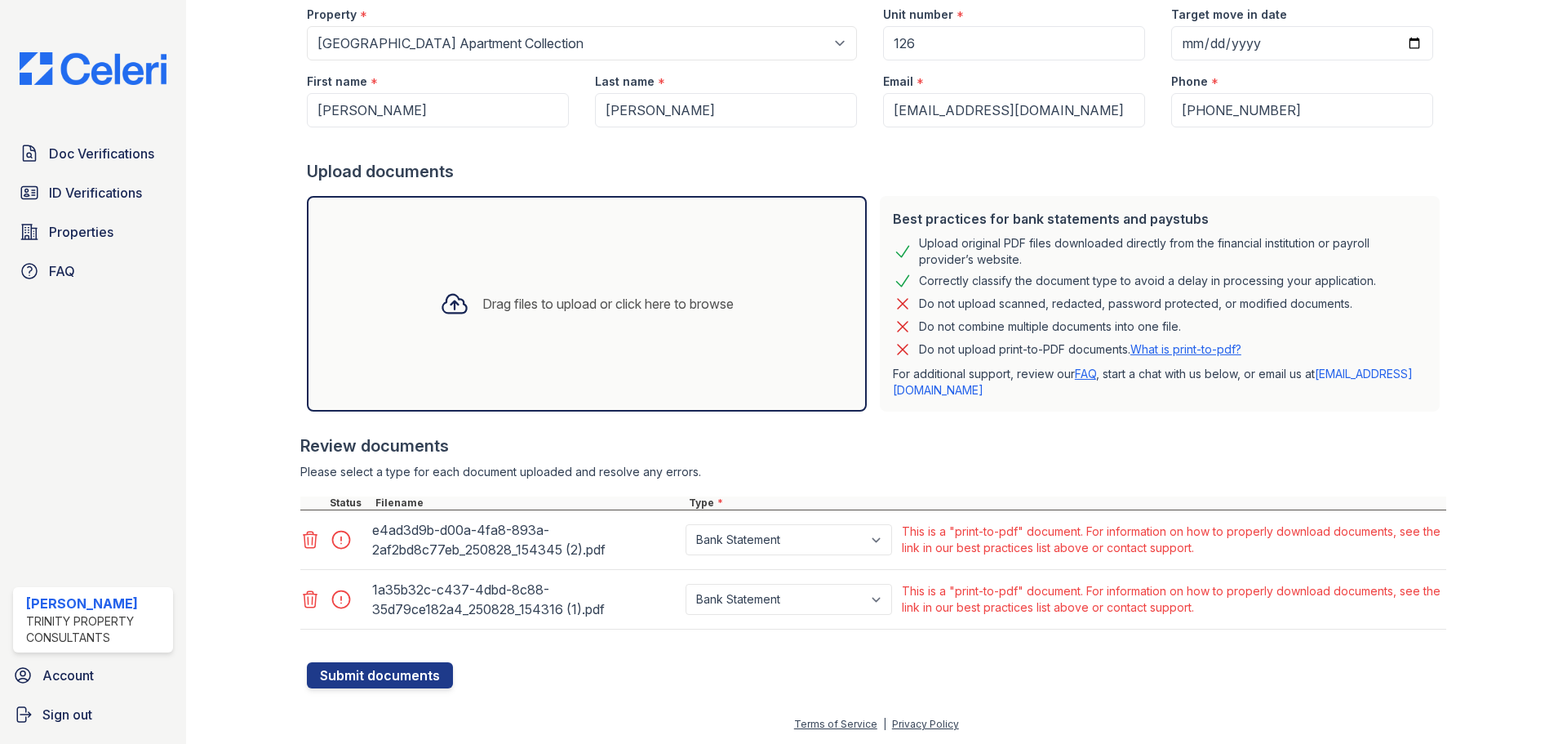
click at [1189, 349] on link "What is print-to-pdf?" at bounding box center [1186, 349] width 111 height 14
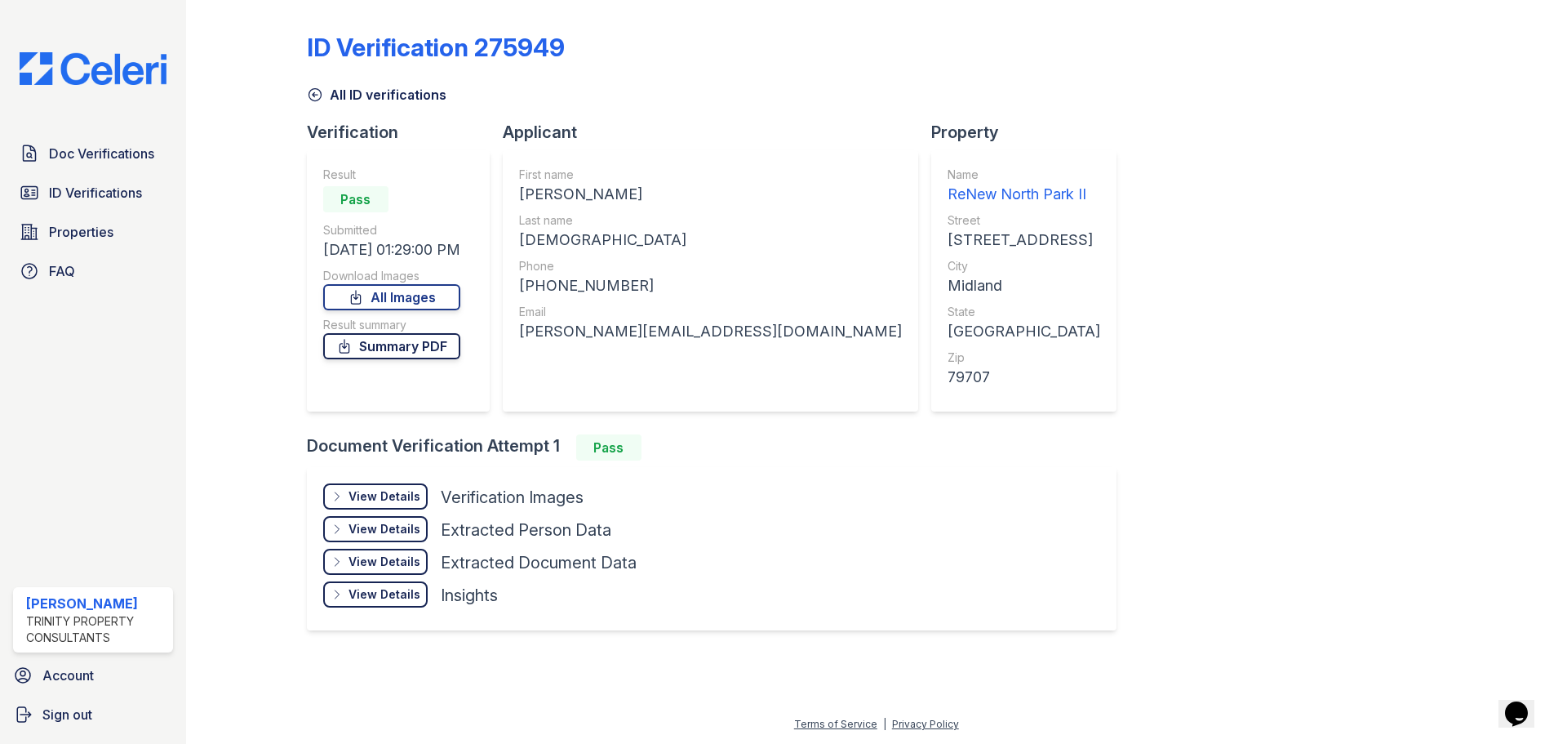
click at [376, 352] on link "Summary PDF" at bounding box center [391, 346] width 137 height 26
click at [122, 144] on span "Doc Verifications" at bounding box center [101, 154] width 105 height 20
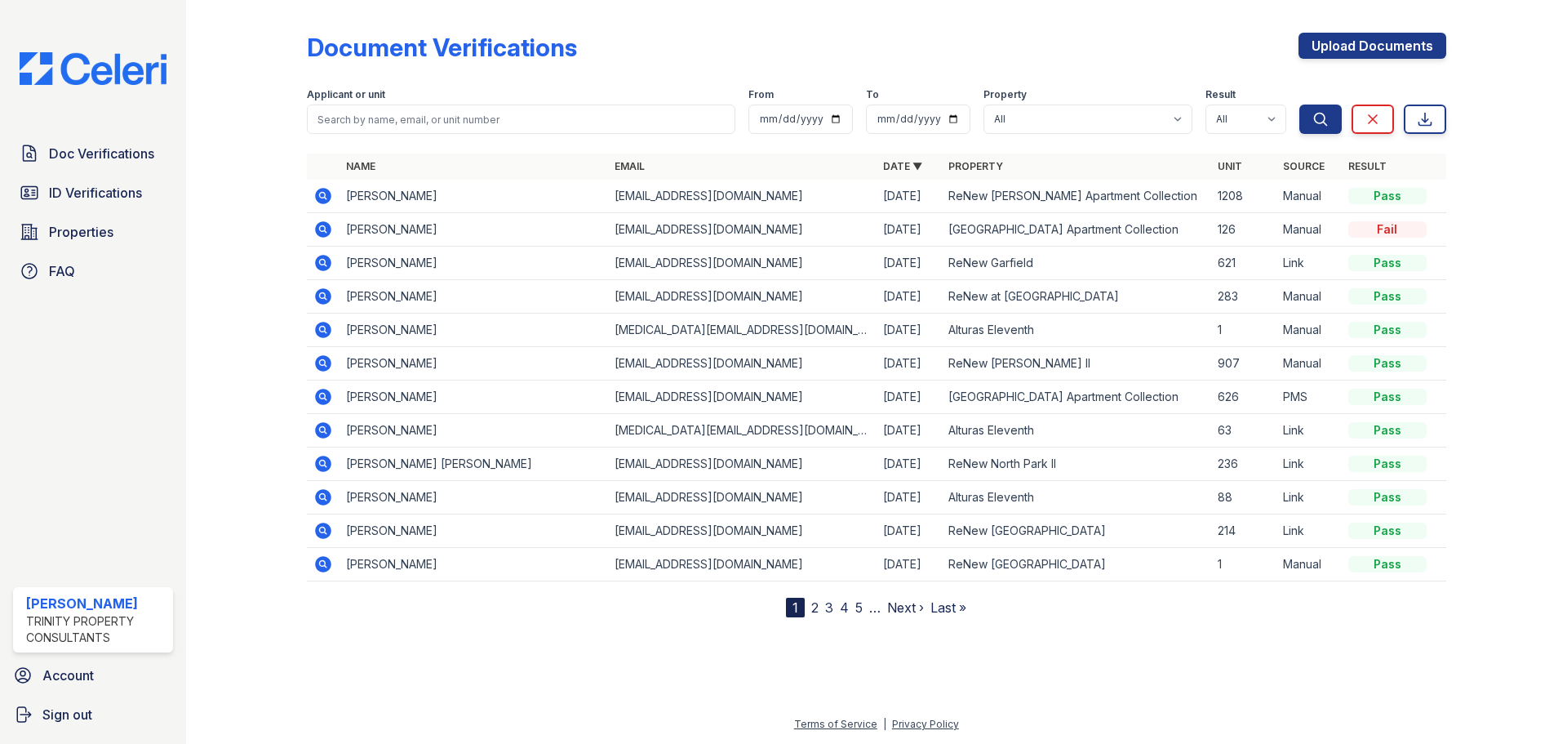
click at [327, 232] on icon at bounding box center [323, 229] width 16 height 16
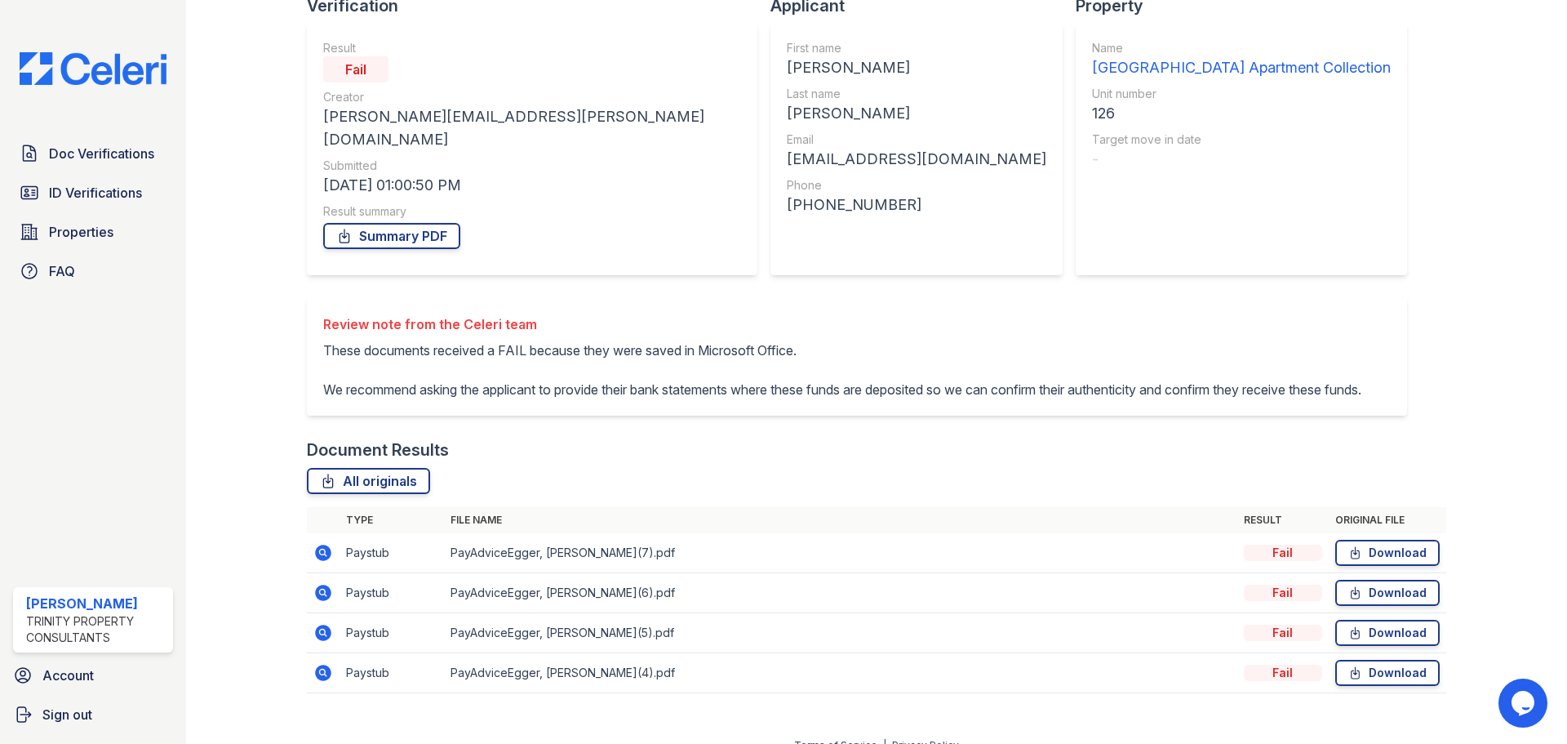
scroll to position [144, 0]
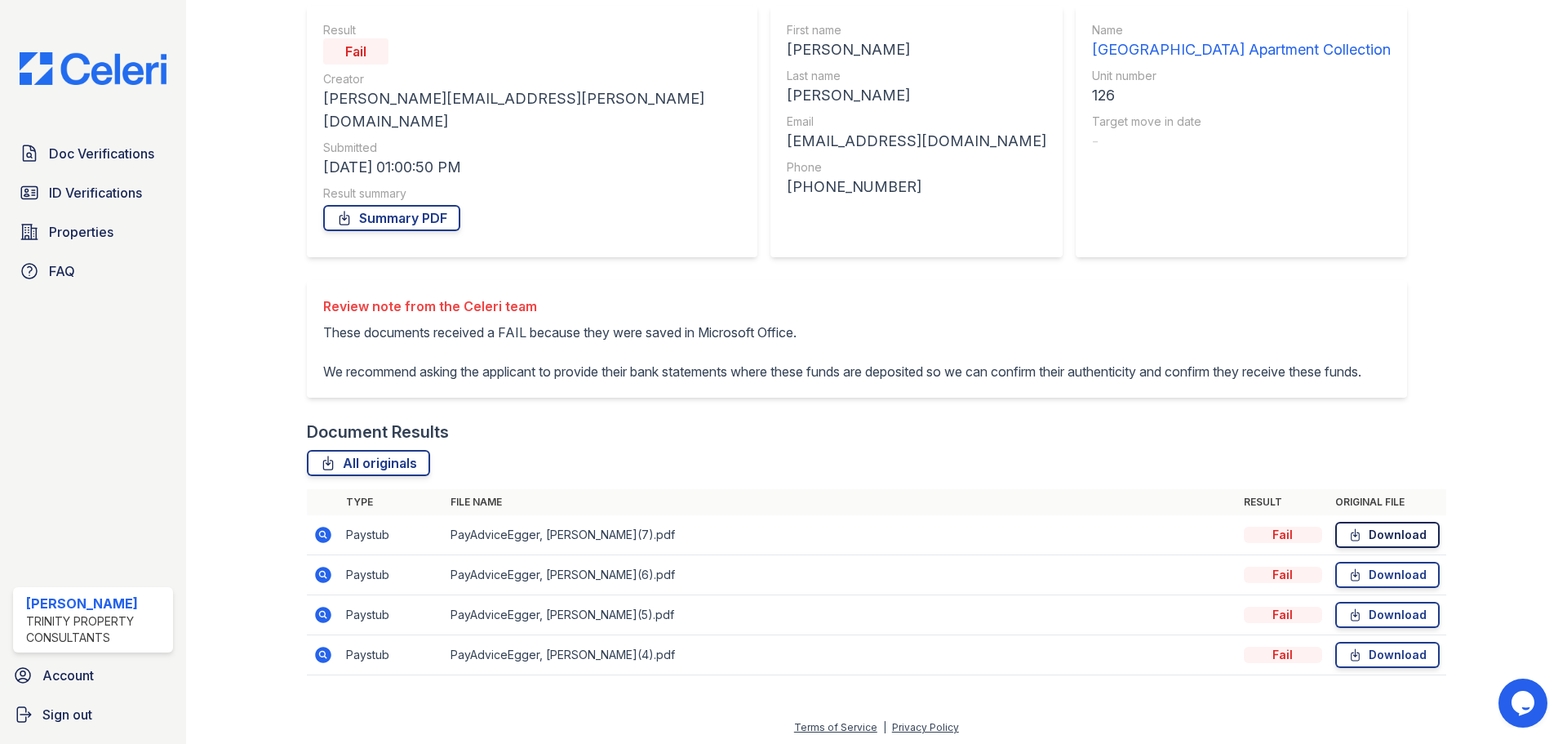
click at [1361, 538] on link "Download" at bounding box center [1388, 535] width 104 height 26
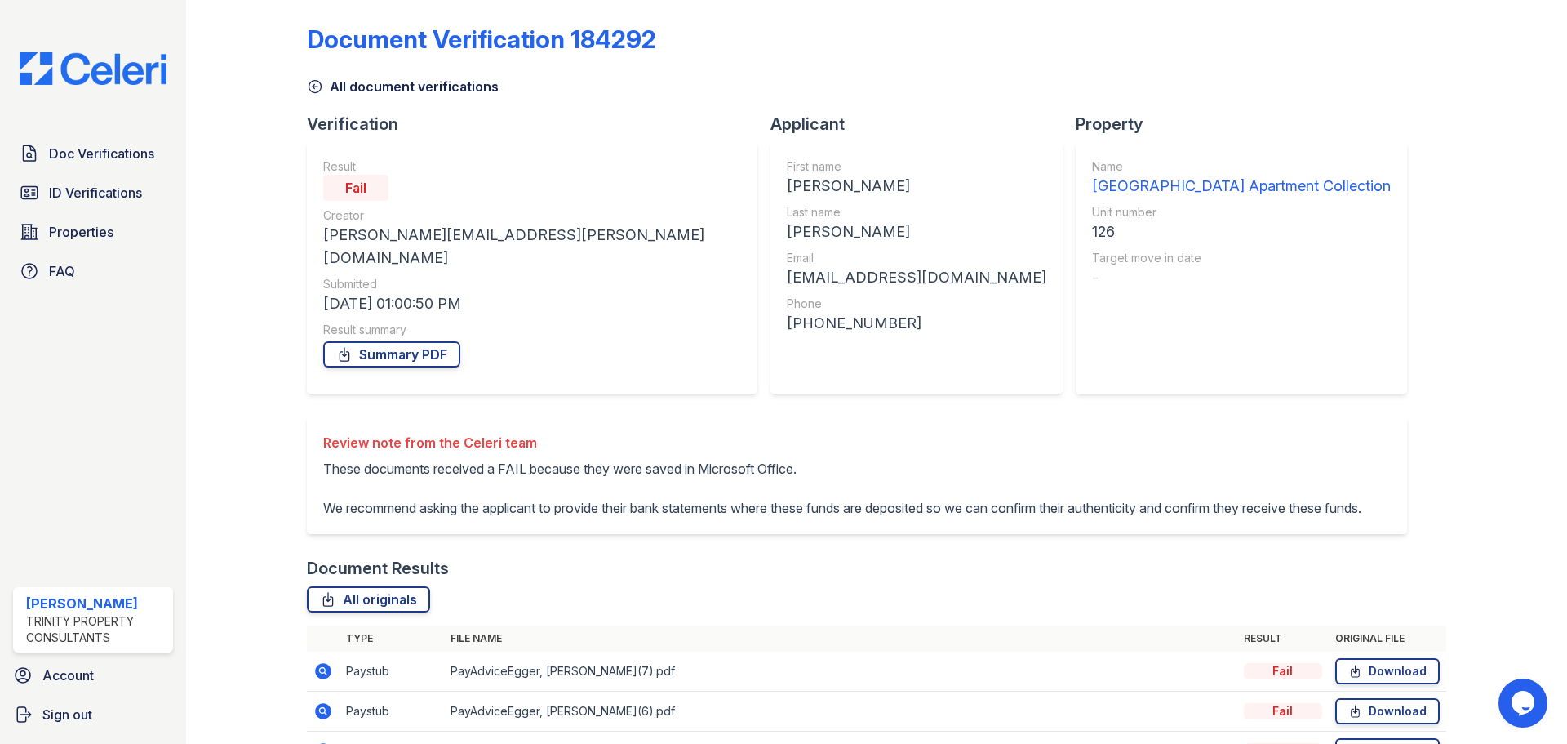
scroll to position [0, 0]
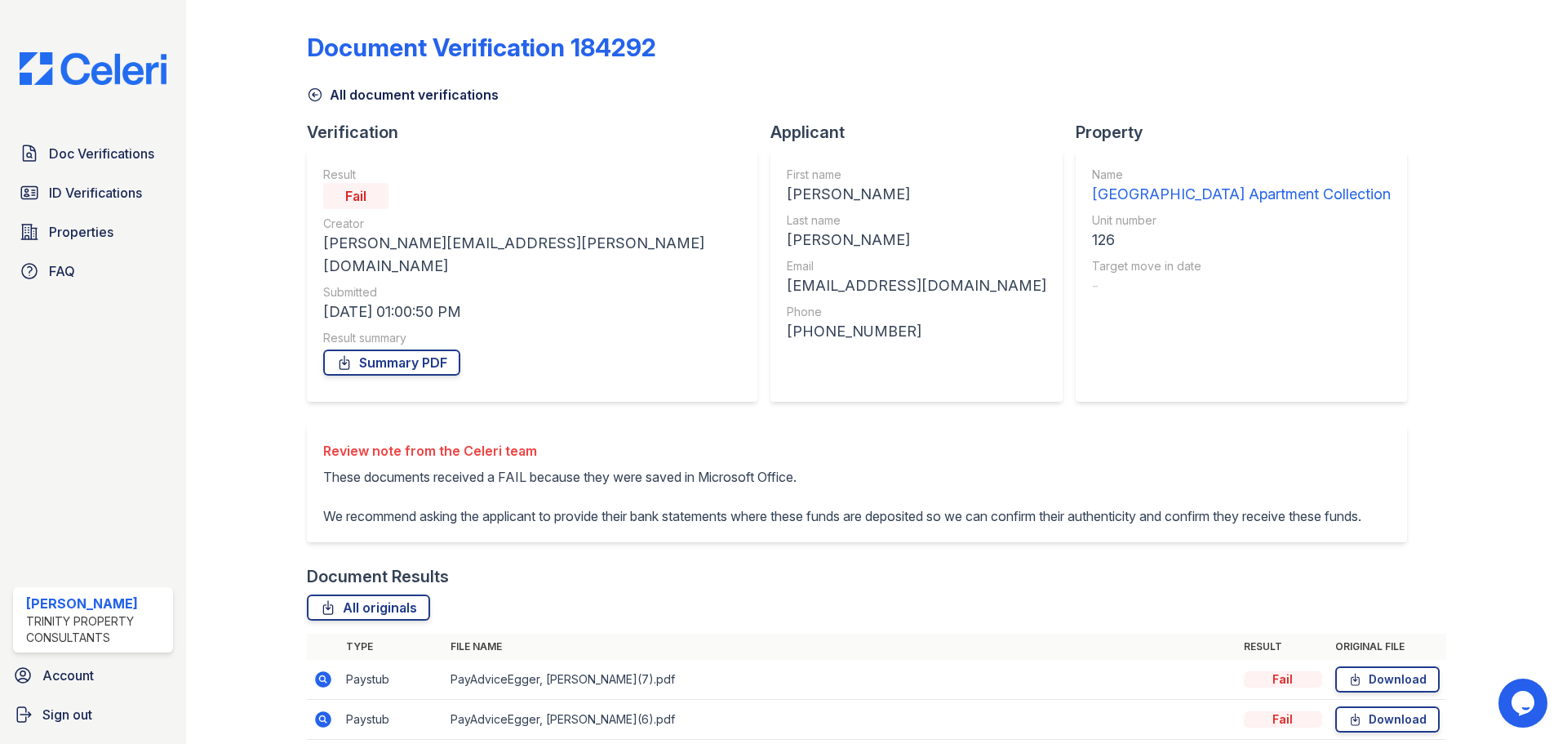
click at [116, 175] on div "Doc Verifications ID Verifications Properties FAQ" at bounding box center [93, 212] width 173 height 150
click at [112, 153] on span "Doc Verifications" at bounding box center [101, 154] width 105 height 20
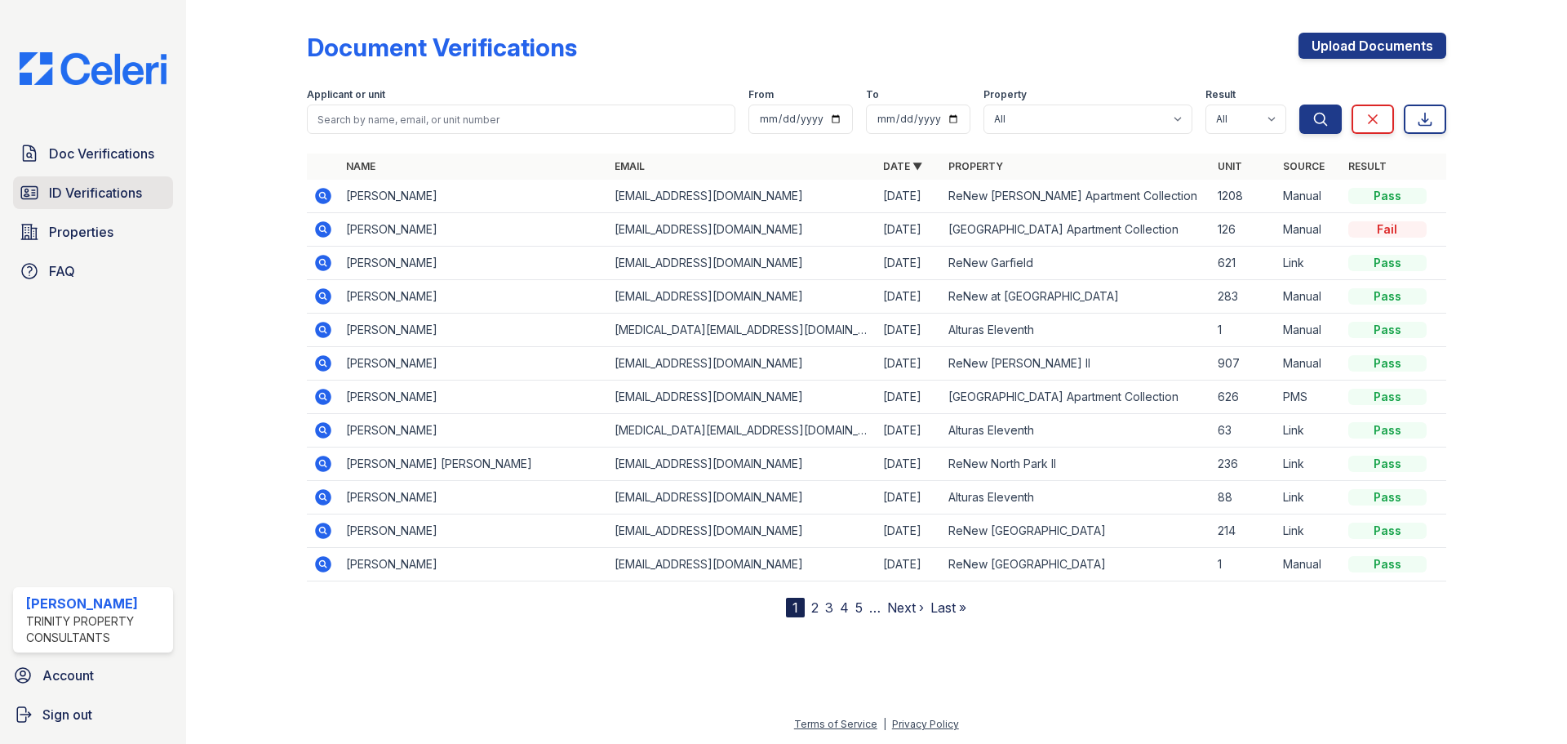
click at [94, 186] on span "ID Verifications" at bounding box center [95, 193] width 93 height 20
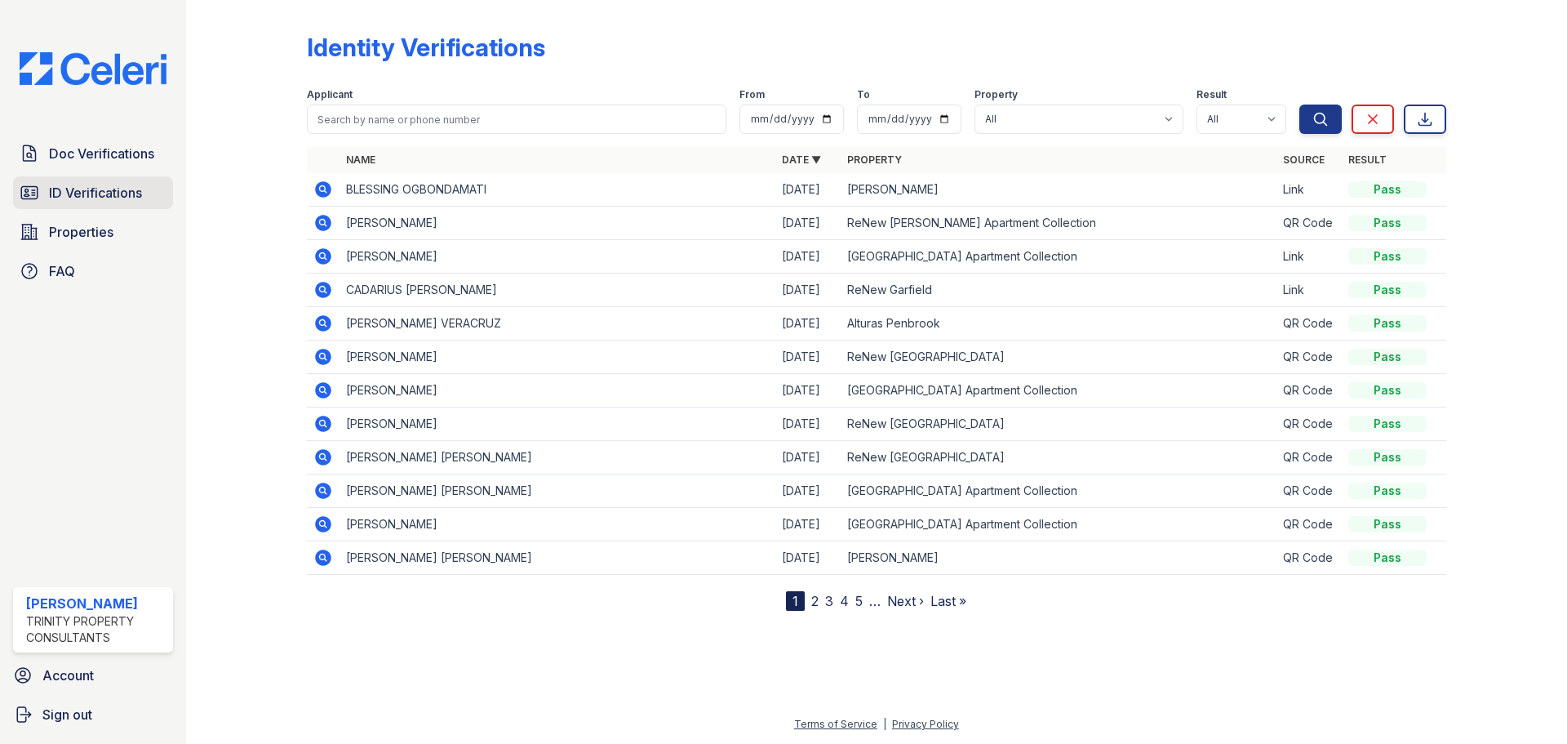
click at [105, 202] on span "ID Verifications" at bounding box center [95, 193] width 93 height 20
